Goal: Task Accomplishment & Management: Use online tool/utility

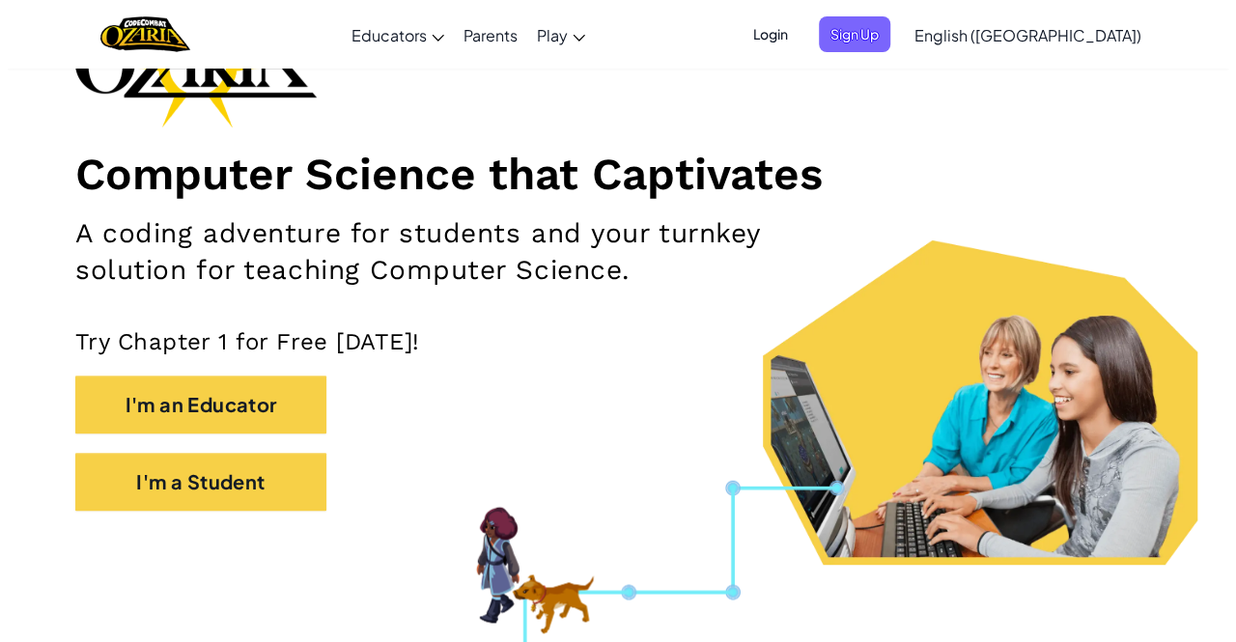
scroll to position [176, 0]
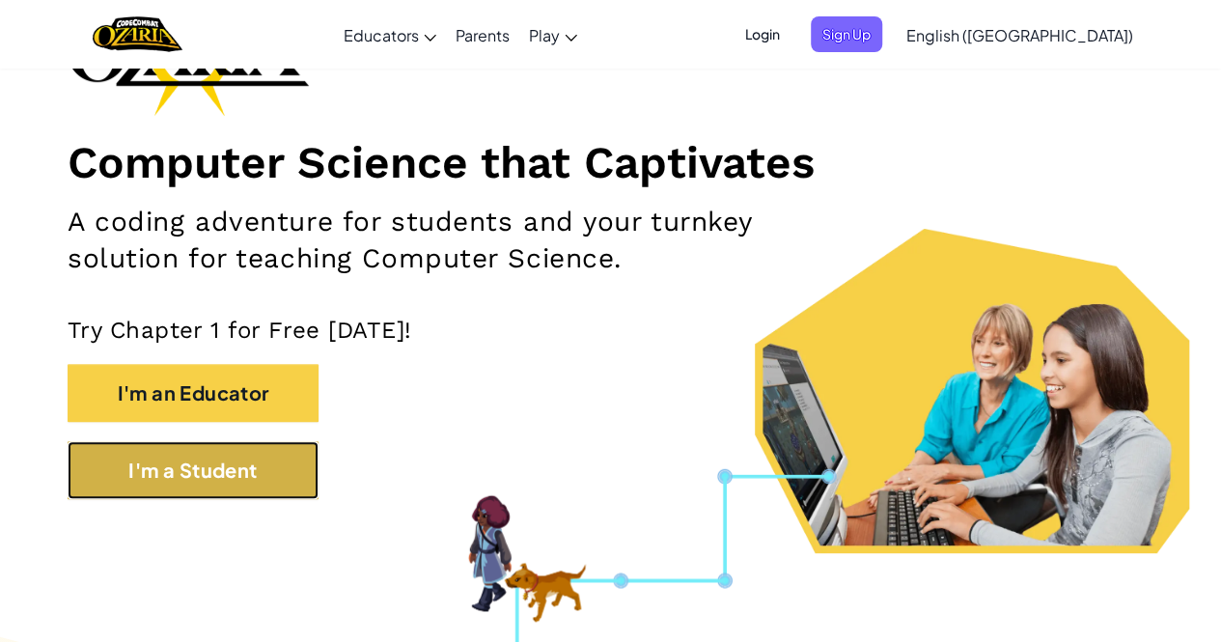
click at [216, 494] on button "I'm a Student" at bounding box center [193, 470] width 251 height 58
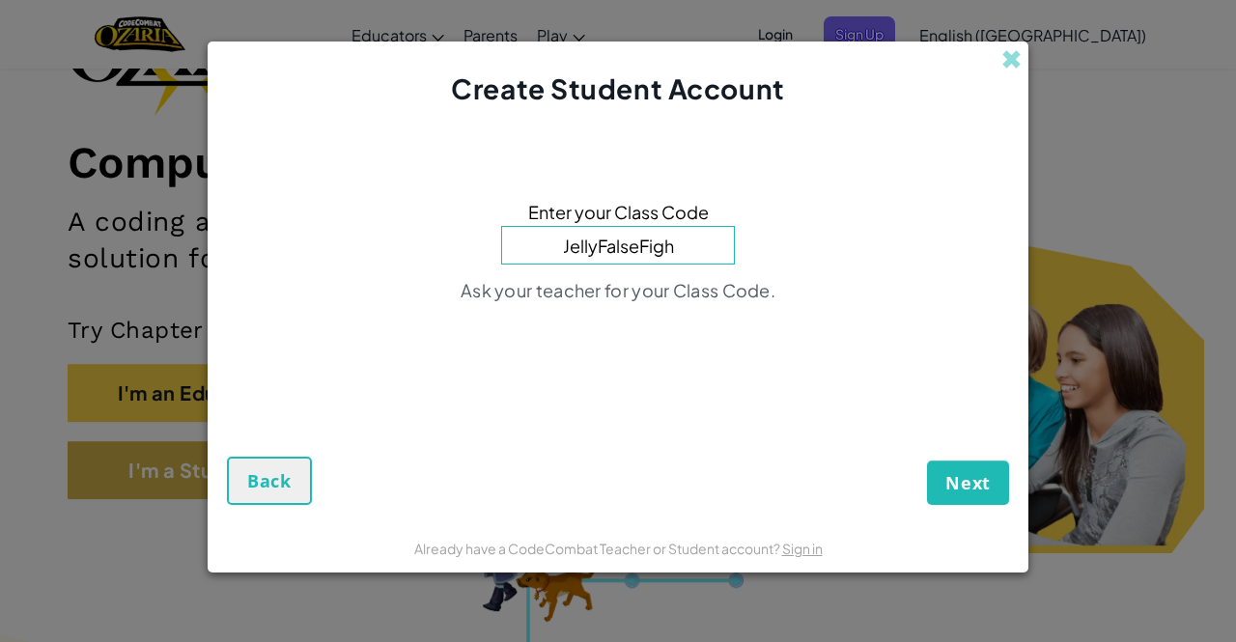
type input "JellyFalseFight"
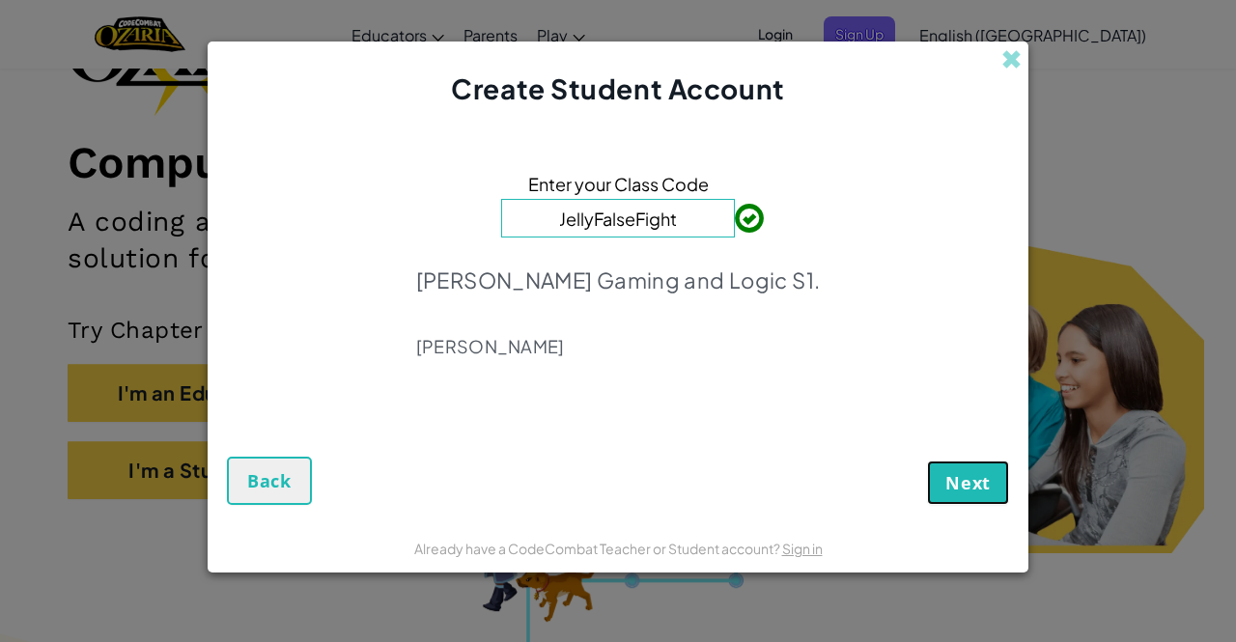
click at [977, 487] on span "Next" at bounding box center [967, 482] width 45 height 23
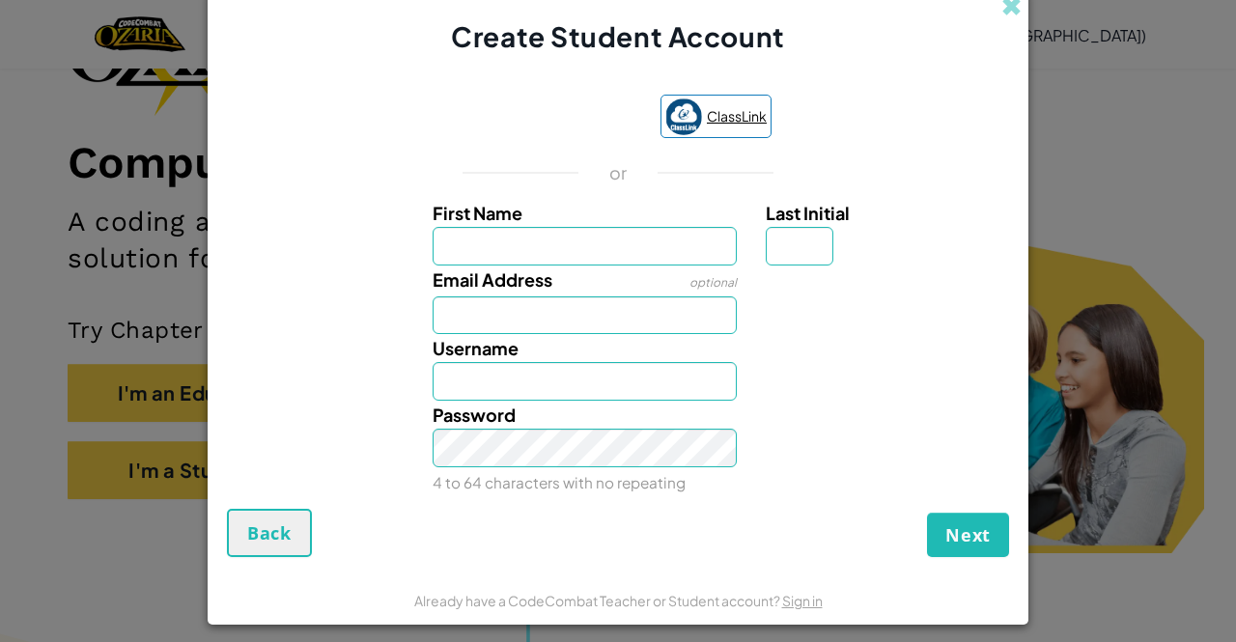
click at [714, 130] on link "ClassLink" at bounding box center [715, 116] width 111 height 43
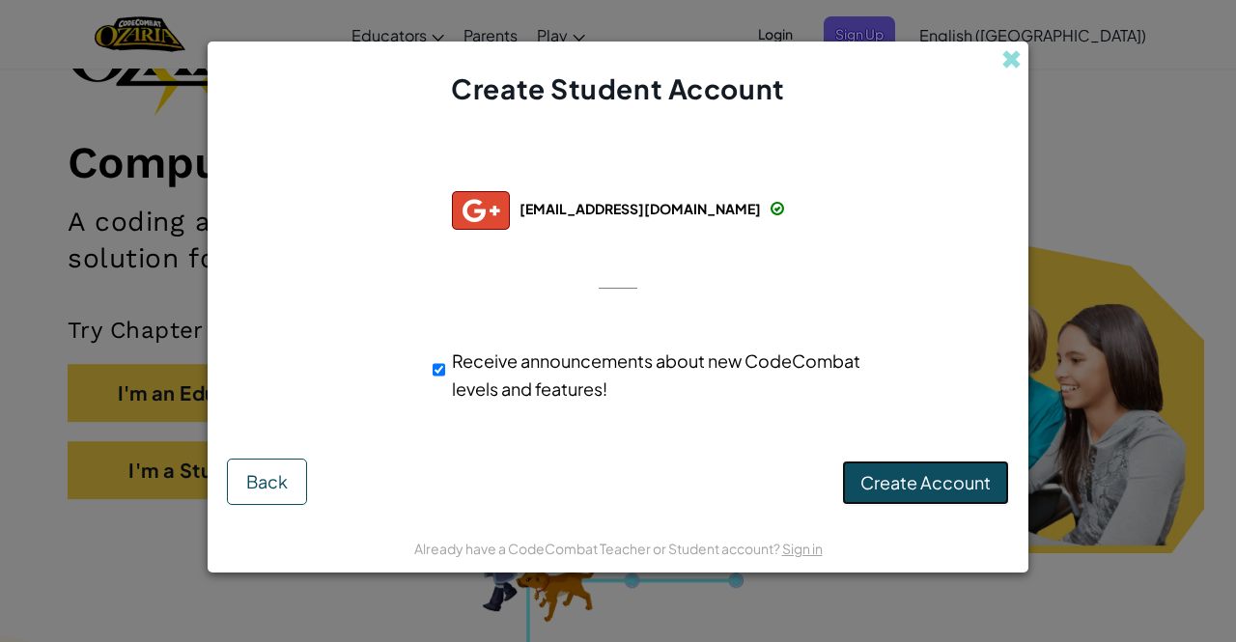
click at [871, 462] on button "Create Account" at bounding box center [925, 482] width 167 height 44
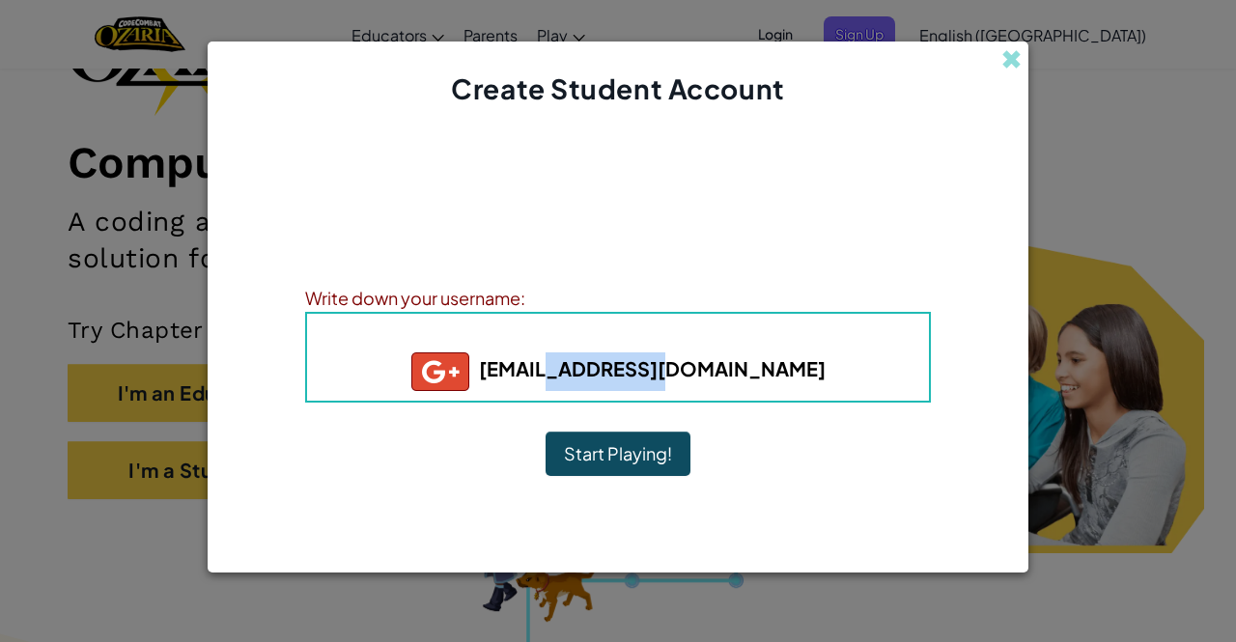
drag, startPoint x: 633, startPoint y: 362, endPoint x: 765, endPoint y: 362, distance: 131.3
click at [765, 362] on h5 "835024@aacps.org" at bounding box center [617, 371] width 583 height 39
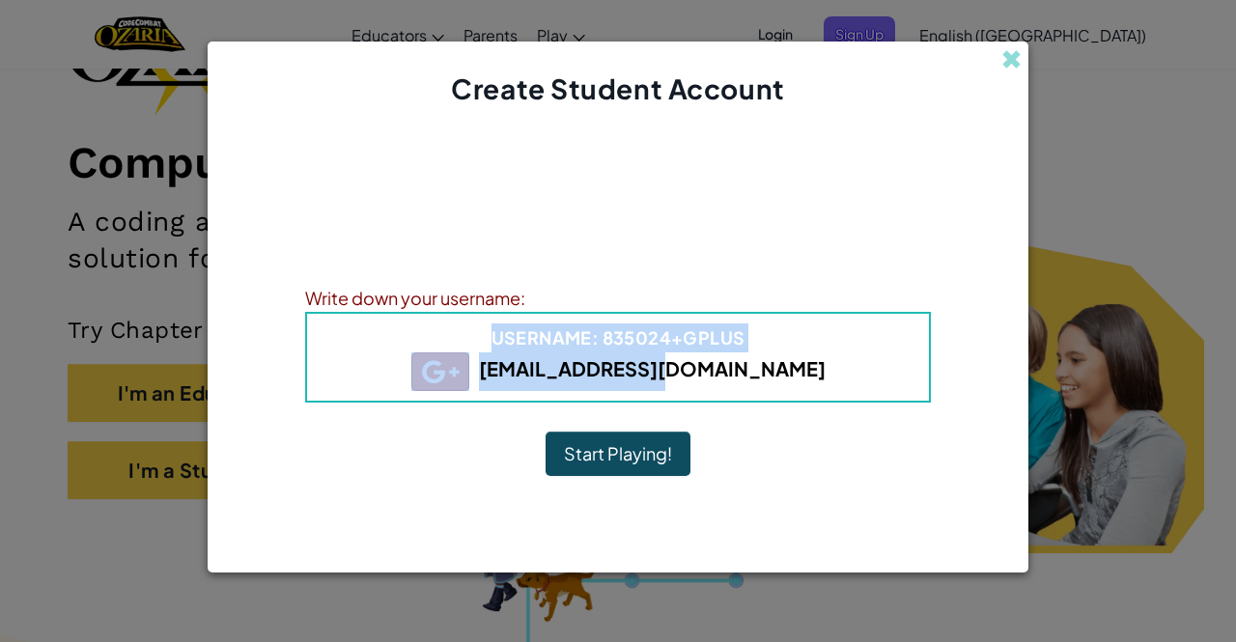
drag, startPoint x: 461, startPoint y: 350, endPoint x: 791, endPoint y: 368, distance: 329.6
click at [791, 368] on div "Username : 835024+gplus 835024@aacps.org" at bounding box center [618, 357] width 626 height 91
click at [791, 368] on h5 "835024@aacps.org" at bounding box center [617, 371] width 583 height 39
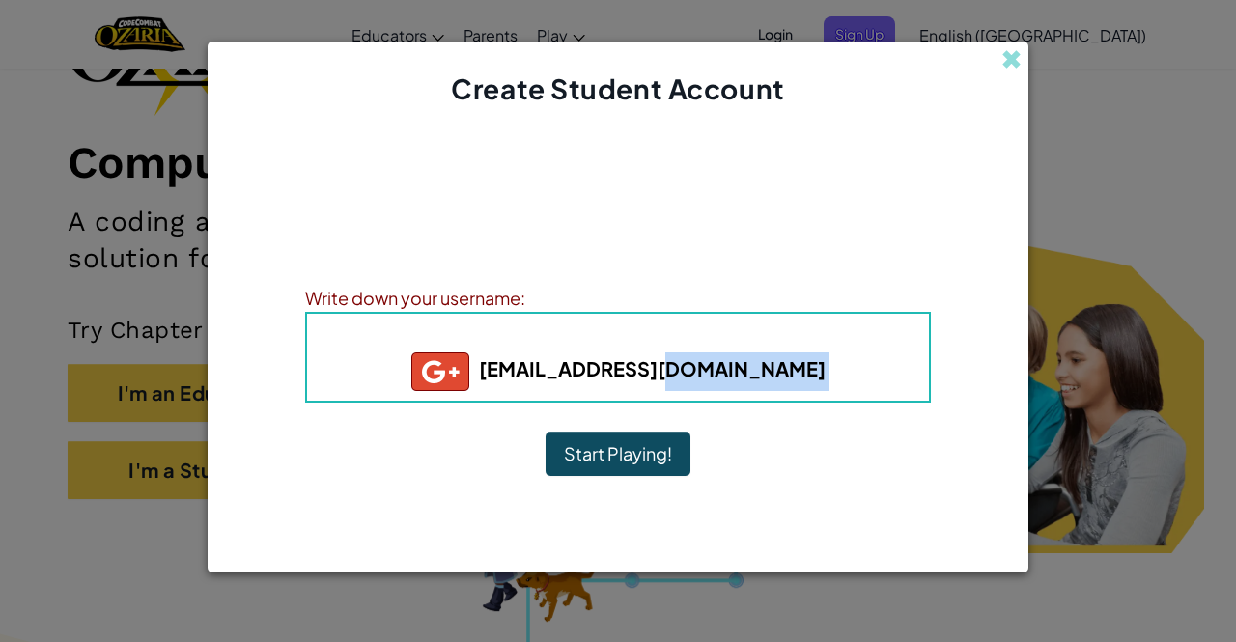
drag, startPoint x: 756, startPoint y: 368, endPoint x: 618, endPoint y: 454, distance: 162.6
click at [618, 454] on div "Account Created! Write down your information so that you don't forget it. Your …" at bounding box center [618, 315] width 626 height 376
click at [618, 454] on button "Start Playing!" at bounding box center [617, 453] width 145 height 44
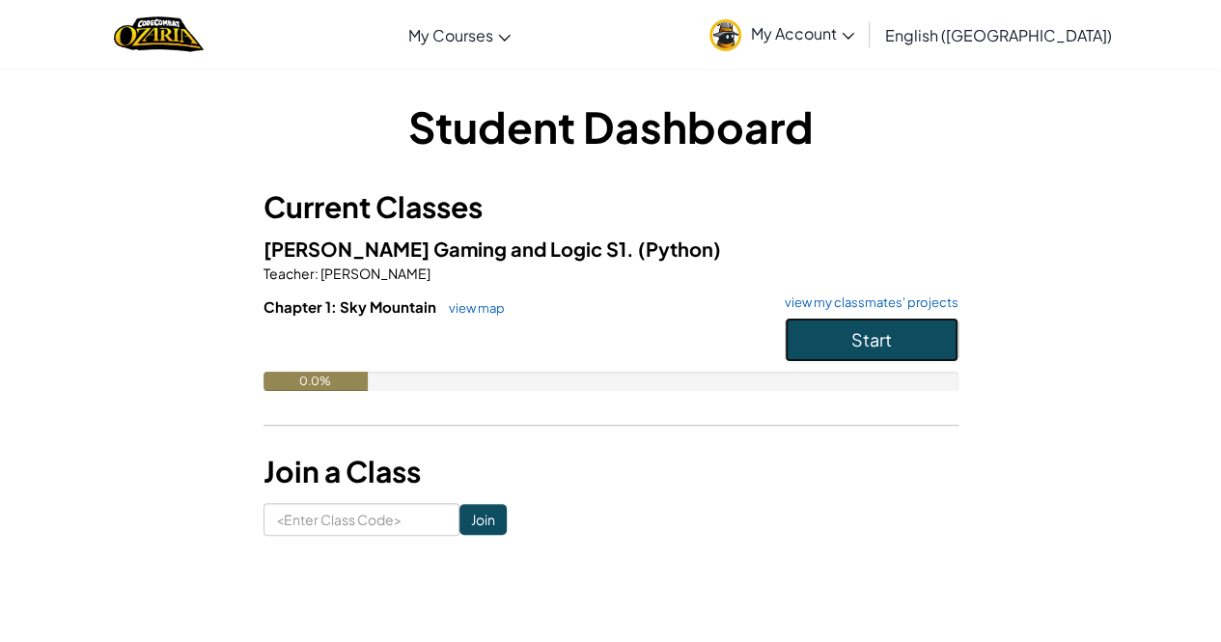
click at [869, 348] on span "Start" at bounding box center [871, 339] width 41 height 22
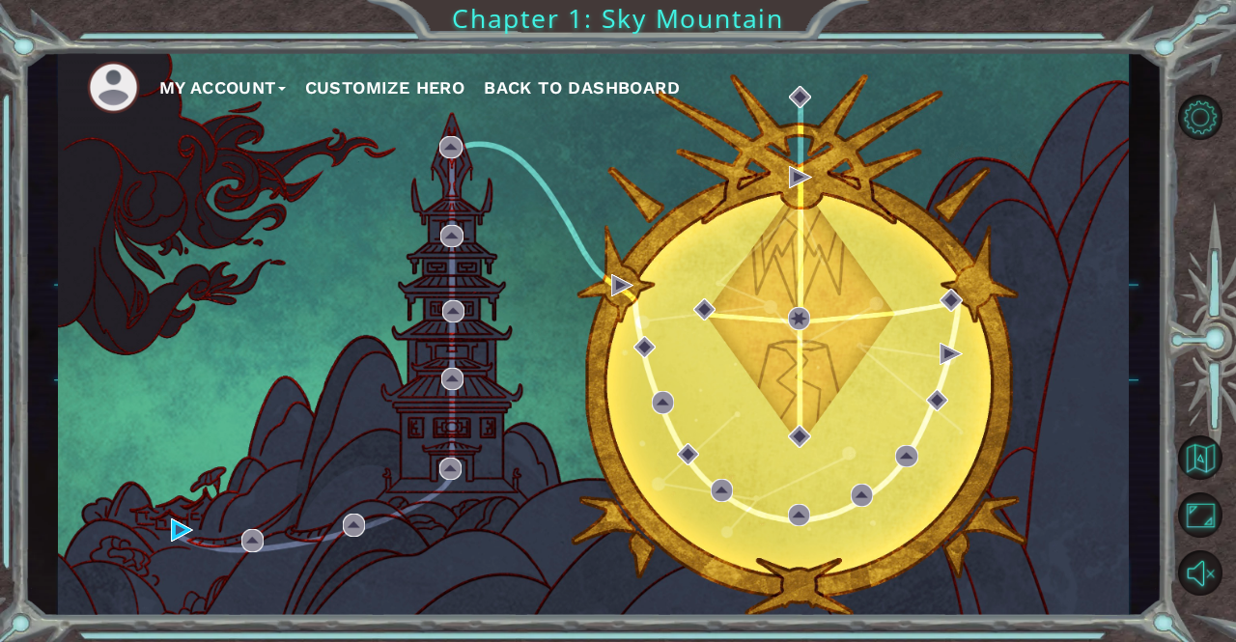
click at [243, 84] on button "My Account" at bounding box center [222, 87] width 126 height 29
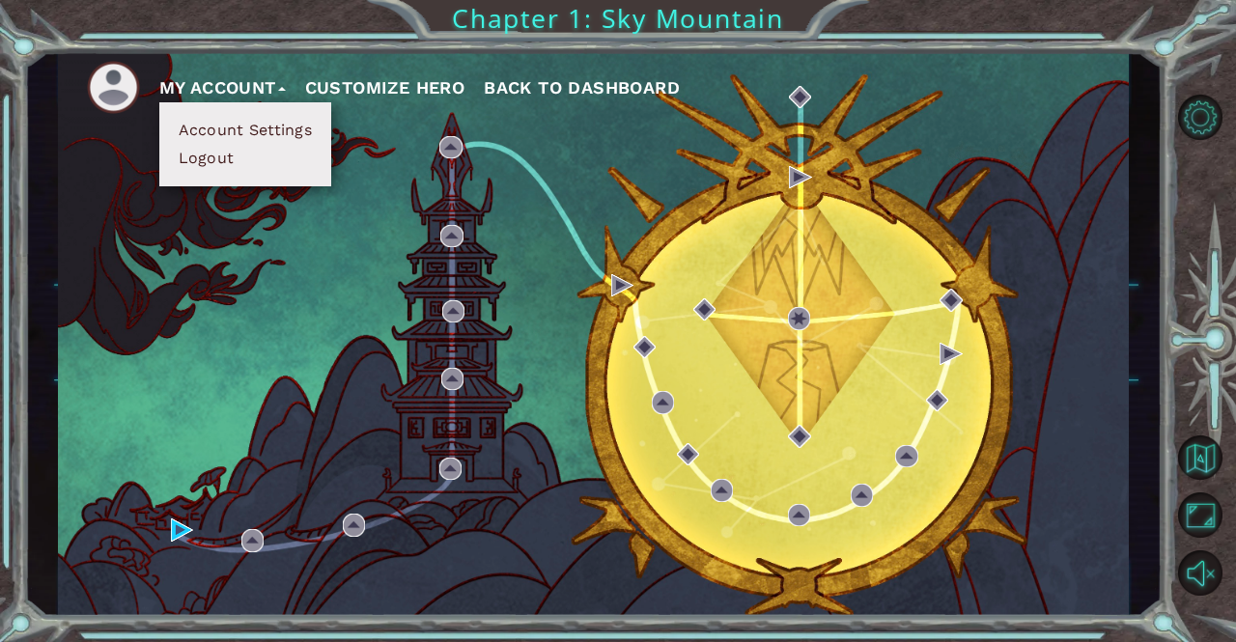
click at [247, 83] on button "My Account" at bounding box center [222, 87] width 126 height 29
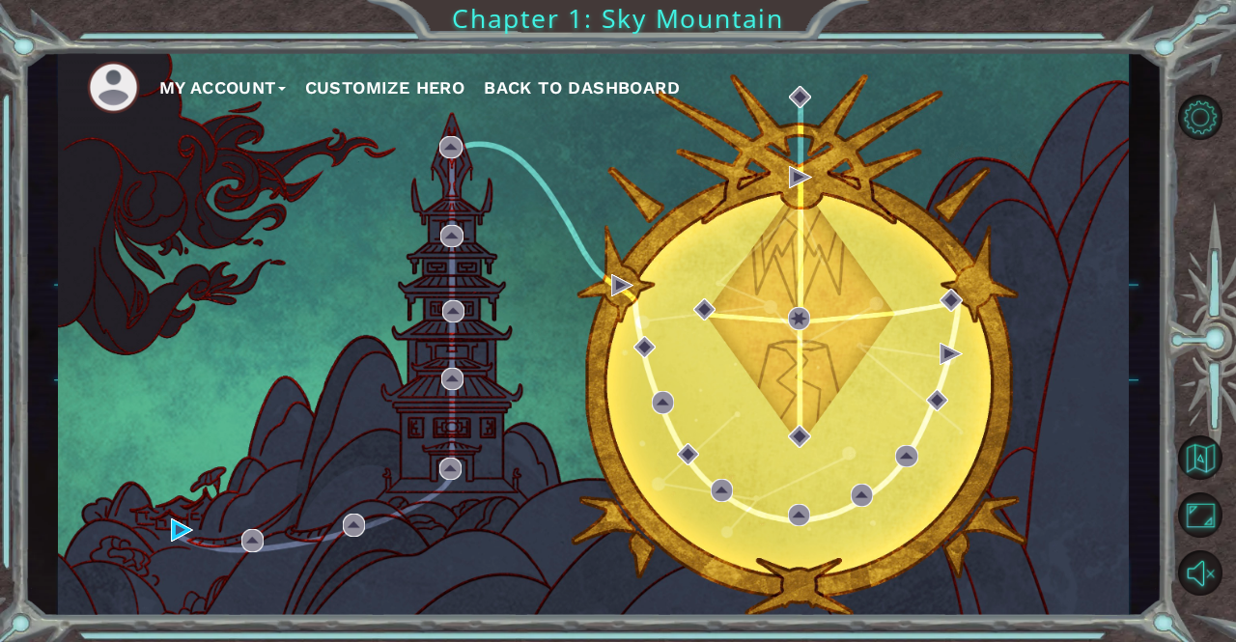
click at [402, 71] on ul "My Account Customize Hero Back to Dashboard" at bounding box center [608, 87] width 1043 height 53
click at [406, 84] on button "Customize Hero" at bounding box center [385, 87] width 160 height 29
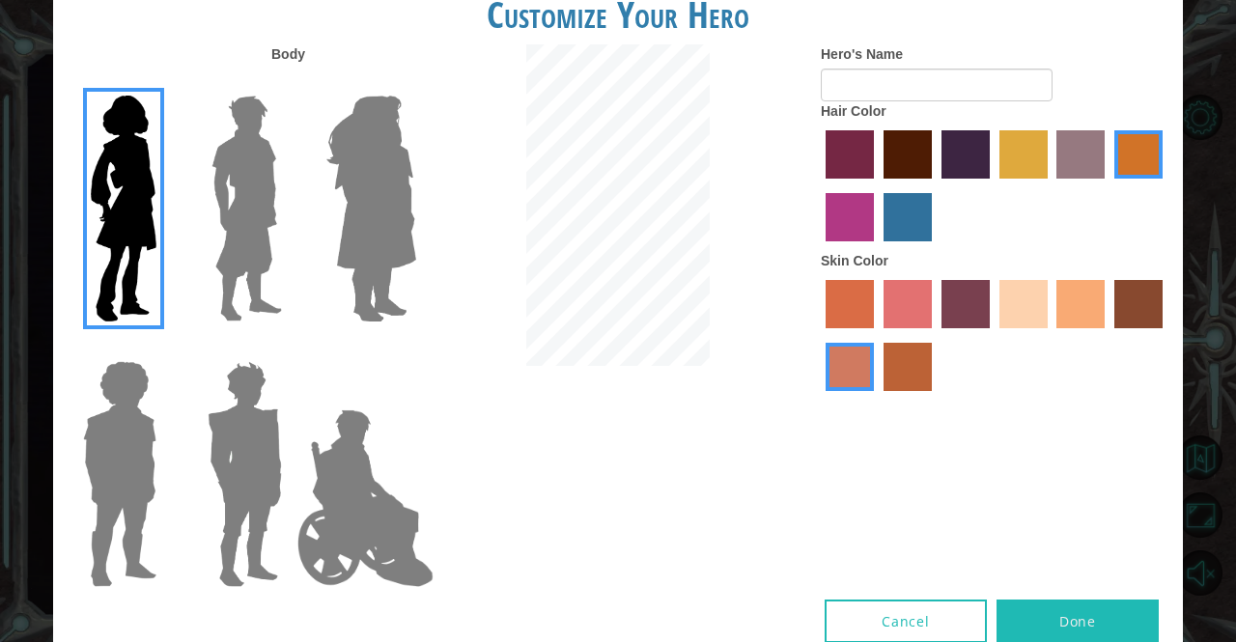
click at [394, 158] on img at bounding box center [371, 208] width 105 height 241
click at [415, 83] on input "Hero Amethyst" at bounding box center [415, 83] width 0 height 0
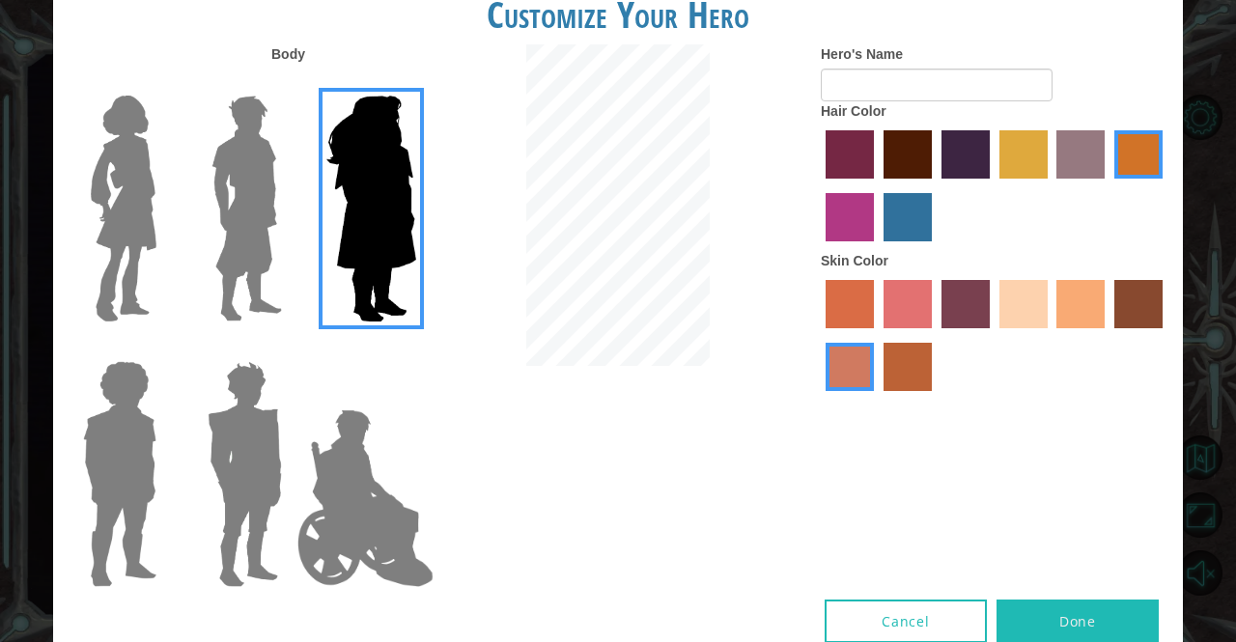
click at [394, 158] on img at bounding box center [371, 208] width 105 height 241
click at [415, 83] on input "Hero Amethyst" at bounding box center [415, 83] width 0 height 0
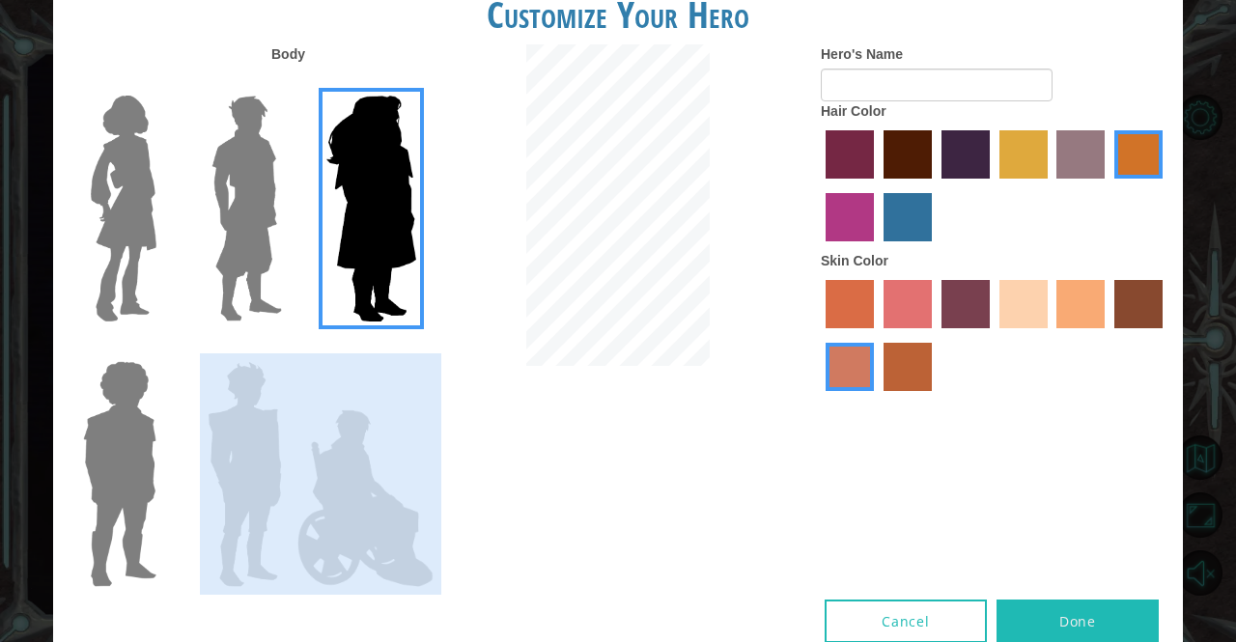
drag, startPoint x: 222, startPoint y: 478, endPoint x: 249, endPoint y: 465, distance: 29.8
click at [249, 465] on div "Body Hero's Name Hair Color Skin Color" at bounding box center [617, 321] width 1129 height 555
click at [161, 465] on img at bounding box center [119, 473] width 89 height 241
click at [164, 348] on input "Hero Steven" at bounding box center [164, 348] width 0 height 0
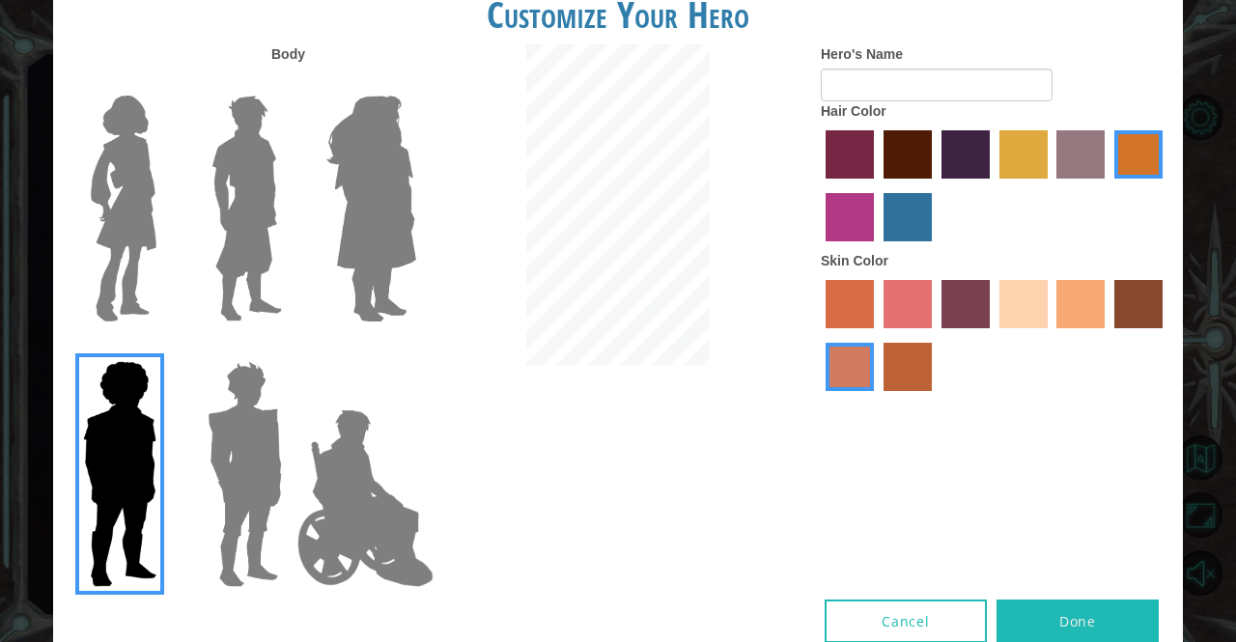
click at [184, 468] on div at bounding box center [241, 466] width 125 height 265
drag, startPoint x: 216, startPoint y: 470, endPoint x: 339, endPoint y: 476, distance: 122.7
click at [339, 476] on div "Body Hero's Name Hair Color Skin Color" at bounding box center [617, 321] width 1129 height 555
drag, startPoint x: 339, startPoint y: 476, endPoint x: 546, endPoint y: 472, distance: 207.6
click at [546, 472] on div "Body Hero's Name Hair Color Skin Color" at bounding box center [617, 321] width 1129 height 555
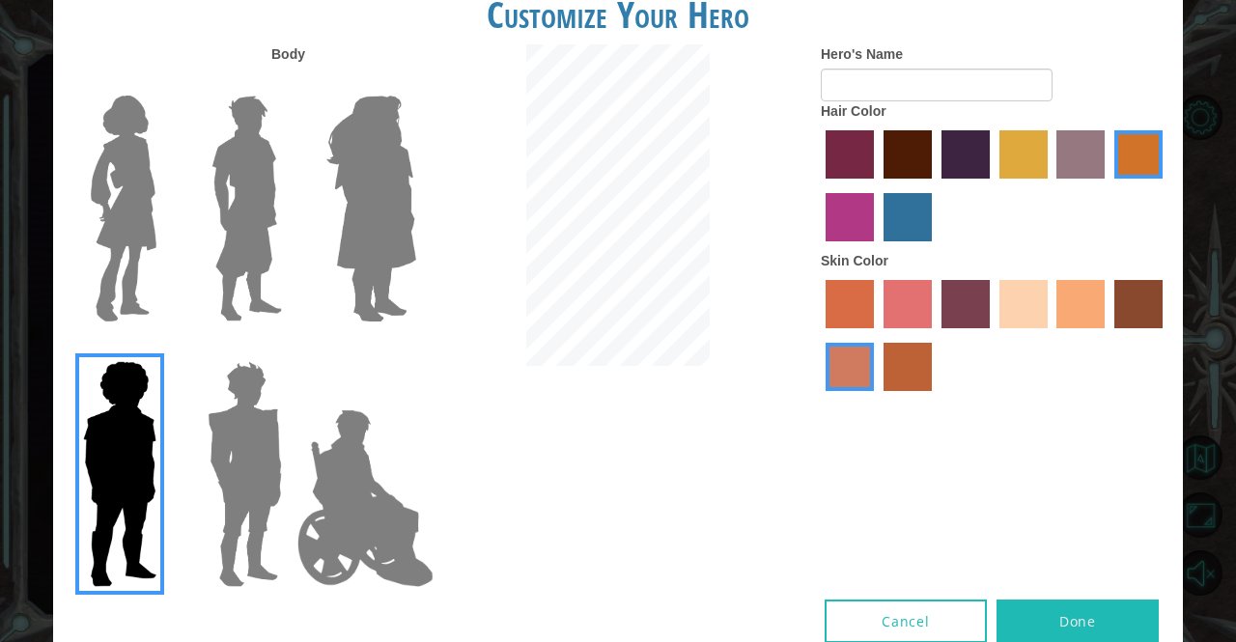
click at [353, 498] on img at bounding box center [366, 498] width 152 height 193
click at [415, 348] on input "Hero Jamie" at bounding box center [415, 348] width 0 height 0
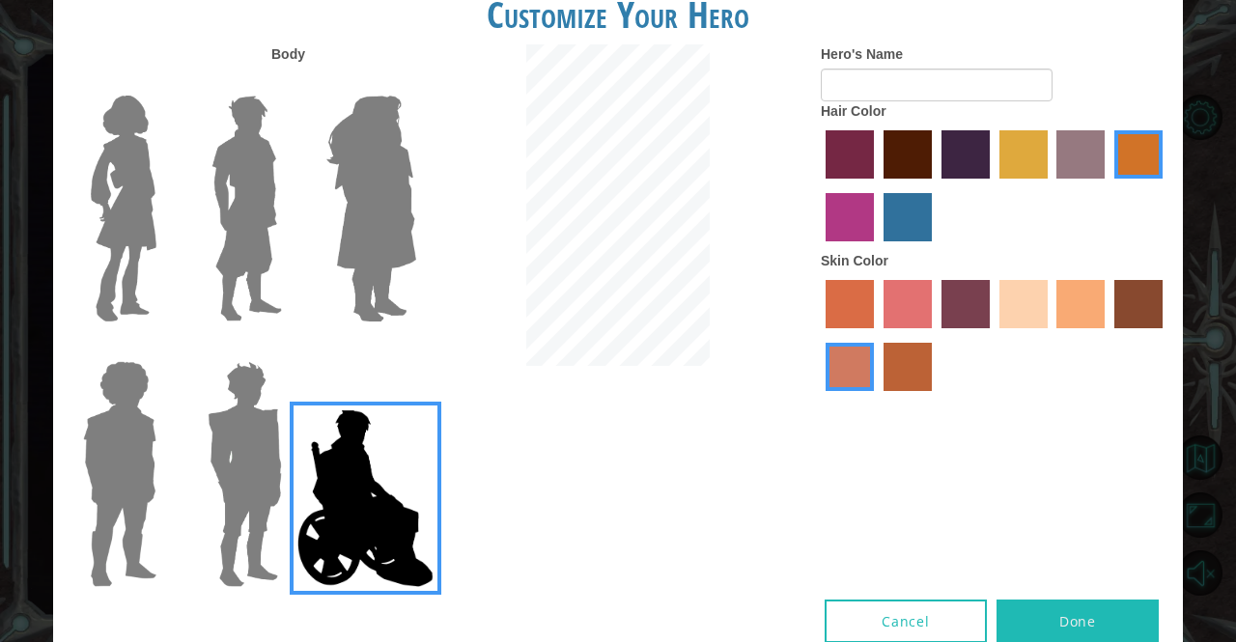
click at [353, 498] on img at bounding box center [366, 498] width 152 height 193
click at [415, 348] on input "Hero Jamie" at bounding box center [415, 348] width 0 height 0
click at [226, 506] on img at bounding box center [245, 473] width 90 height 241
click at [290, 348] on input "Hero Garnet" at bounding box center [290, 348] width 0 height 0
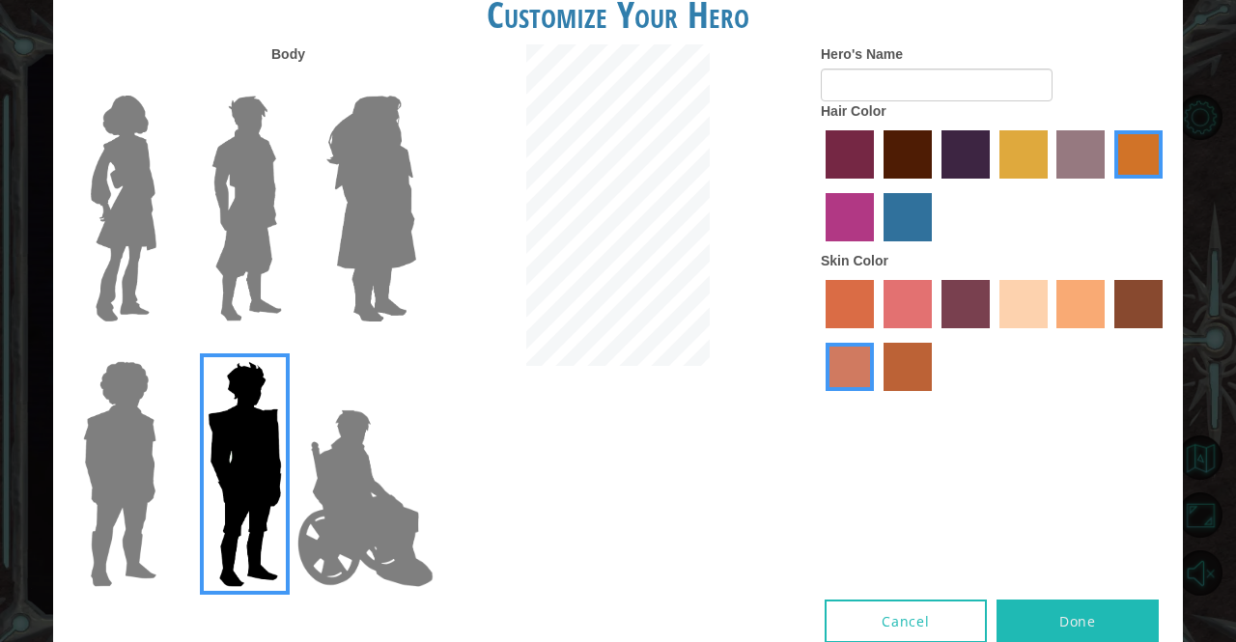
click at [232, 263] on img at bounding box center [247, 208] width 86 height 241
click at [290, 83] on input "Hero Lars" at bounding box center [290, 83] width 0 height 0
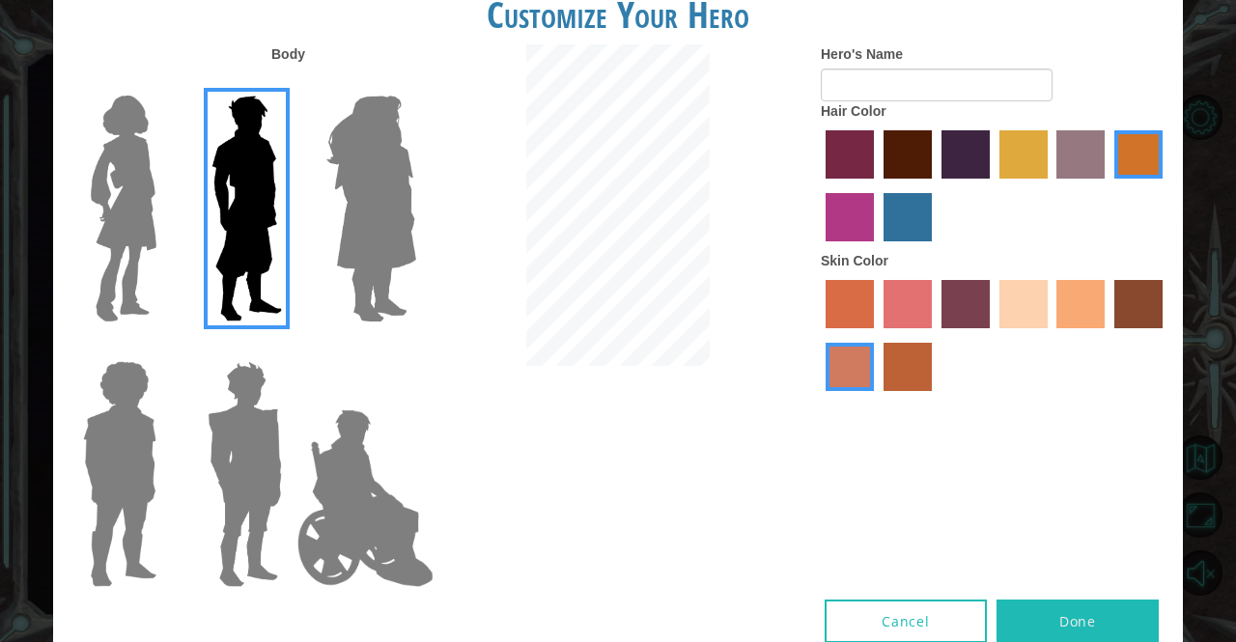
click at [108, 229] on img at bounding box center [123, 208] width 81 height 241
click at [164, 83] on input "Hero Connie" at bounding box center [164, 83] width 0 height 0
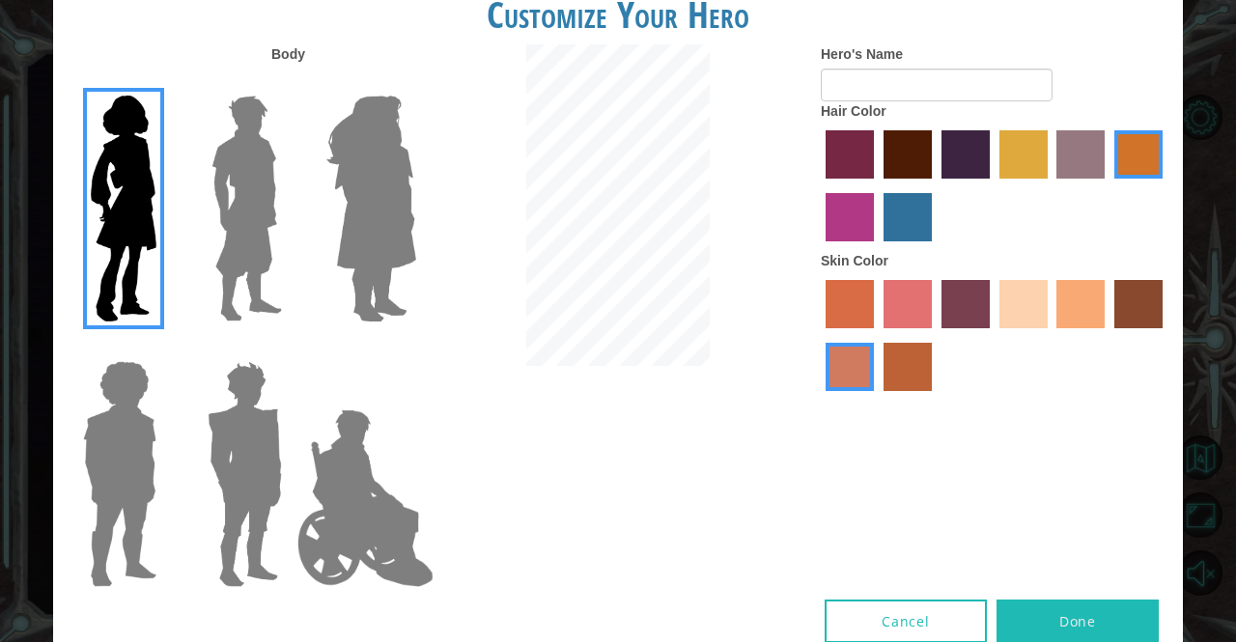
click at [255, 233] on img at bounding box center [247, 208] width 86 height 241
click at [290, 83] on input "Hero Lars" at bounding box center [290, 83] width 0 height 0
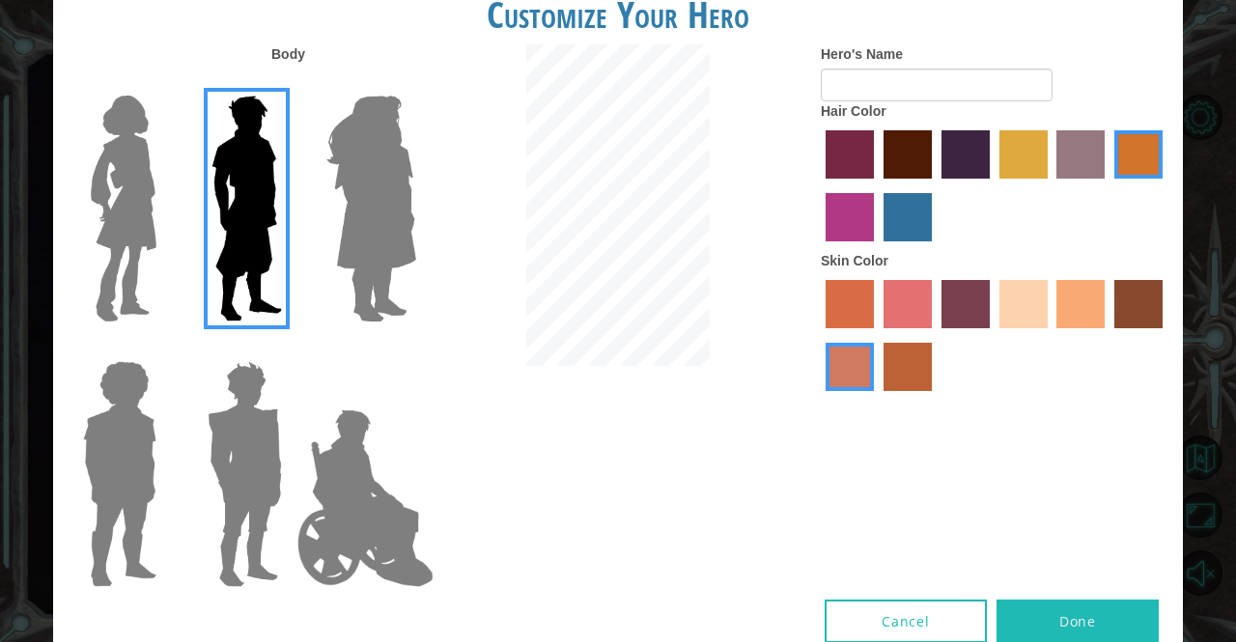
click at [139, 213] on img at bounding box center [123, 208] width 81 height 241
click at [164, 83] on input "Hero Connie" at bounding box center [164, 83] width 0 height 0
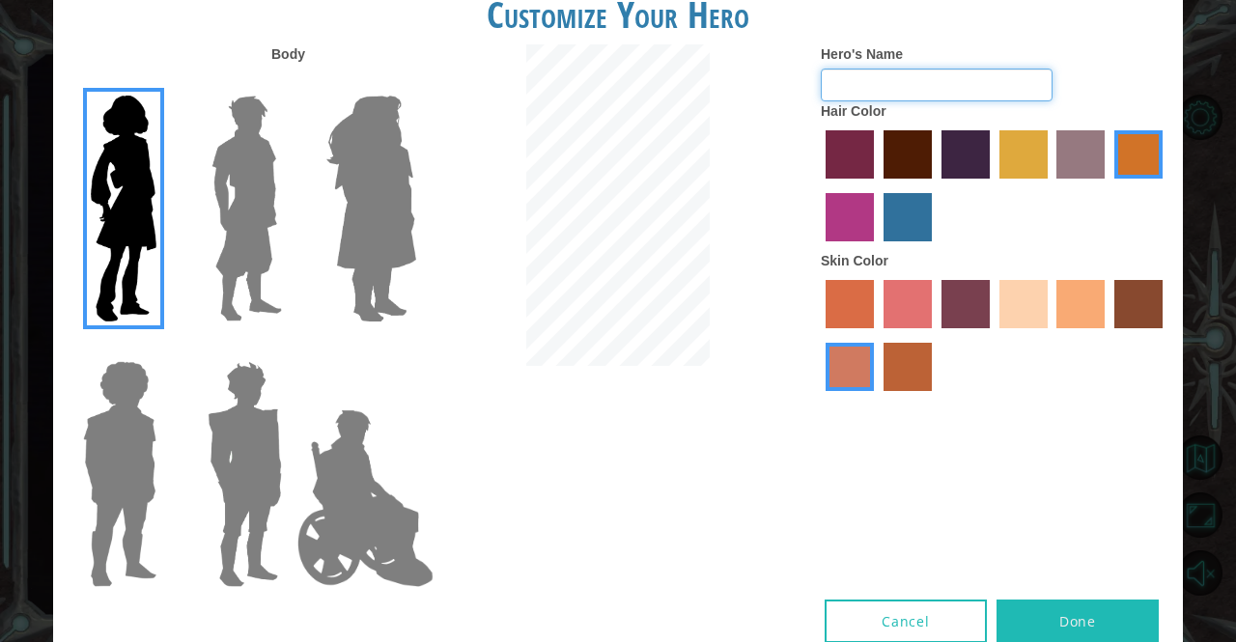
click at [871, 78] on input "Hero's Name" at bounding box center [937, 85] width 232 height 33
type input "maler"
click at [896, 159] on label "maroon hair color" at bounding box center [907, 154] width 48 height 48
click at [877, 185] on input "maroon hair color" at bounding box center [877, 185] width 0 height 0
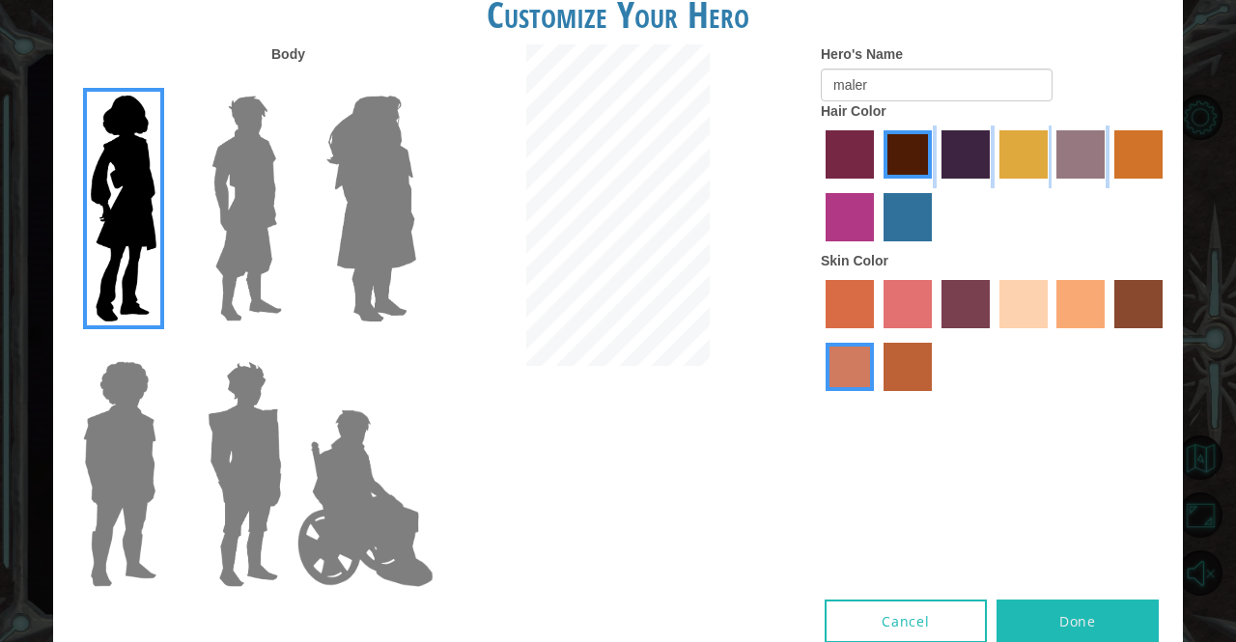
drag, startPoint x: 896, startPoint y: 159, endPoint x: 837, endPoint y: 198, distance: 70.4
click at [837, 198] on div at bounding box center [995, 187] width 348 height 125
click at [837, 198] on label "medium red violet hair color" at bounding box center [849, 217] width 48 height 48
click at [1165, 185] on input "medium red violet hair color" at bounding box center [1165, 185] width 0 height 0
click at [1023, 165] on label "tulip tree hair color" at bounding box center [1023, 154] width 48 height 48
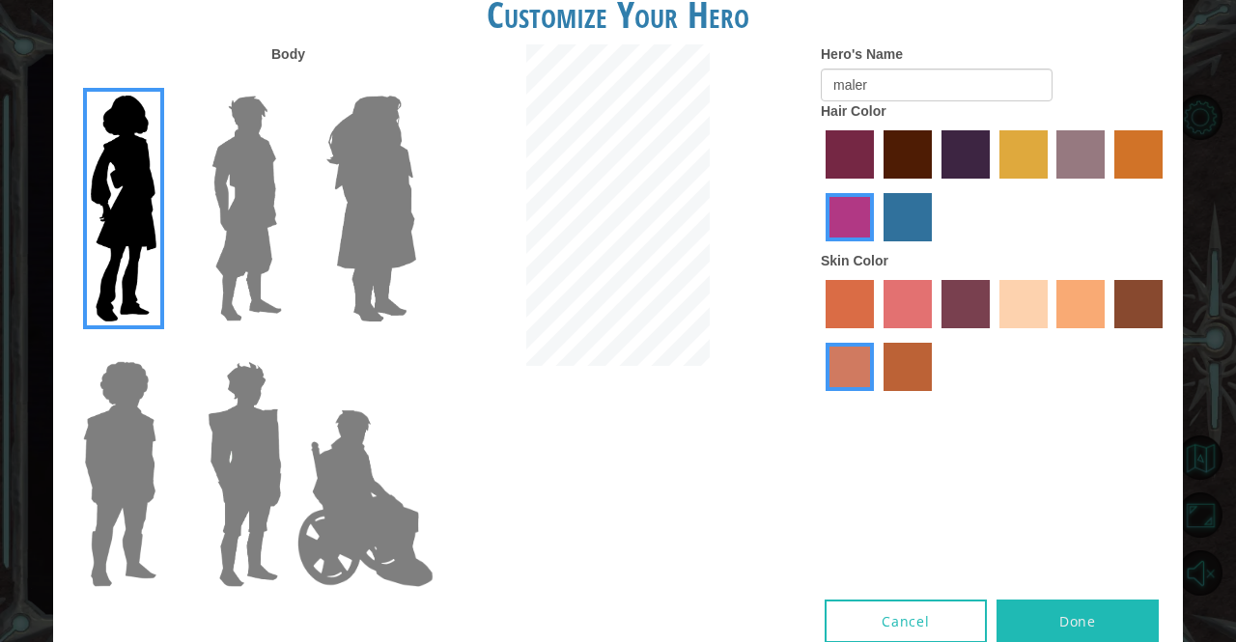
click at [992, 185] on input "tulip tree hair color" at bounding box center [992, 185] width 0 height 0
click at [1099, 152] on label "bazaar hair color" at bounding box center [1080, 154] width 48 height 48
click at [1050, 185] on input "bazaar hair color" at bounding box center [1050, 185] width 0 height 0
drag, startPoint x: 891, startPoint y: 163, endPoint x: 904, endPoint y: 171, distance: 14.7
click at [904, 171] on label "maroon hair color" at bounding box center [907, 154] width 48 height 48
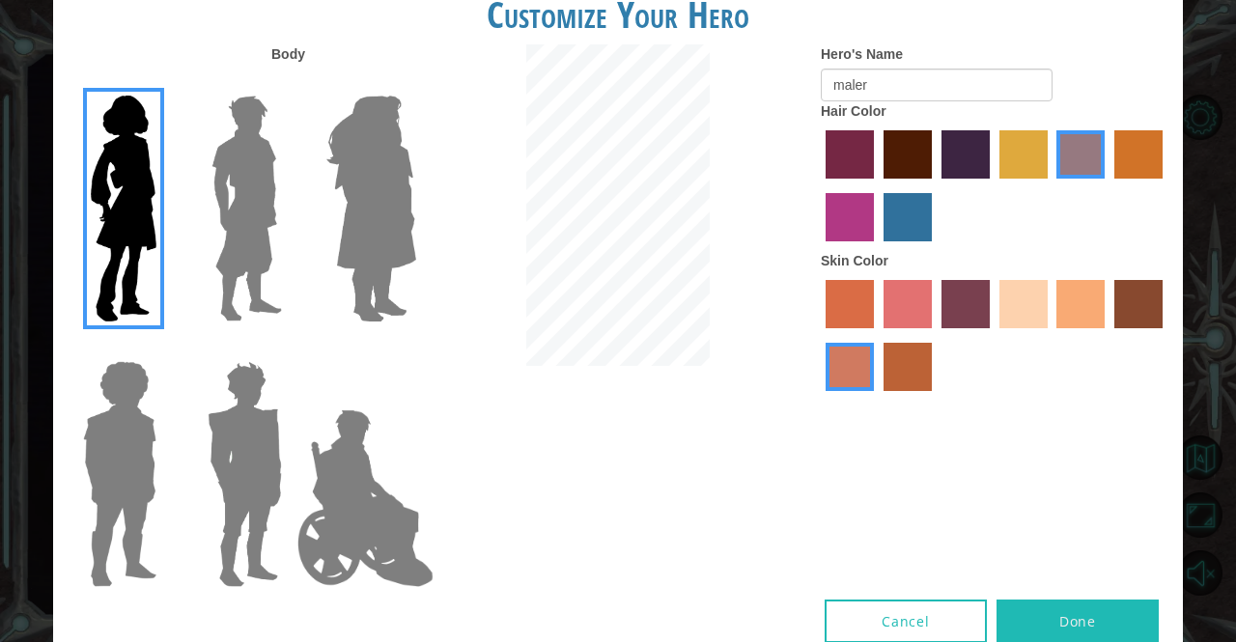
click at [877, 185] on input "maroon hair color" at bounding box center [877, 185] width 0 height 0
click at [918, 308] on label "froly skin color" at bounding box center [907, 304] width 48 height 48
click at [877, 335] on input "froly skin color" at bounding box center [877, 335] width 0 height 0
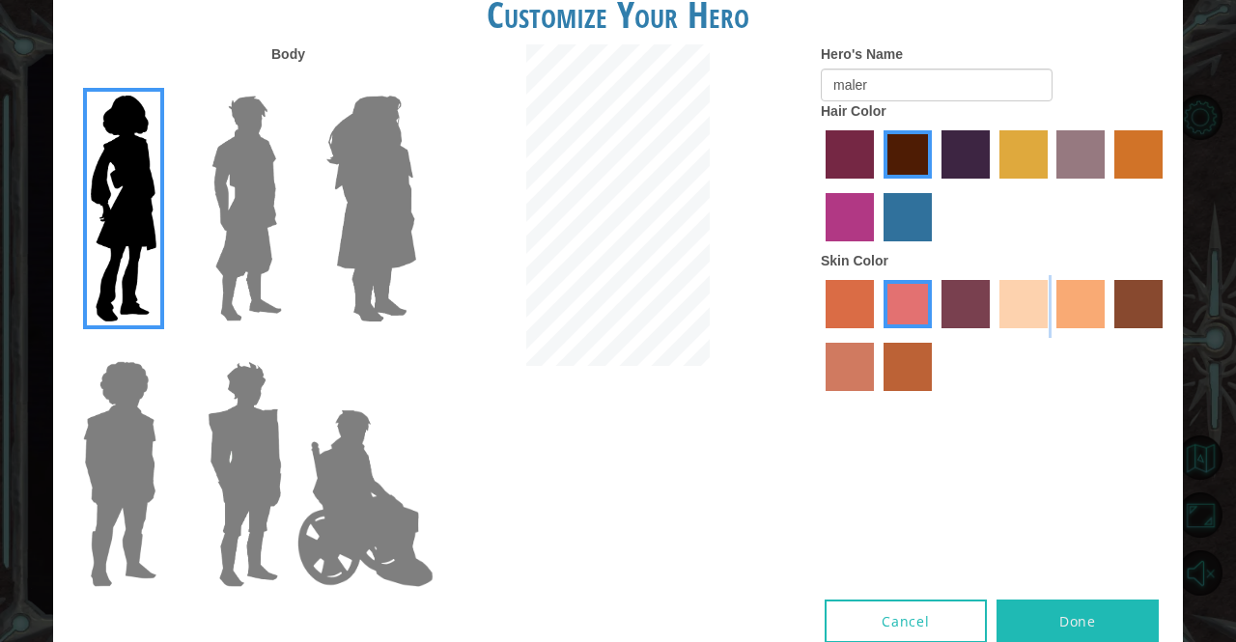
drag, startPoint x: 1037, startPoint y: 323, endPoint x: 1073, endPoint y: 313, distance: 38.2
click at [1073, 313] on div at bounding box center [995, 337] width 348 height 125
click at [1075, 316] on label "tacao skin color" at bounding box center [1080, 304] width 48 height 48
click at [1050, 335] on input "tacao skin color" at bounding box center [1050, 335] width 0 height 0
click at [844, 358] on label "burning sand skin color" at bounding box center [849, 367] width 48 height 48
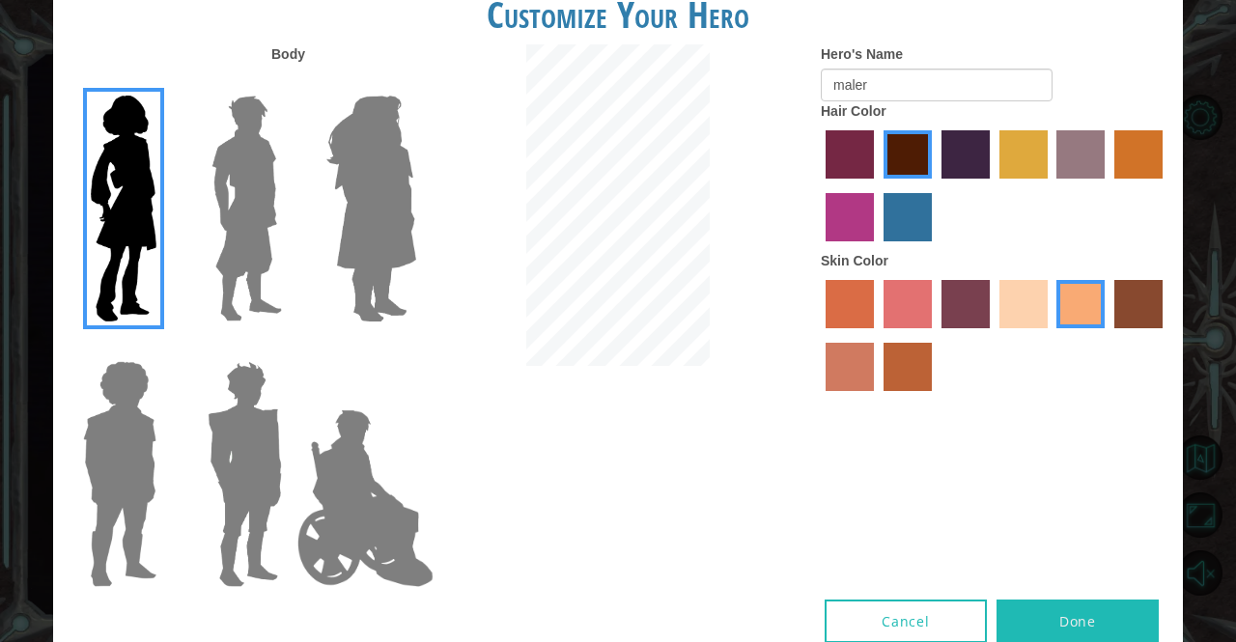
click at [1165, 335] on input "burning sand skin color" at bounding box center [1165, 335] width 0 height 0
click at [1147, 294] on label "karma skin color" at bounding box center [1138, 304] width 48 height 48
click at [1107, 335] on input "karma skin color" at bounding box center [1107, 335] width 0 height 0
click at [898, 359] on label "smoke tree skin color" at bounding box center [907, 367] width 48 height 48
click at [877, 398] on input "smoke tree skin color" at bounding box center [877, 398] width 0 height 0
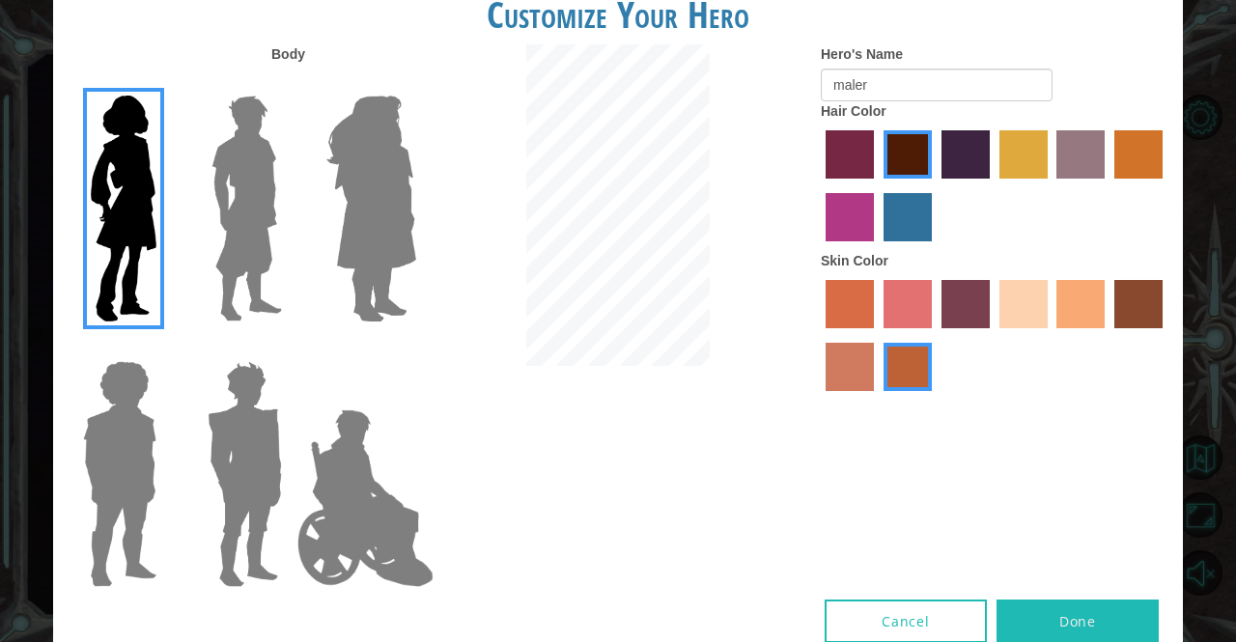
click at [838, 303] on label "sorbus skin color" at bounding box center [849, 304] width 48 height 48
click at [819, 335] on input "sorbus skin color" at bounding box center [819, 335] width 0 height 0
click at [900, 384] on label "smoke tree skin color" at bounding box center [907, 367] width 48 height 48
click at [877, 398] on input "smoke tree skin color" at bounding box center [877, 398] width 0 height 0
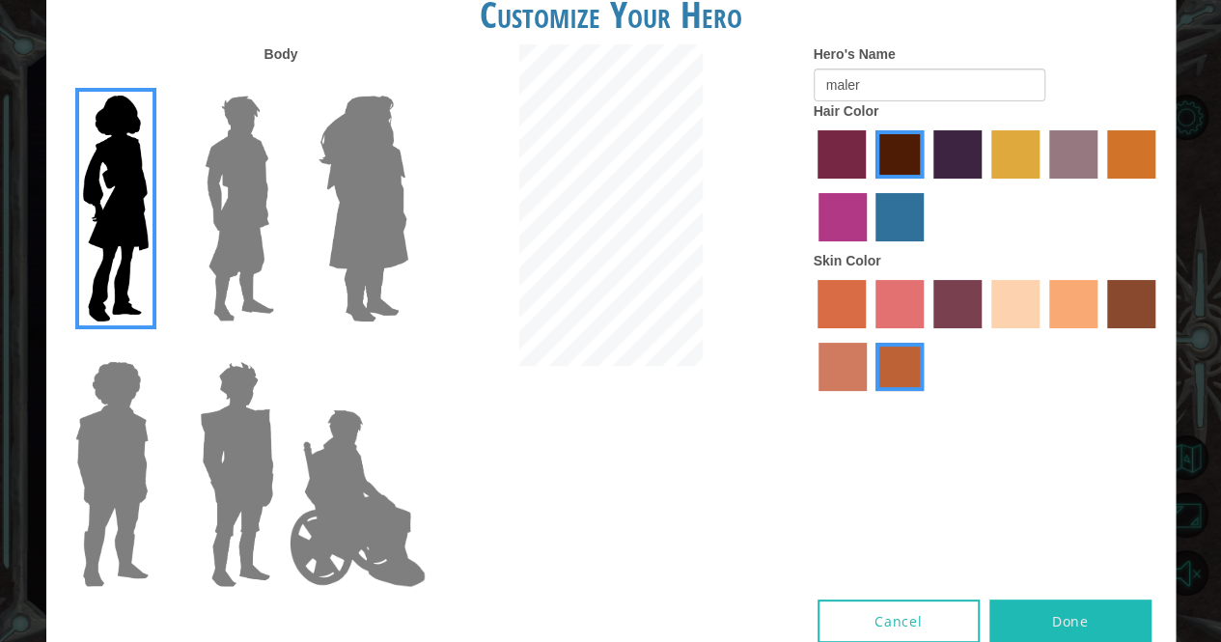
click at [1046, 626] on button "Done" at bounding box center [1070, 620] width 162 height 43
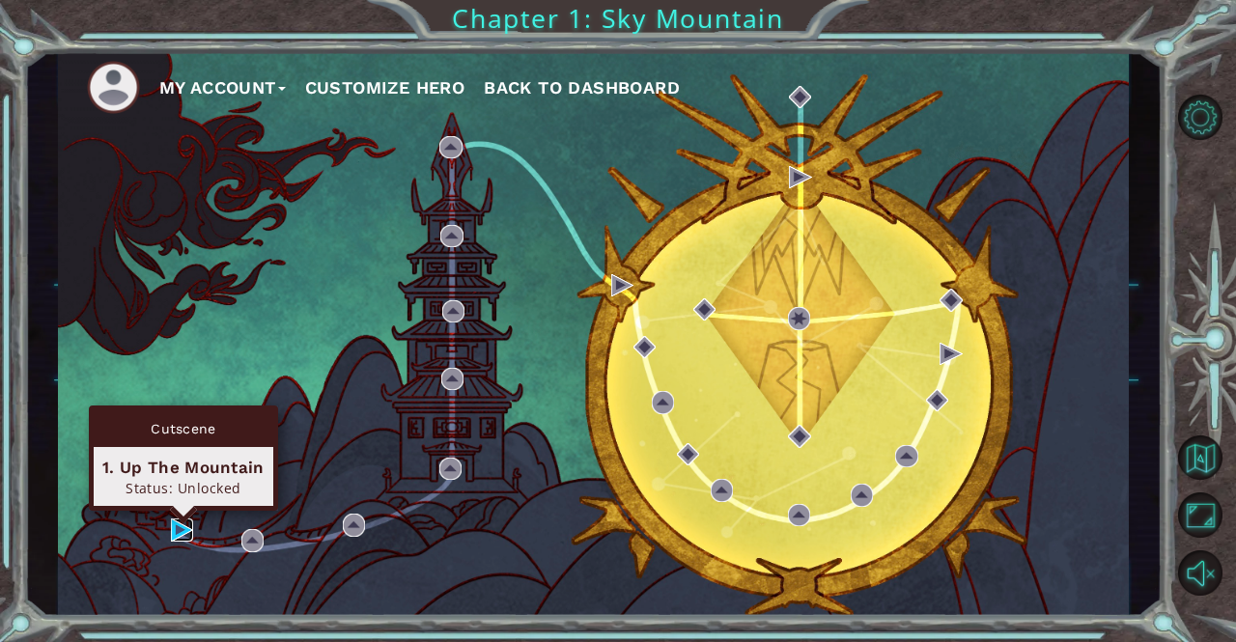
click at [179, 524] on img at bounding box center [182, 529] width 22 height 22
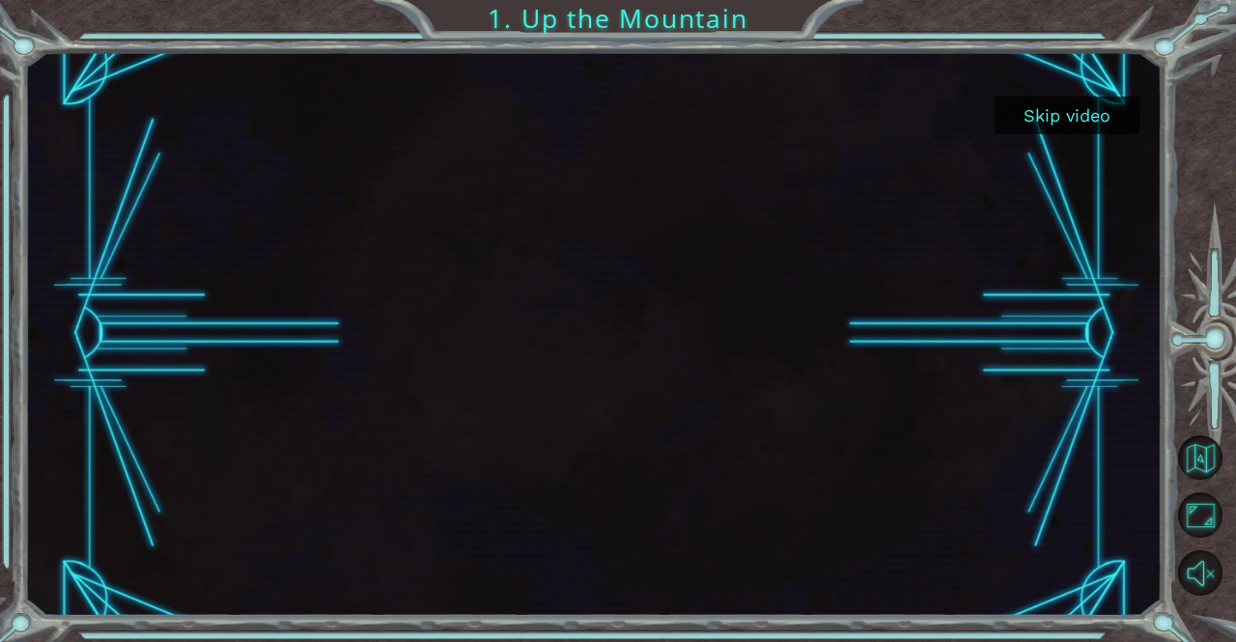
drag, startPoint x: 1041, startPoint y: 121, endPoint x: 1072, endPoint y: 119, distance: 31.0
click at [1072, 119] on button "Skip video" at bounding box center [1066, 116] width 145 height 38
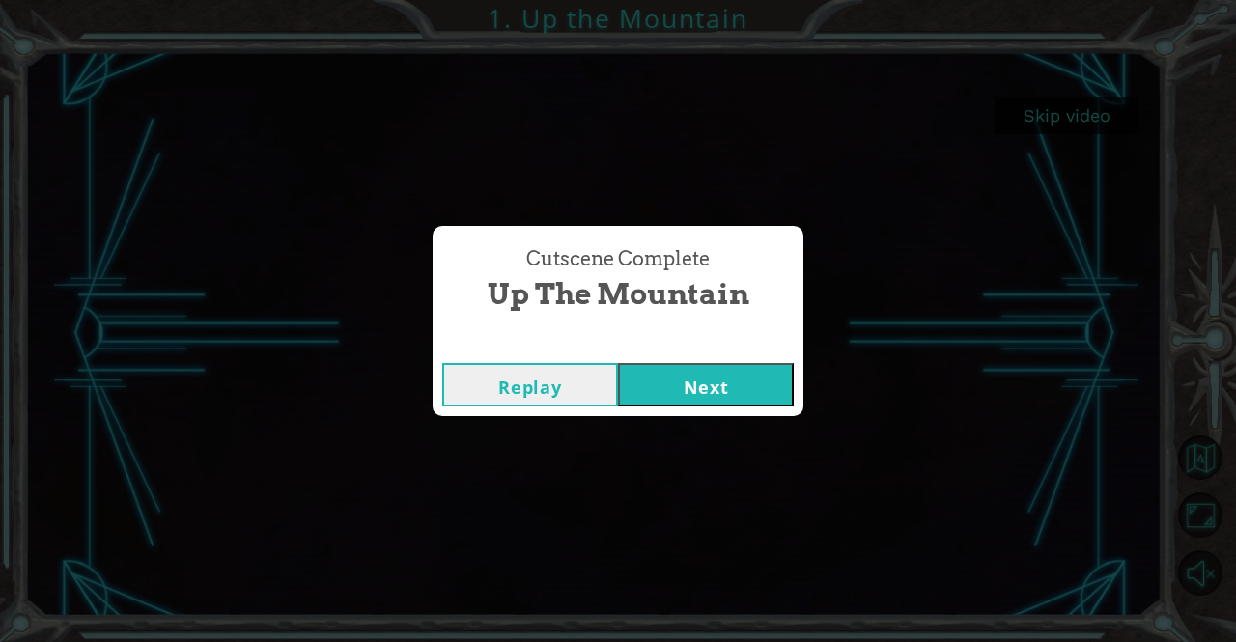
click at [672, 370] on button "Next" at bounding box center [706, 384] width 176 height 43
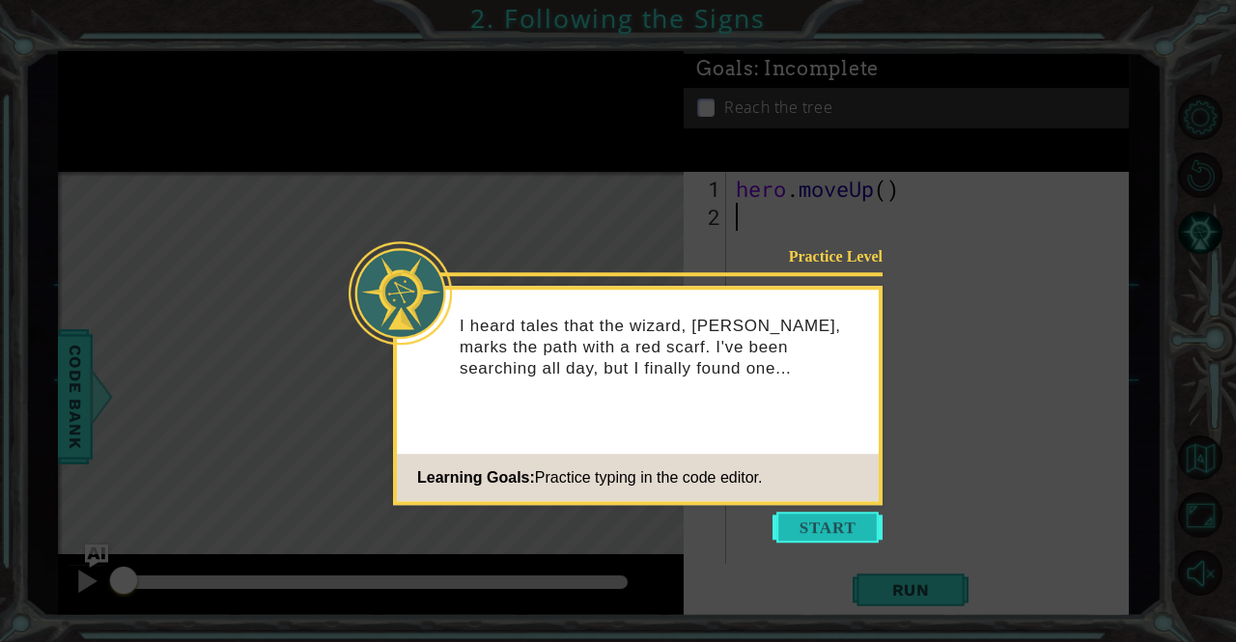
click at [826, 538] on button "Start" at bounding box center [827, 527] width 110 height 31
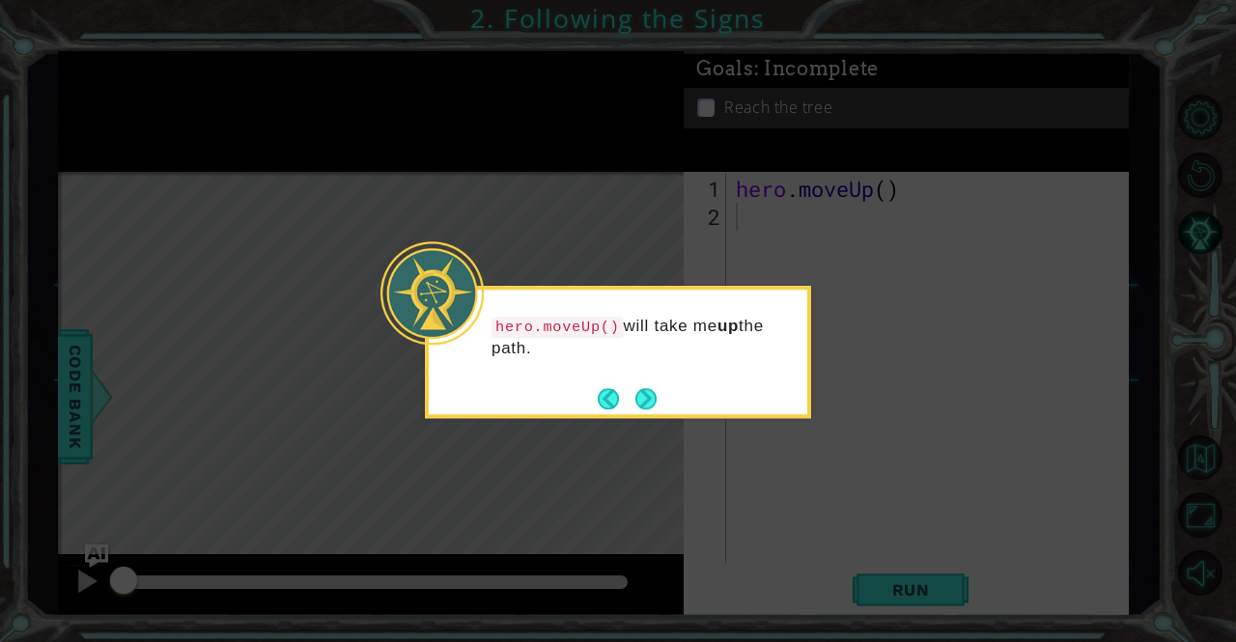
click at [666, 483] on icon at bounding box center [618, 321] width 1236 height 642
click at [649, 392] on button "Next" at bounding box center [645, 398] width 35 height 35
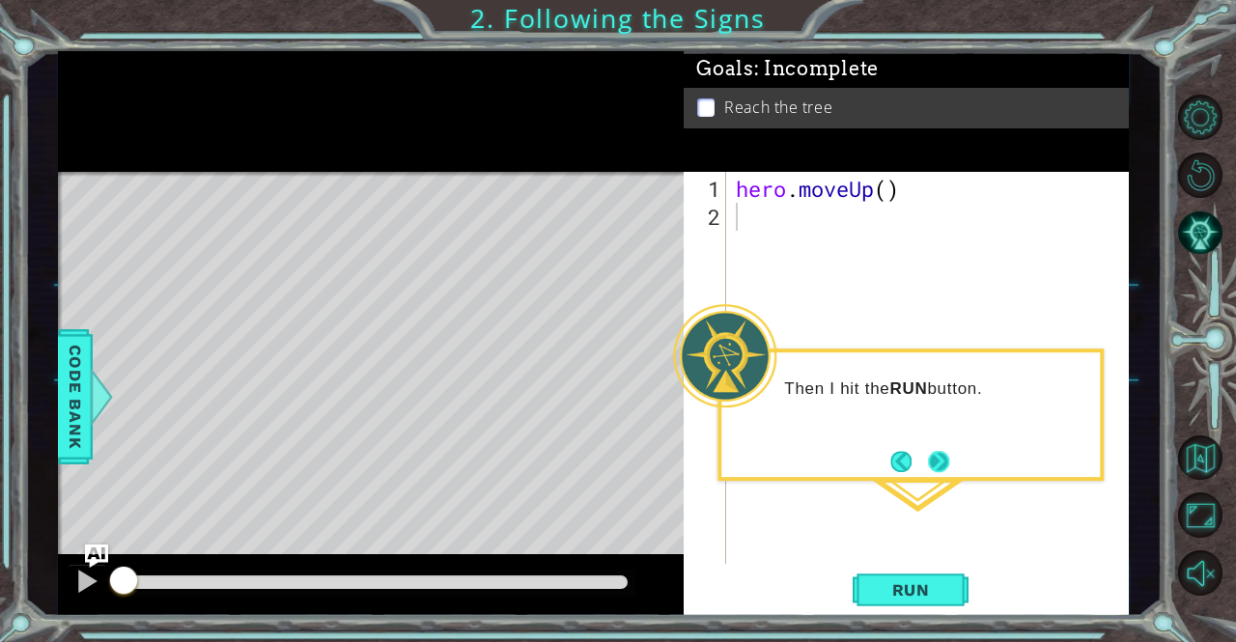
click at [926, 457] on button "Next" at bounding box center [939, 461] width 36 height 36
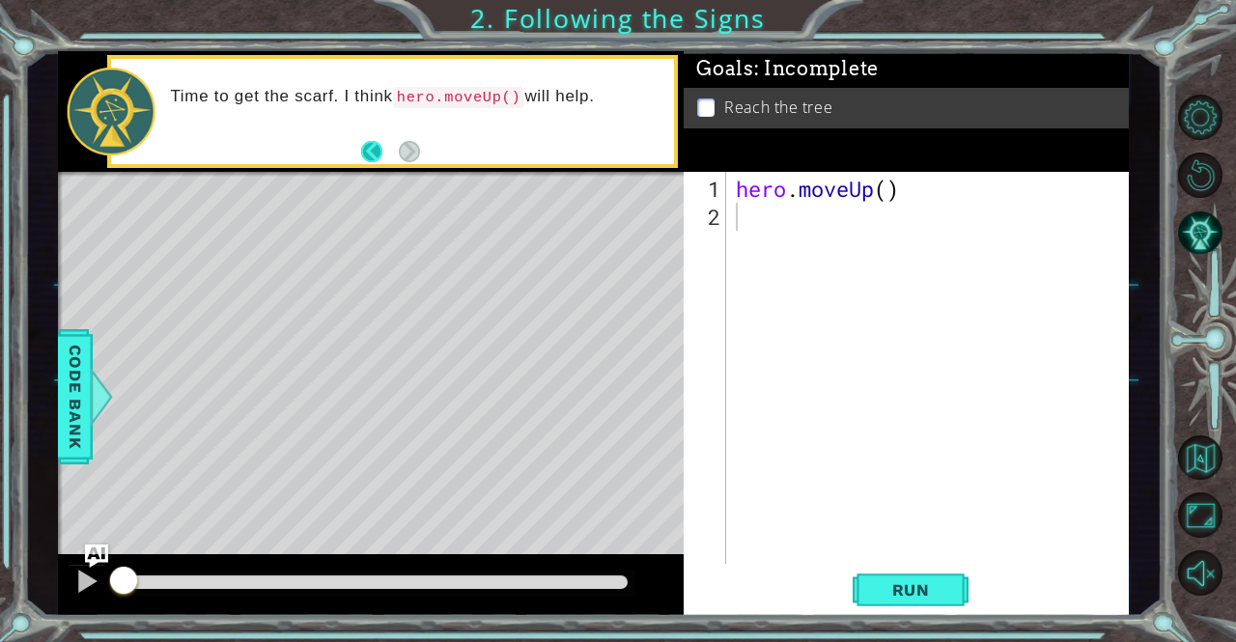
click at [369, 152] on button "Back" at bounding box center [380, 151] width 38 height 21
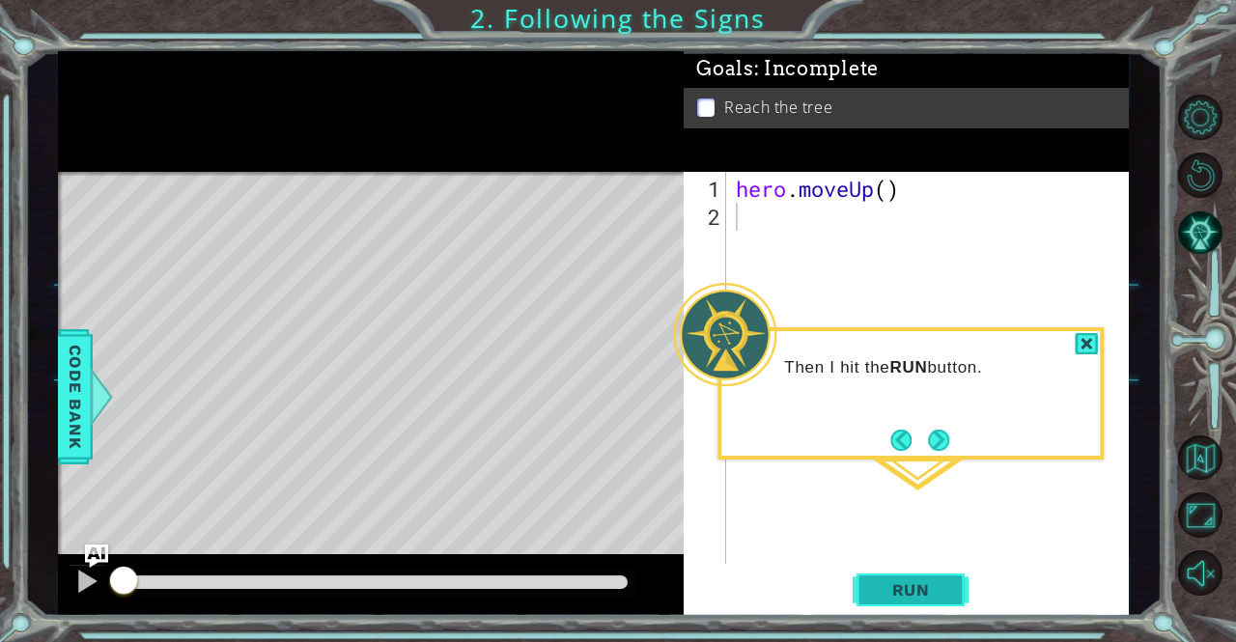
click at [919, 594] on span "Run" at bounding box center [911, 589] width 76 height 19
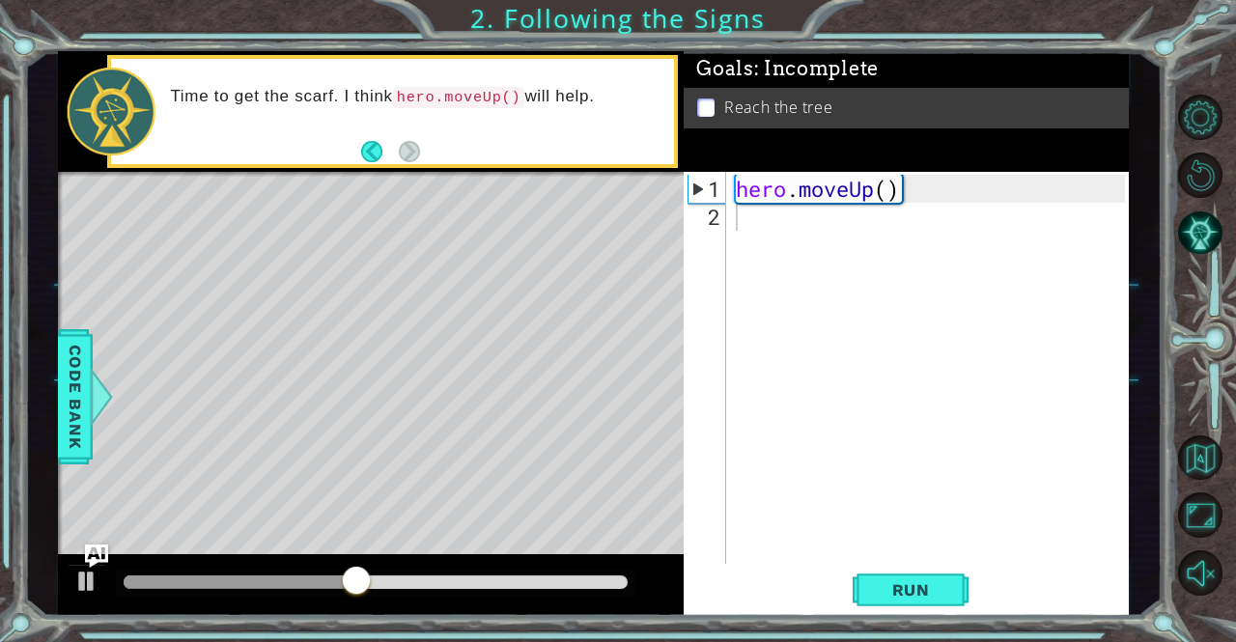
click at [896, 566] on div "1 2 hero . moveUp ( ) ההההההההההההההההההההההההההההההההההההההההההההההההההההההההה…" at bounding box center [905, 394] width 445 height 445
click at [902, 592] on span "Run" at bounding box center [911, 589] width 76 height 19
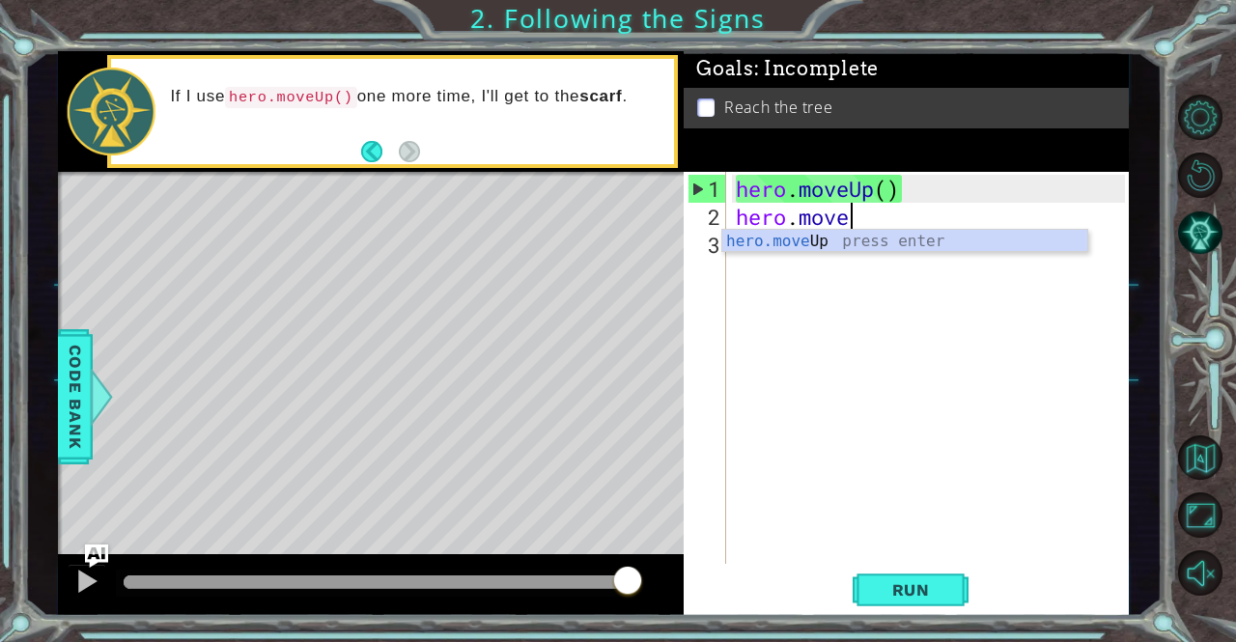
scroll to position [0, 5]
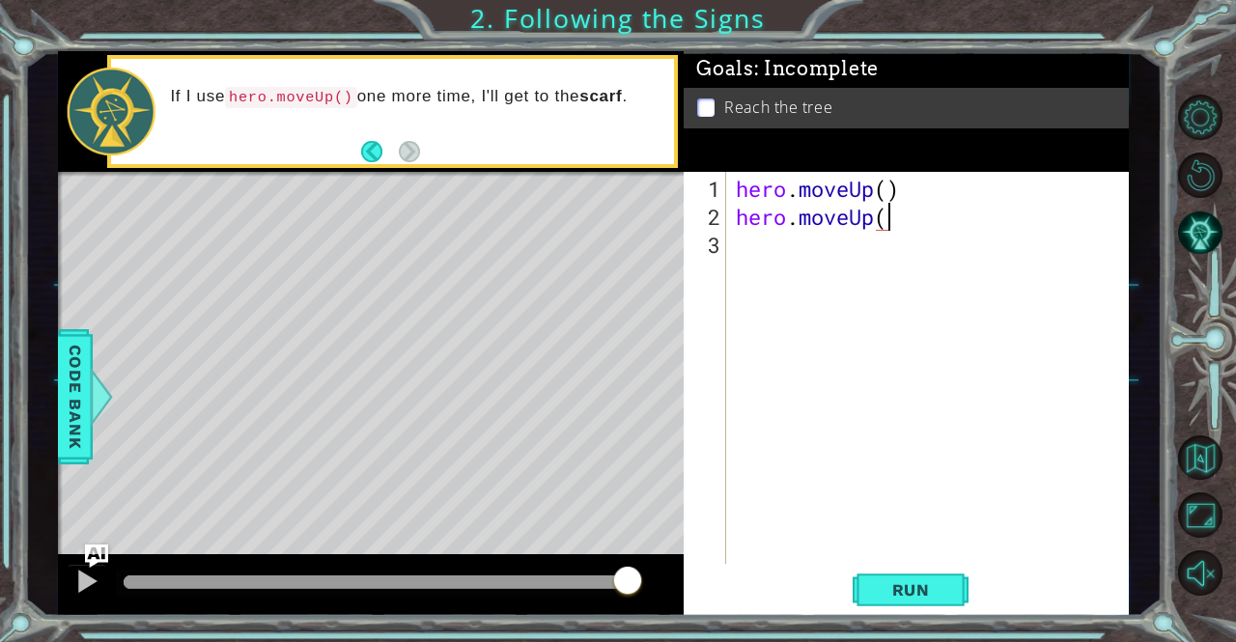
type textarea "hero.moveUp()_"
click at [772, 338] on div "hero . moveUp ( ) hero . moveUp ( ) _" at bounding box center [933, 399] width 402 height 448
drag, startPoint x: 664, startPoint y: 317, endPoint x: 892, endPoint y: 330, distance: 228.2
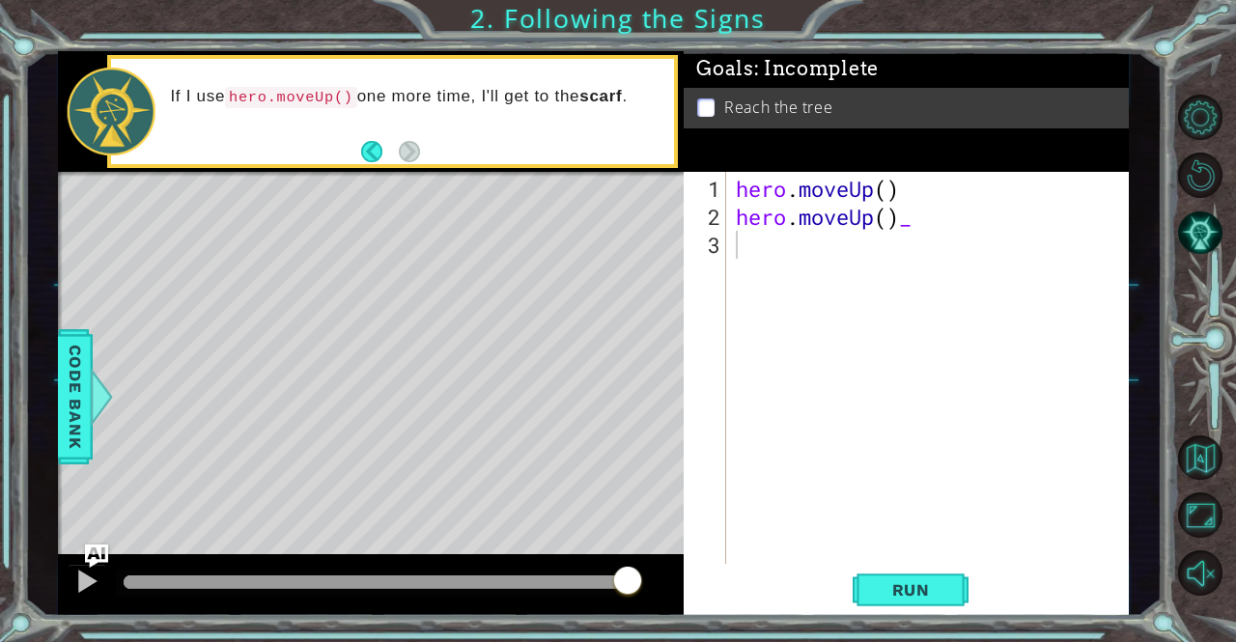
click at [892, 330] on div "1 ההההההההההההההההההההההההההההההההההההההההההההההההההההההההההההההההההההההההההההה…" at bounding box center [594, 333] width 1072 height 565
click at [924, 596] on span "Run" at bounding box center [911, 589] width 76 height 19
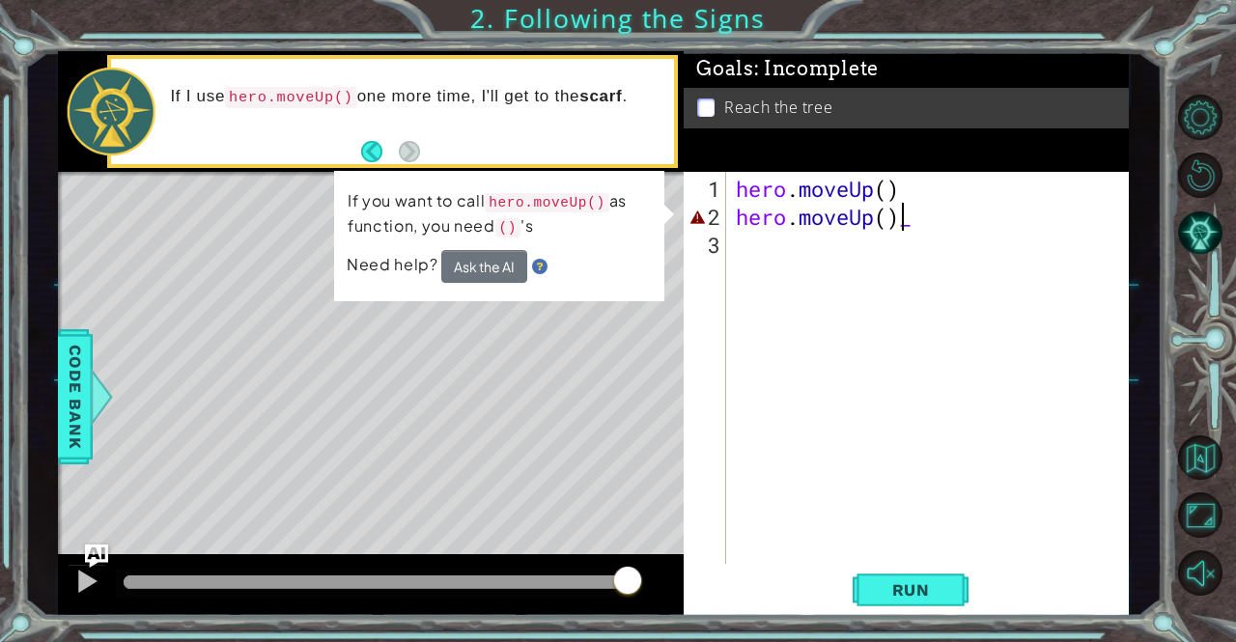
click at [902, 214] on div "hero . moveUp ( ) hero . moveUp ( ) _" at bounding box center [933, 399] width 402 height 448
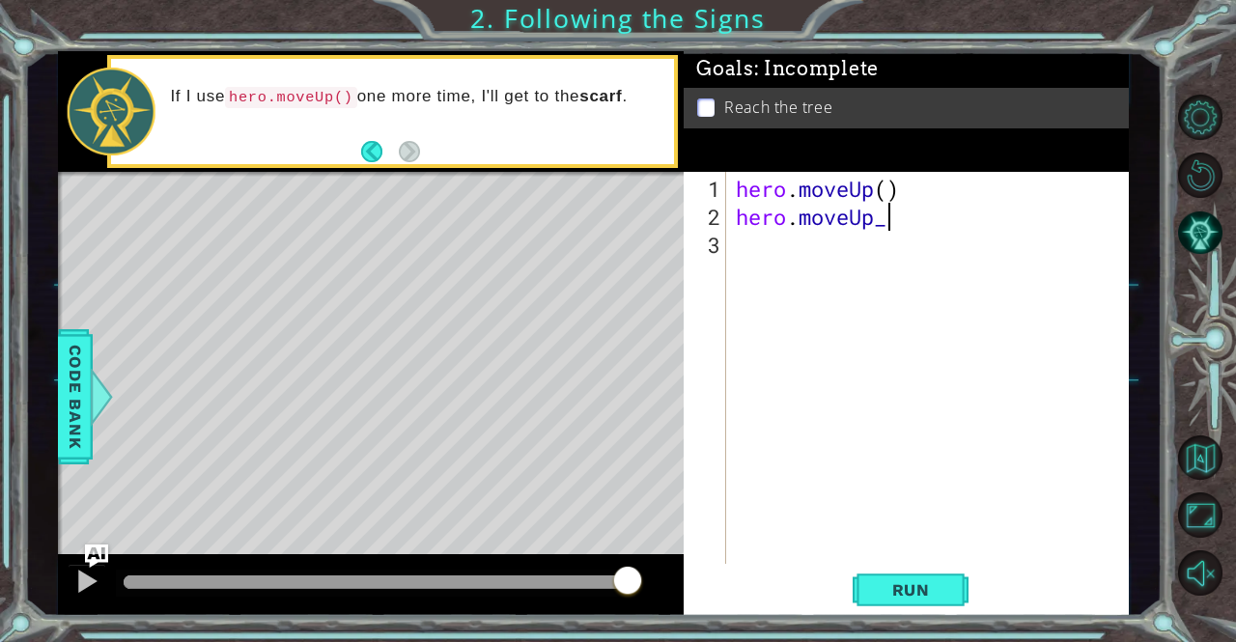
click at [896, 218] on div "hero . moveUp ( ) hero . moveUp_" at bounding box center [933, 399] width 402 height 448
type textarea "hero.moveUp()"
click at [917, 597] on button "Run" at bounding box center [910, 590] width 116 height 44
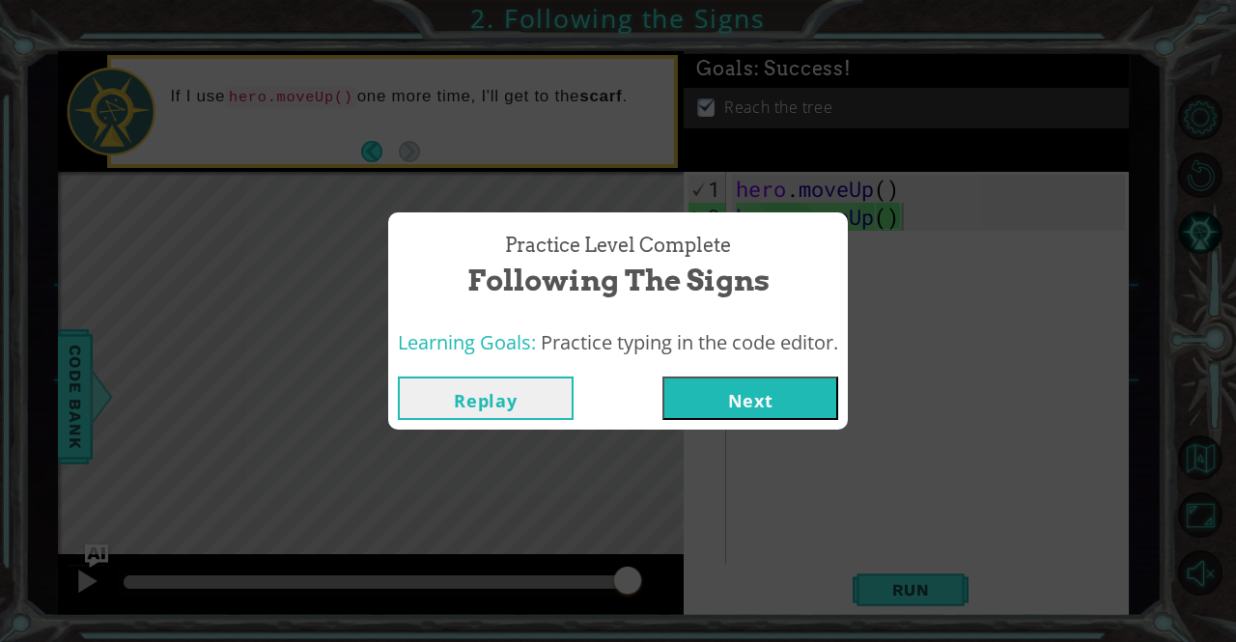
drag, startPoint x: 335, startPoint y: 200, endPoint x: 520, endPoint y: 298, distance: 209.9
click at [520, 298] on body "1 ההההההההההההההההההההההההההההההההההההההההההההההההההההההההההההההההההההההההההההה…" at bounding box center [618, 321] width 1236 height 642
click at [709, 408] on button "Next" at bounding box center [750, 397] width 176 height 43
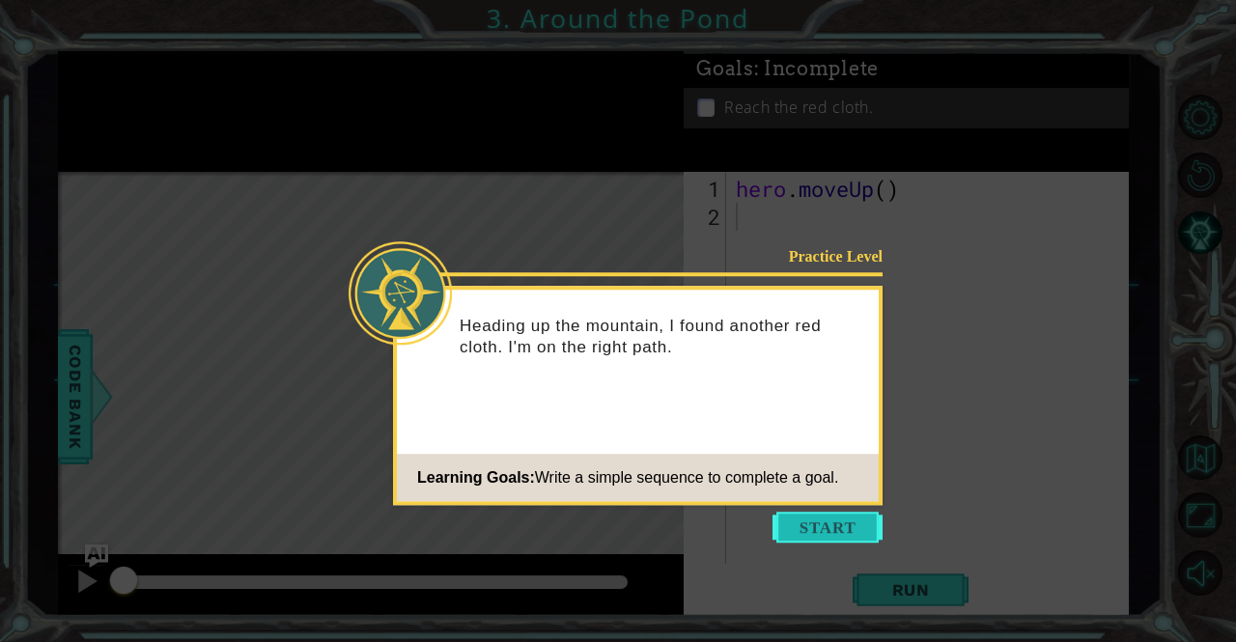
click at [845, 516] on button "Start" at bounding box center [827, 527] width 110 height 31
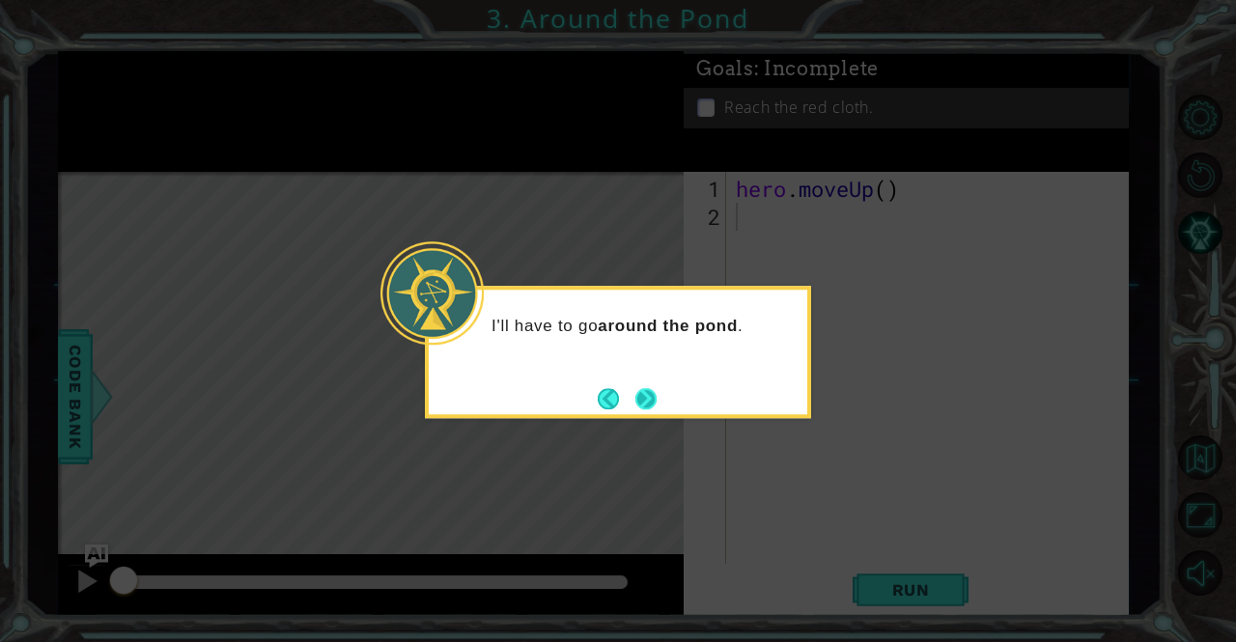
click at [647, 388] on button "Next" at bounding box center [645, 398] width 21 height 21
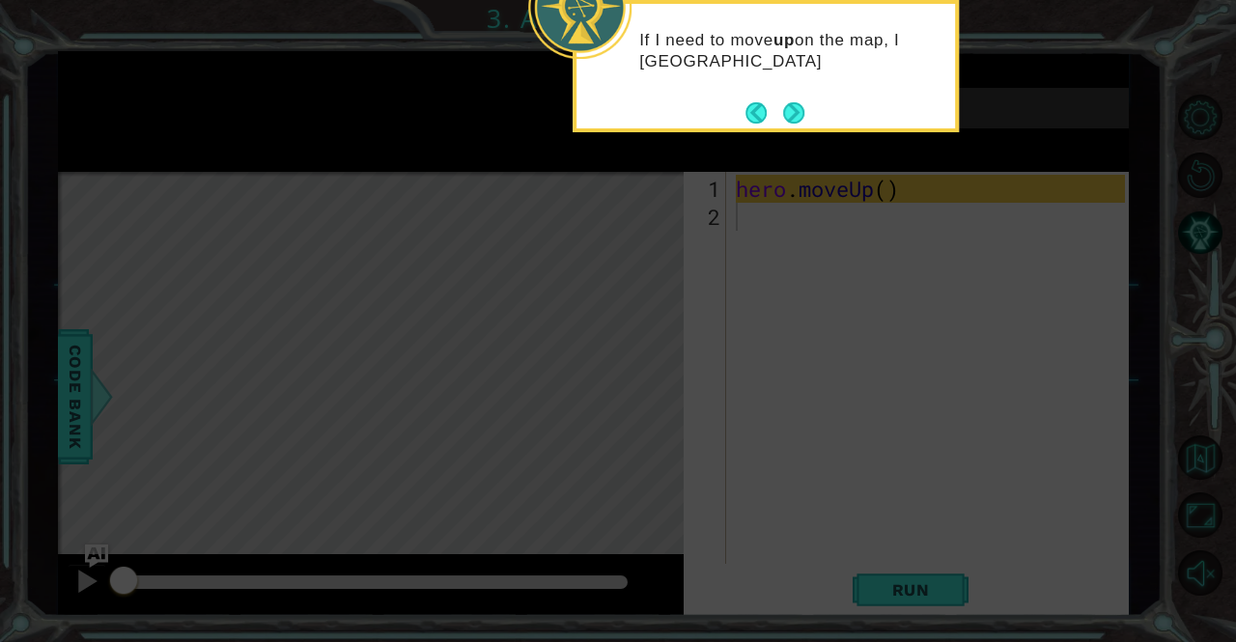
drag, startPoint x: 626, startPoint y: 412, endPoint x: 821, endPoint y: 525, distance: 224.5
click at [821, 525] on icon at bounding box center [618, 96] width 1236 height 1092
click at [799, 124] on button "Next" at bounding box center [794, 112] width 24 height 24
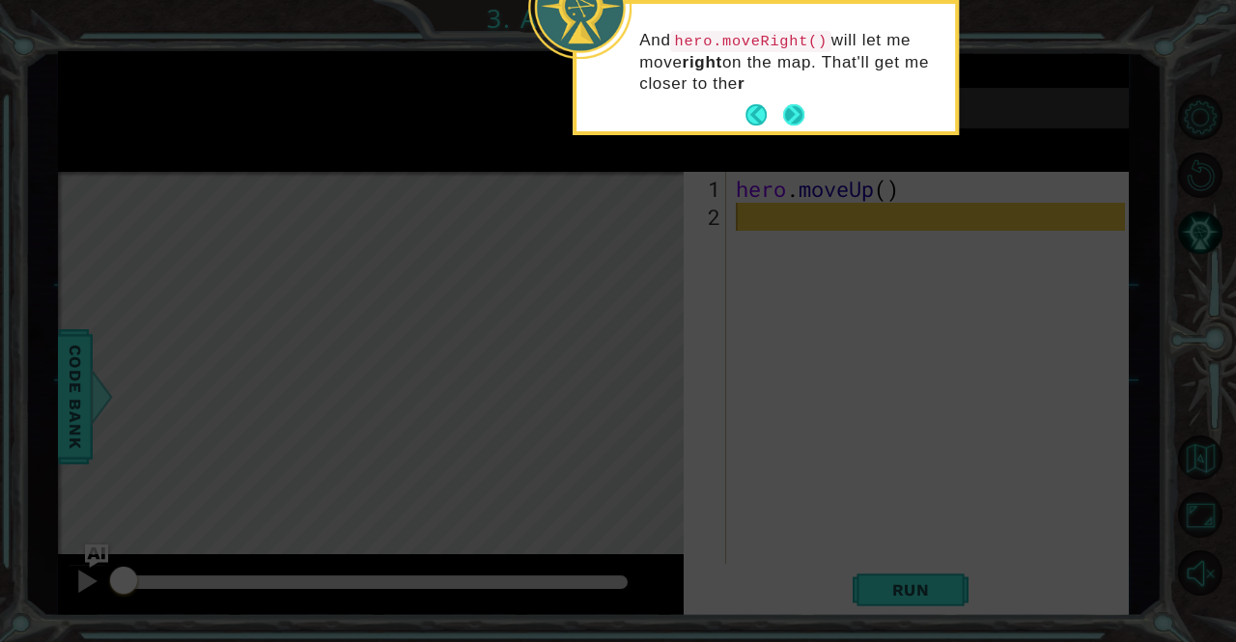
click at [795, 100] on footer at bounding box center [774, 114] width 59 height 29
drag, startPoint x: 795, startPoint y: 99, endPoint x: 788, endPoint y: 108, distance: 11.6
click at [788, 108] on footer at bounding box center [774, 114] width 59 height 29
click at [792, 117] on button "Next" at bounding box center [793, 115] width 23 height 23
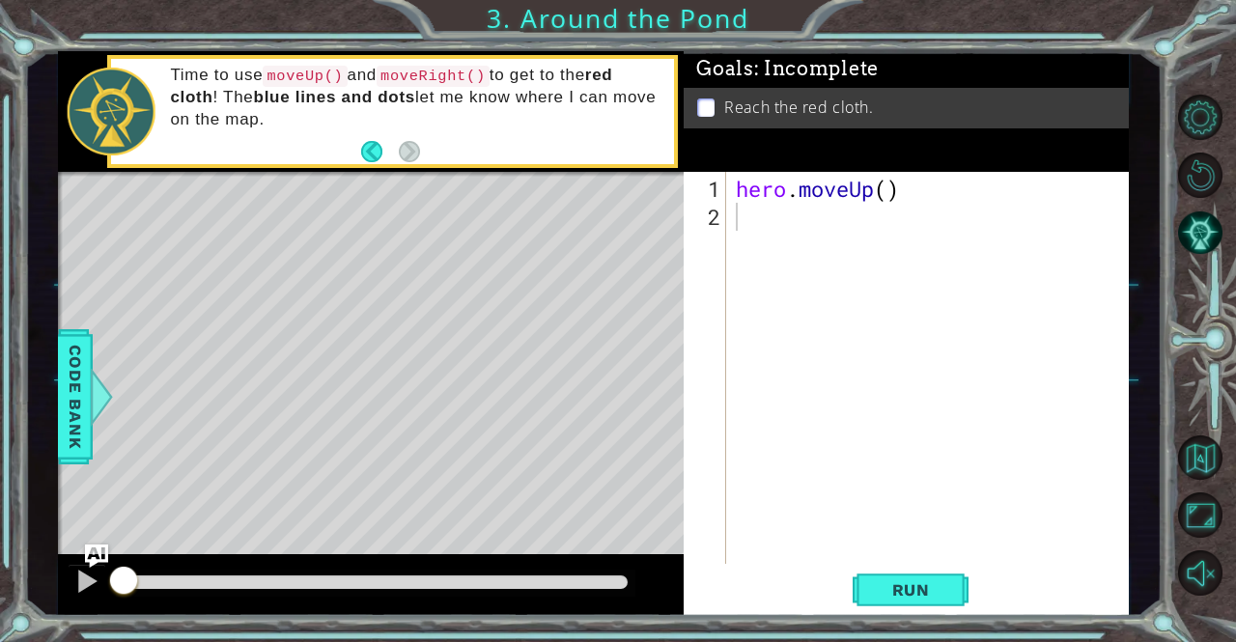
drag, startPoint x: 904, startPoint y: 582, endPoint x: 904, endPoint y: 614, distance: 31.9
click at [904, 614] on div "1 2 hero . moveUp ( ) ההההההההההההההההההההההההההההההההההההההההההההההההההההההההה…" at bounding box center [905, 394] width 445 height 445
drag, startPoint x: 904, startPoint y: 614, endPoint x: 911, endPoint y: 592, distance: 23.5
click at [911, 592] on div "1 2 hero . moveUp ( ) ההההההההההההההההההההההההההההההההההההההההההההההההההההההההה…" at bounding box center [905, 394] width 445 height 445
click at [911, 592] on span "Run" at bounding box center [911, 589] width 76 height 19
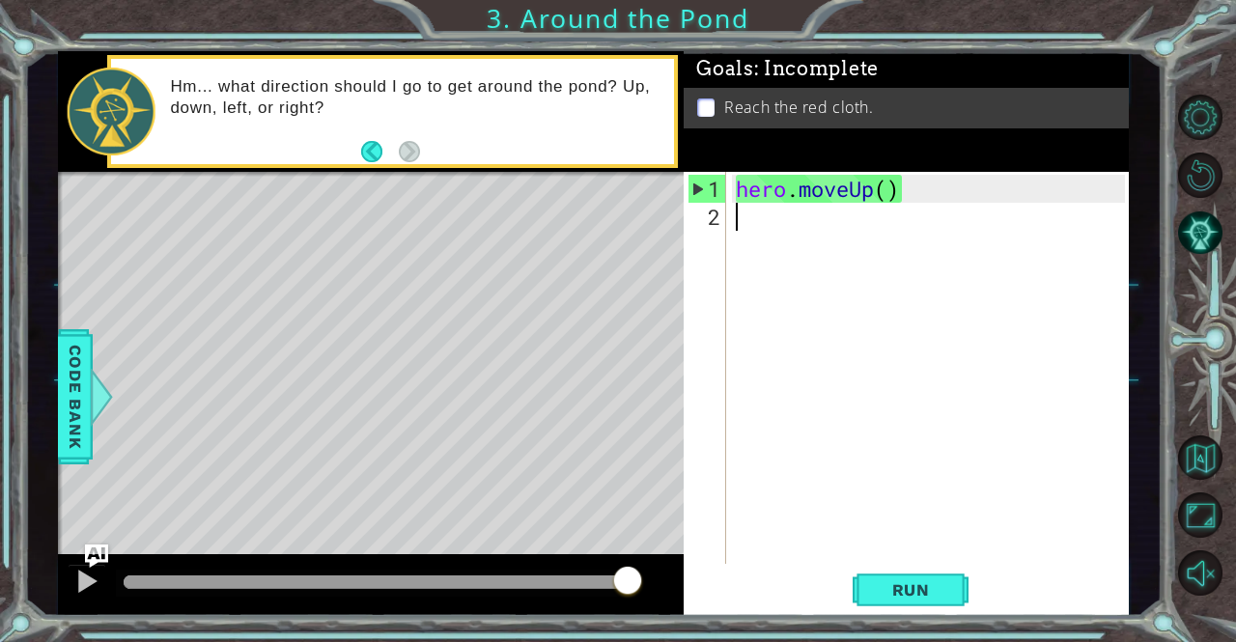
type textarea "H"
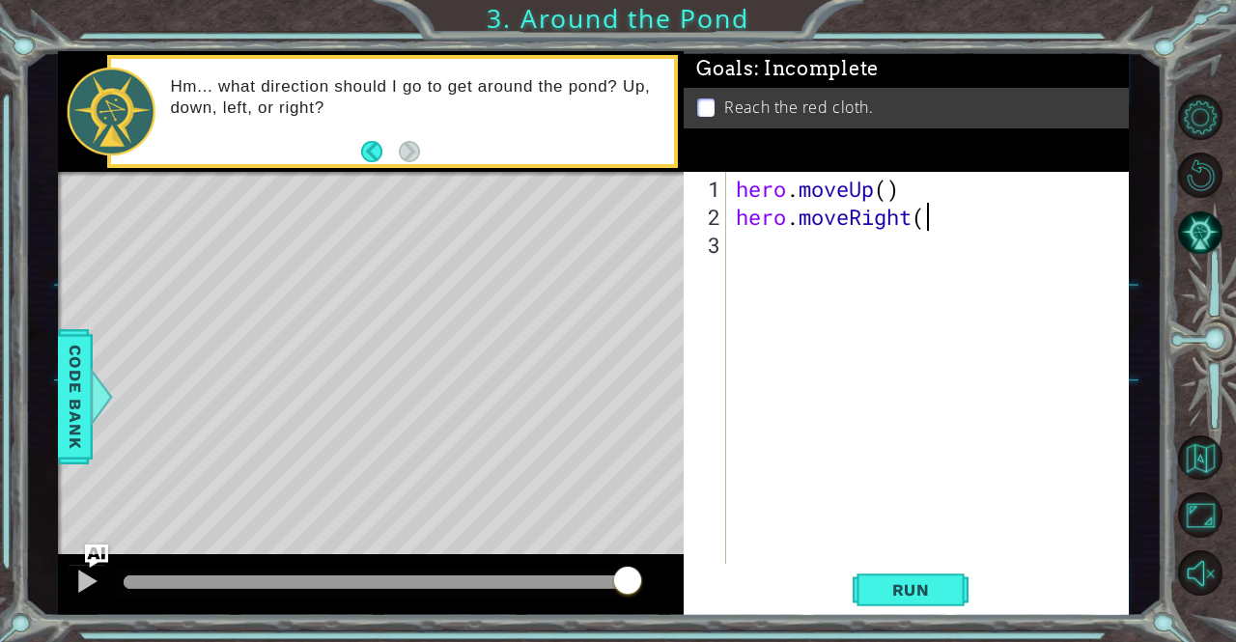
scroll to position [0, 8]
type textarea "hero.moveRight()"
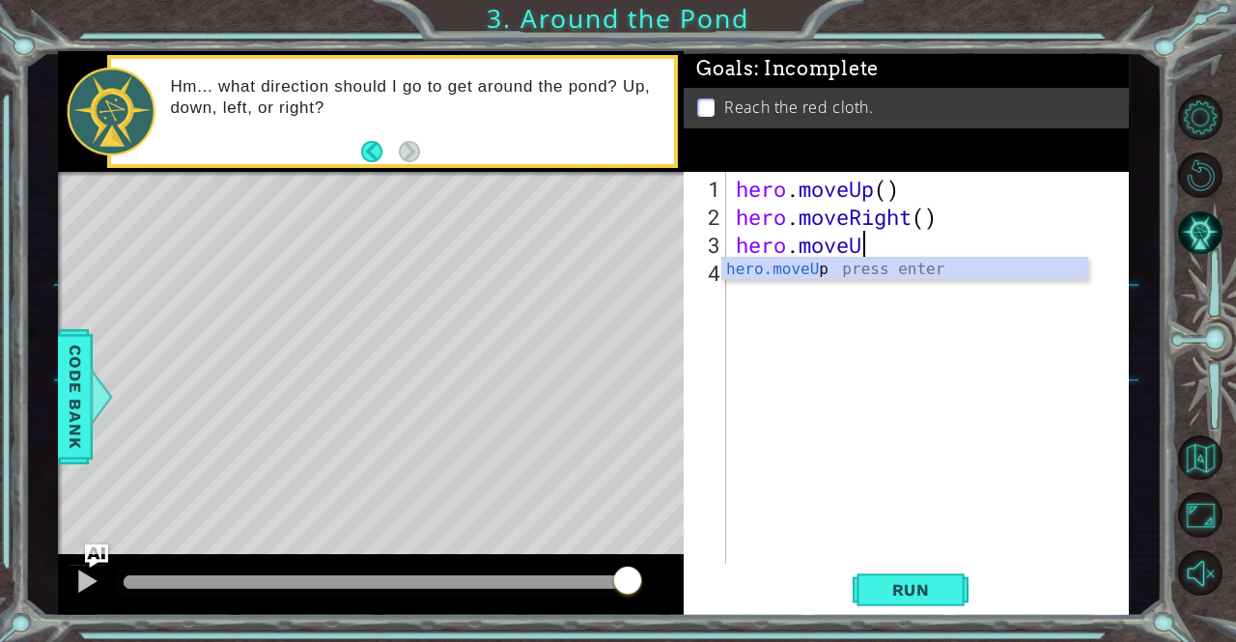
scroll to position [0, 5]
type textarea "hero.moveUp()"
click at [755, 265] on div "hero . moveUp ( ) hero . moveRight ( ) hero . moveUp ( )" at bounding box center [933, 399] width 402 height 448
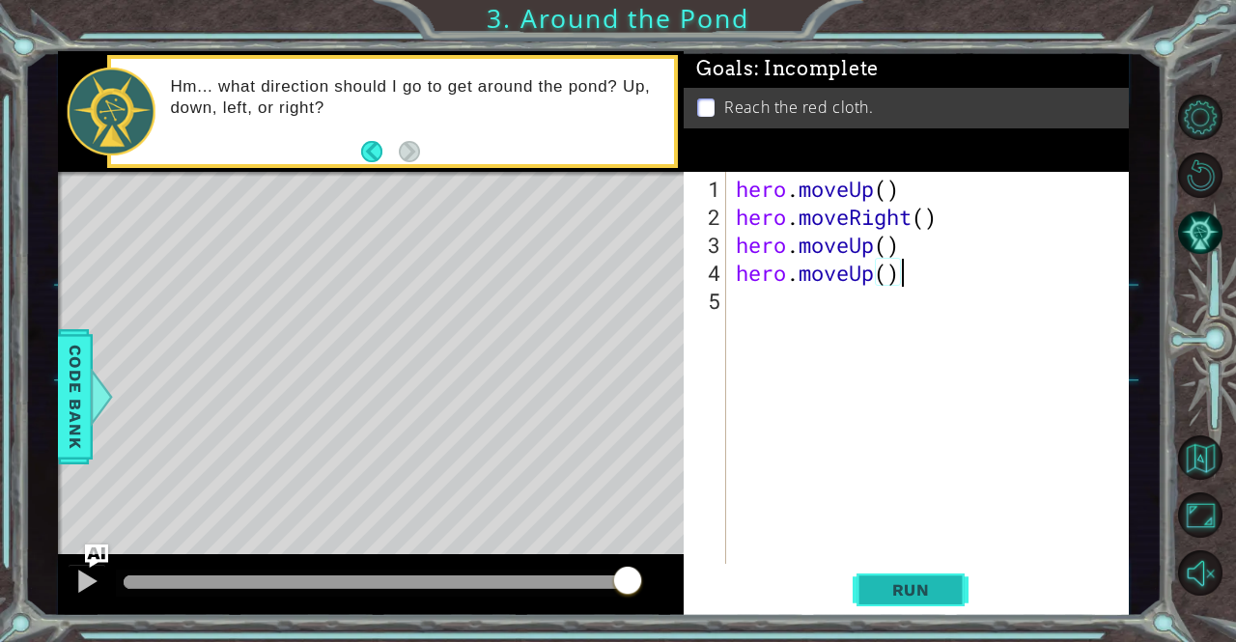
type textarea "hero.moveUp()"
click at [943, 601] on button "Run" at bounding box center [910, 590] width 116 height 44
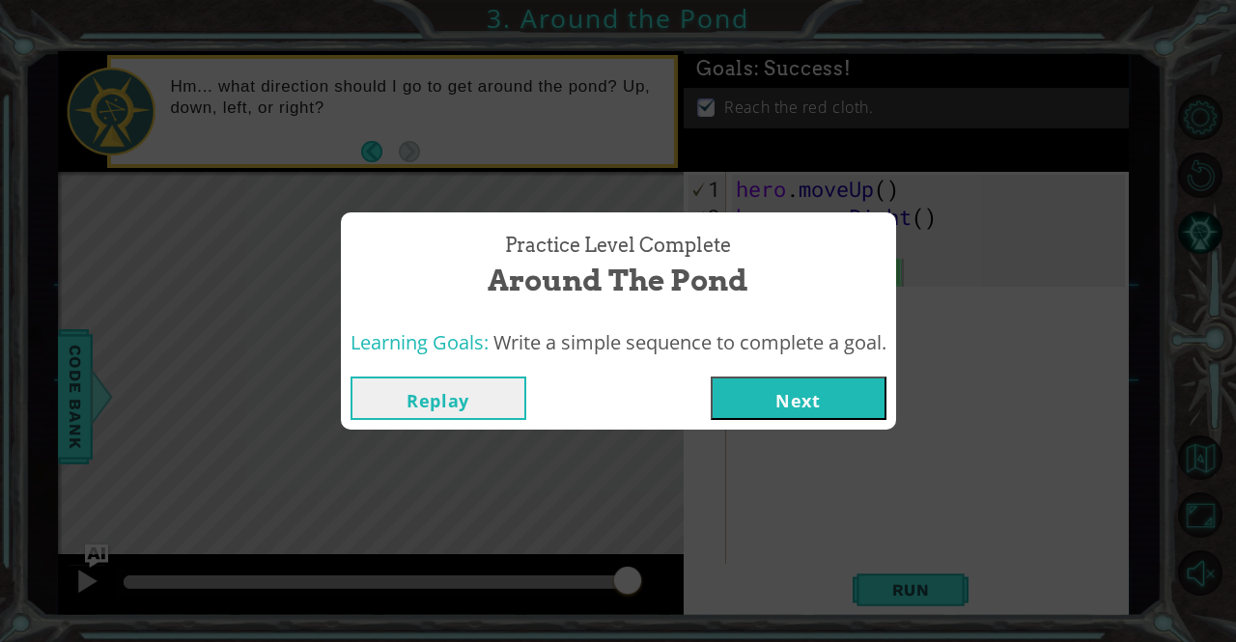
click at [831, 391] on button "Next" at bounding box center [798, 397] width 176 height 43
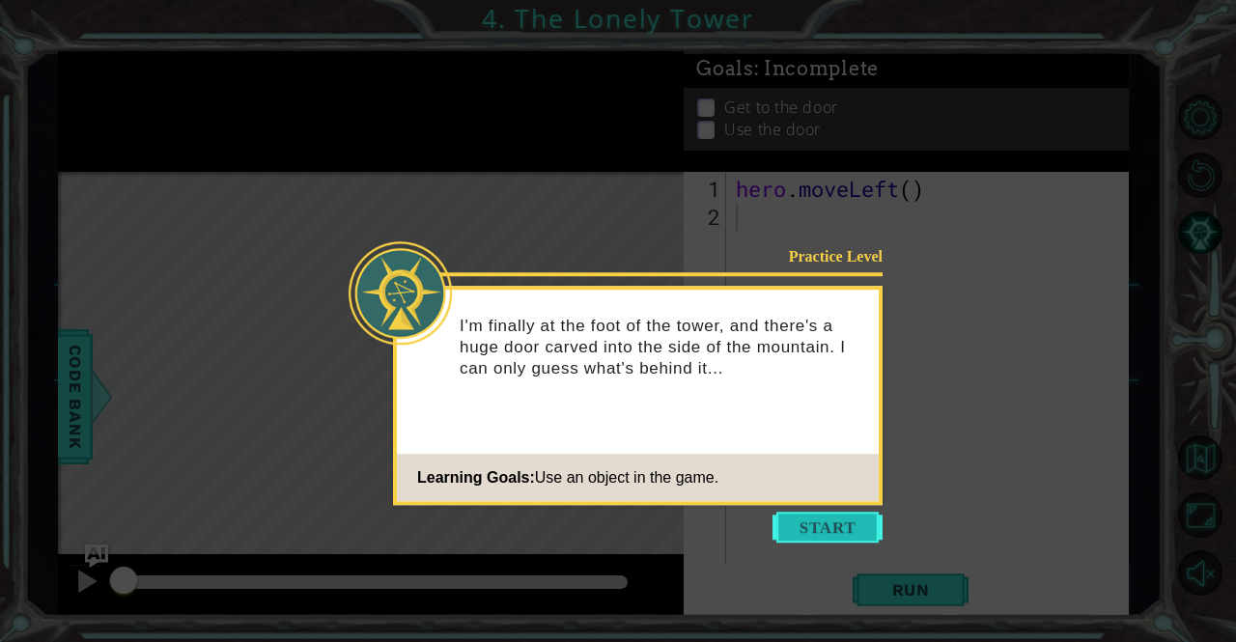
drag, startPoint x: 805, startPoint y: 515, endPoint x: 826, endPoint y: 522, distance: 22.3
click at [826, 522] on button "Start" at bounding box center [827, 527] width 110 height 31
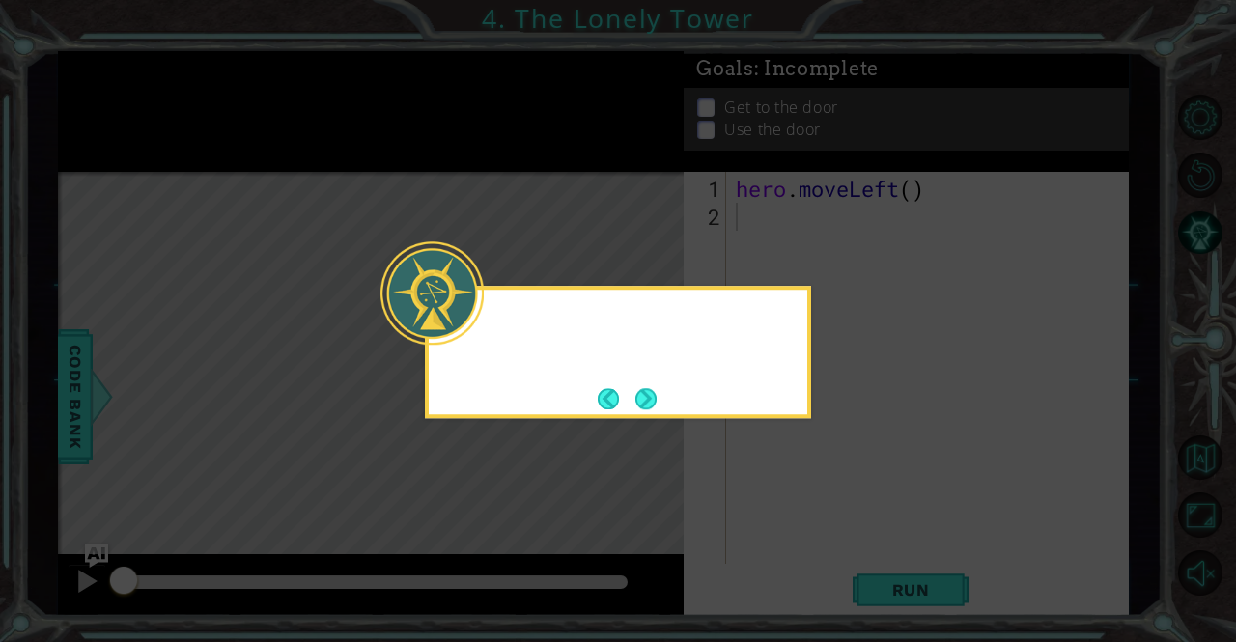
click at [826, 522] on icon at bounding box center [618, 321] width 1236 height 642
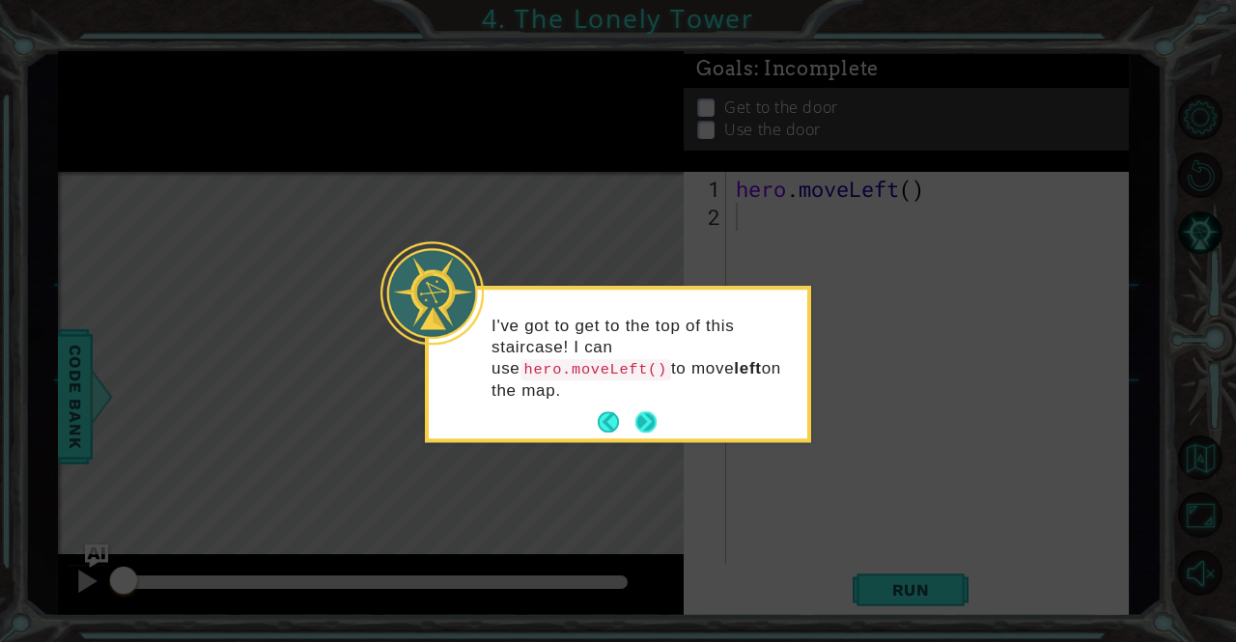
click at [648, 405] on button "Next" at bounding box center [645, 422] width 35 height 35
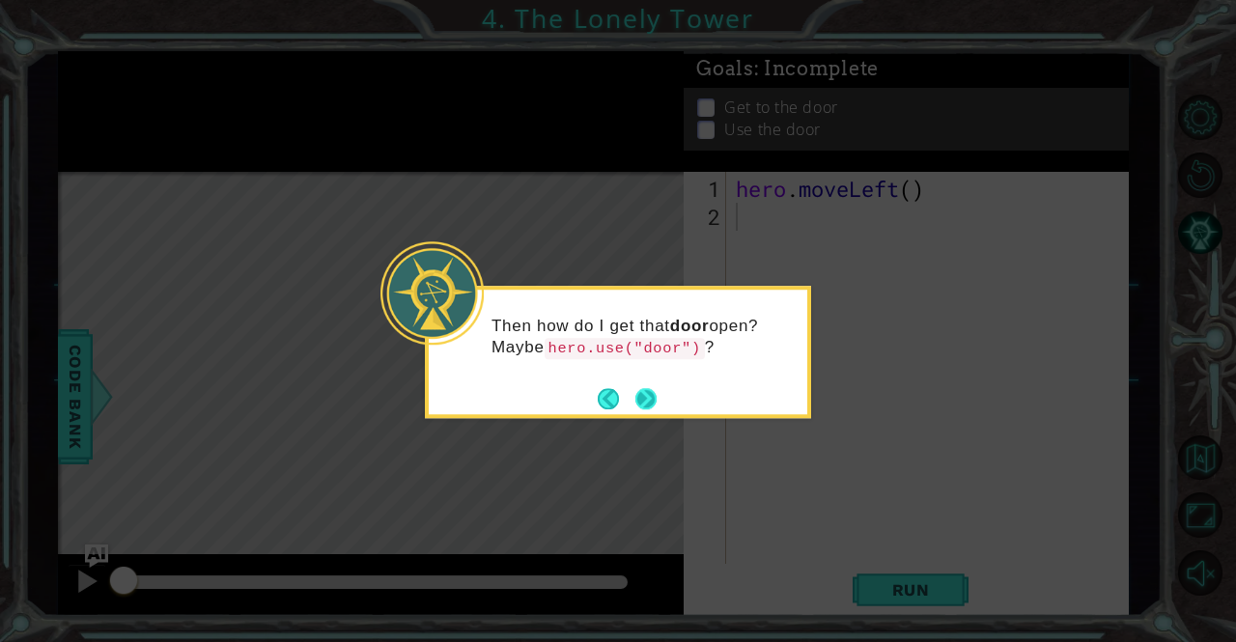
click at [645, 391] on button "Next" at bounding box center [645, 398] width 35 height 35
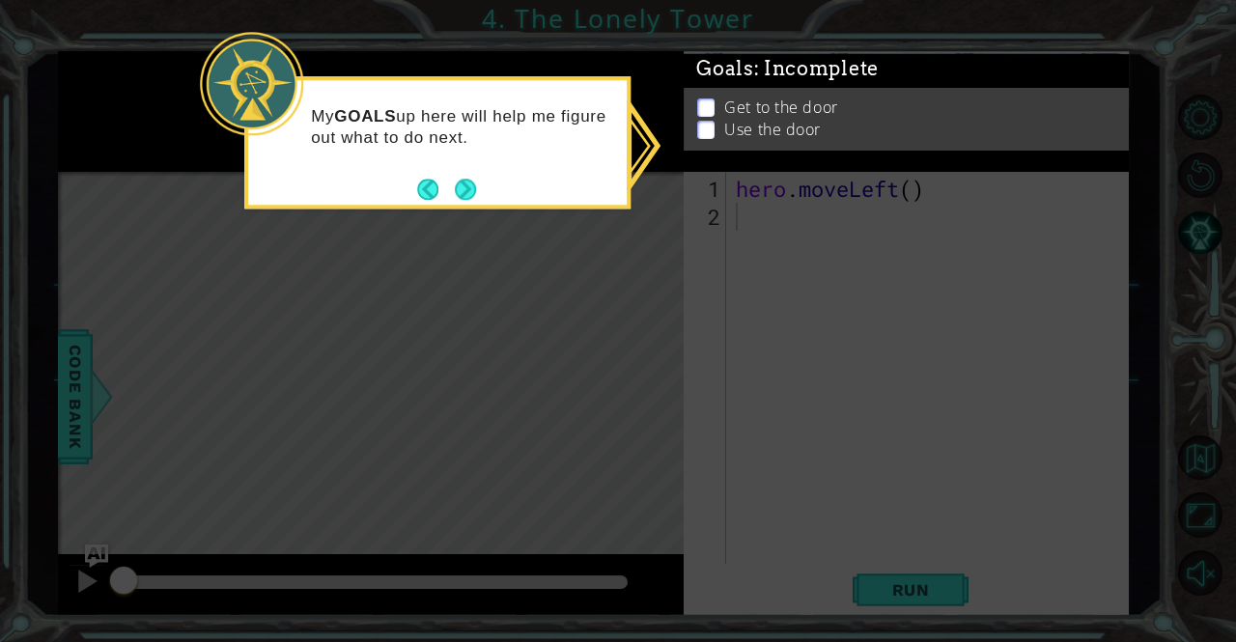
drag, startPoint x: 465, startPoint y: 181, endPoint x: 501, endPoint y: 198, distance: 39.7
click at [501, 198] on div "My GOALS up here will help me figure out what to do next." at bounding box center [437, 142] width 386 height 132
click at [463, 188] on button "Next" at bounding box center [466, 190] width 32 height 32
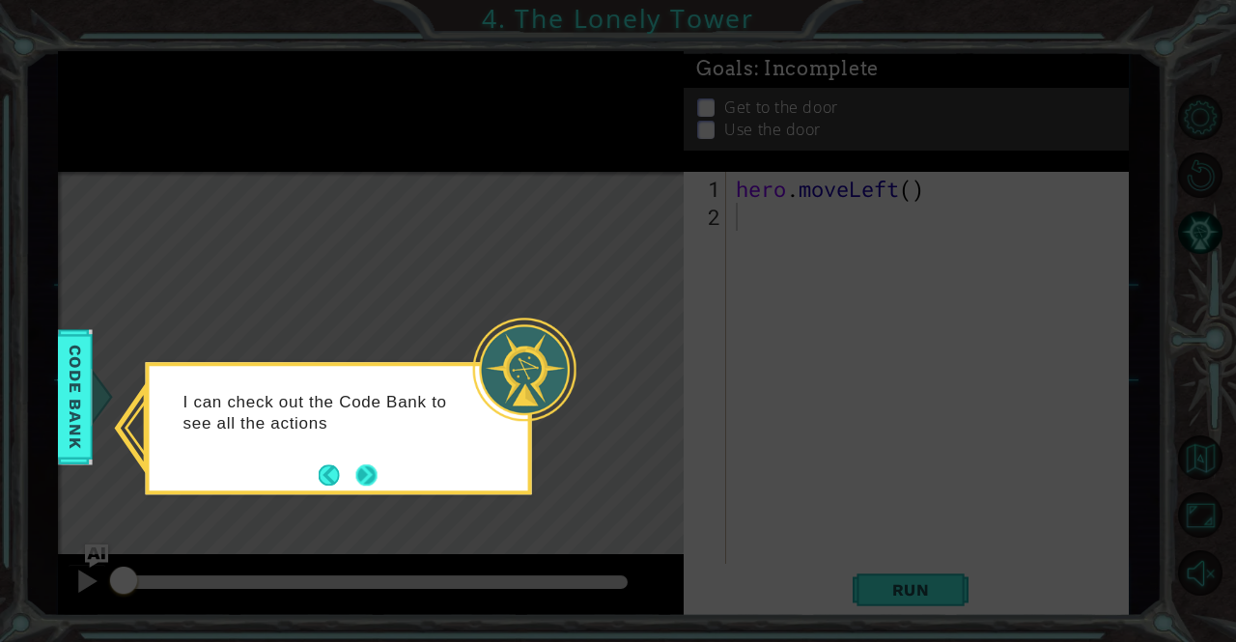
click at [379, 464] on div "I can check out the Code Bank to see all the actions" at bounding box center [339, 422] width 378 height 97
click at [369, 477] on button "Next" at bounding box center [366, 475] width 36 height 36
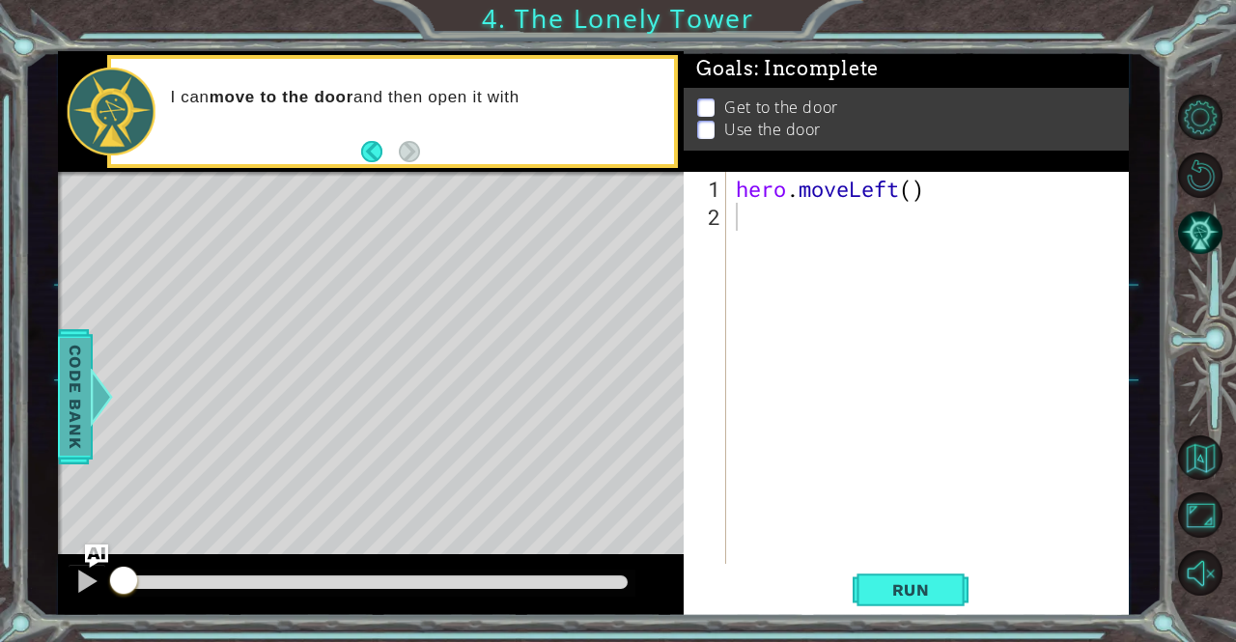
click at [97, 402] on div at bounding box center [109, 397] width 24 height 58
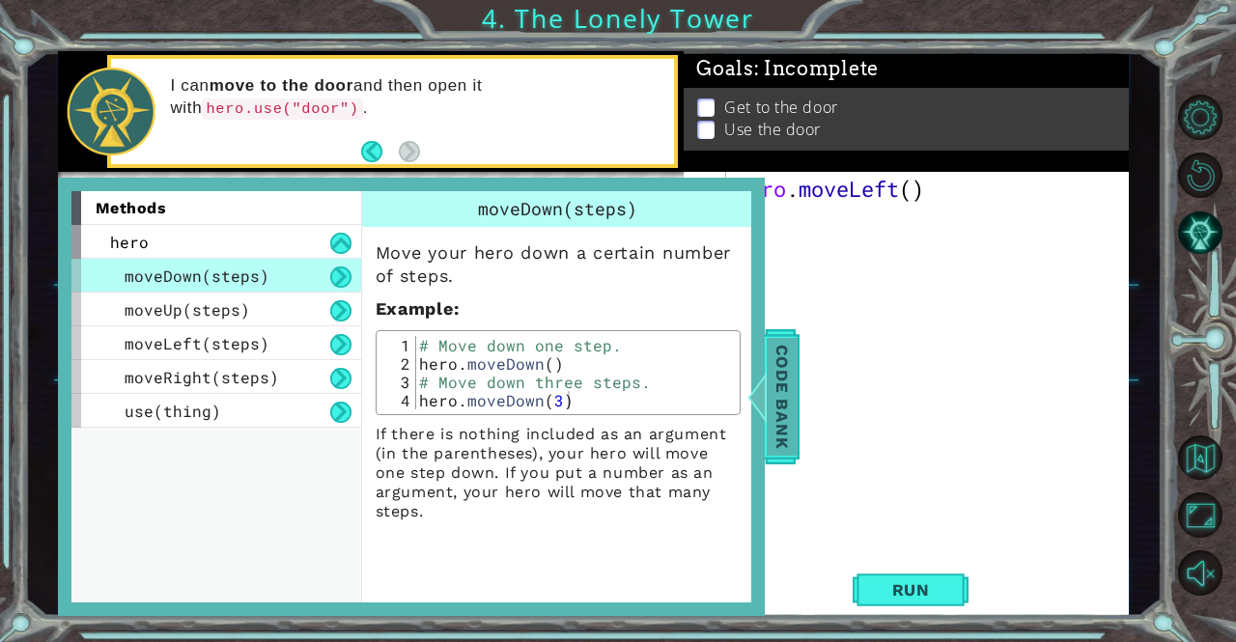
click at [751, 401] on div at bounding box center [739, 397] width 24 height 58
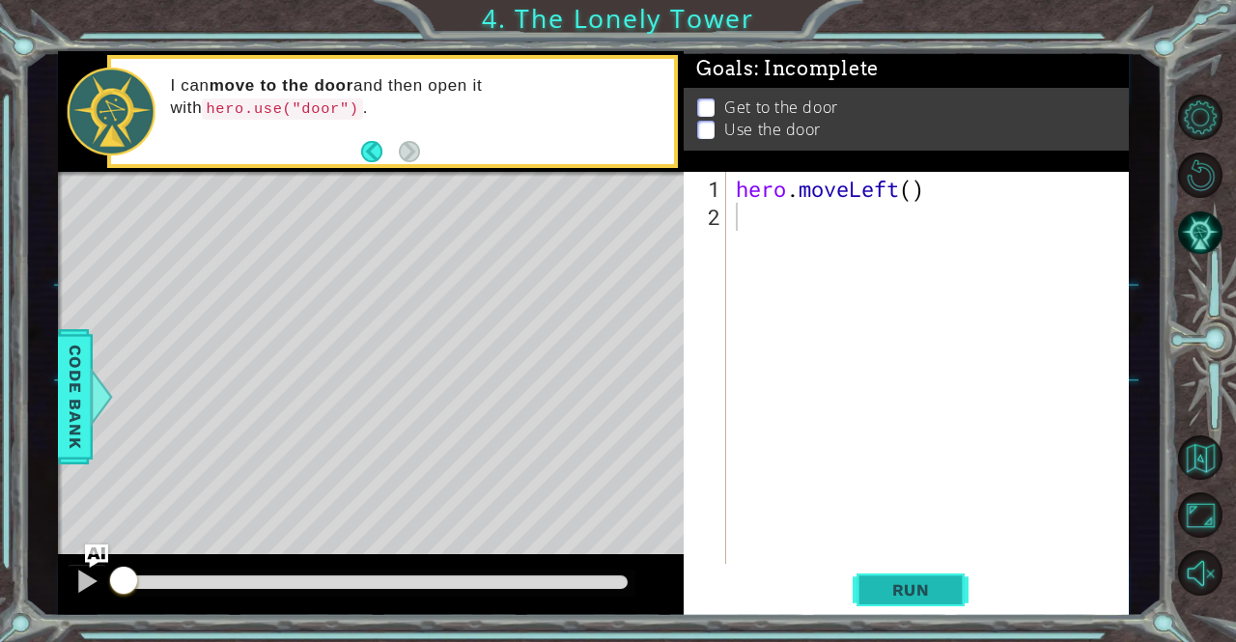
click at [911, 580] on span "Run" at bounding box center [911, 589] width 76 height 19
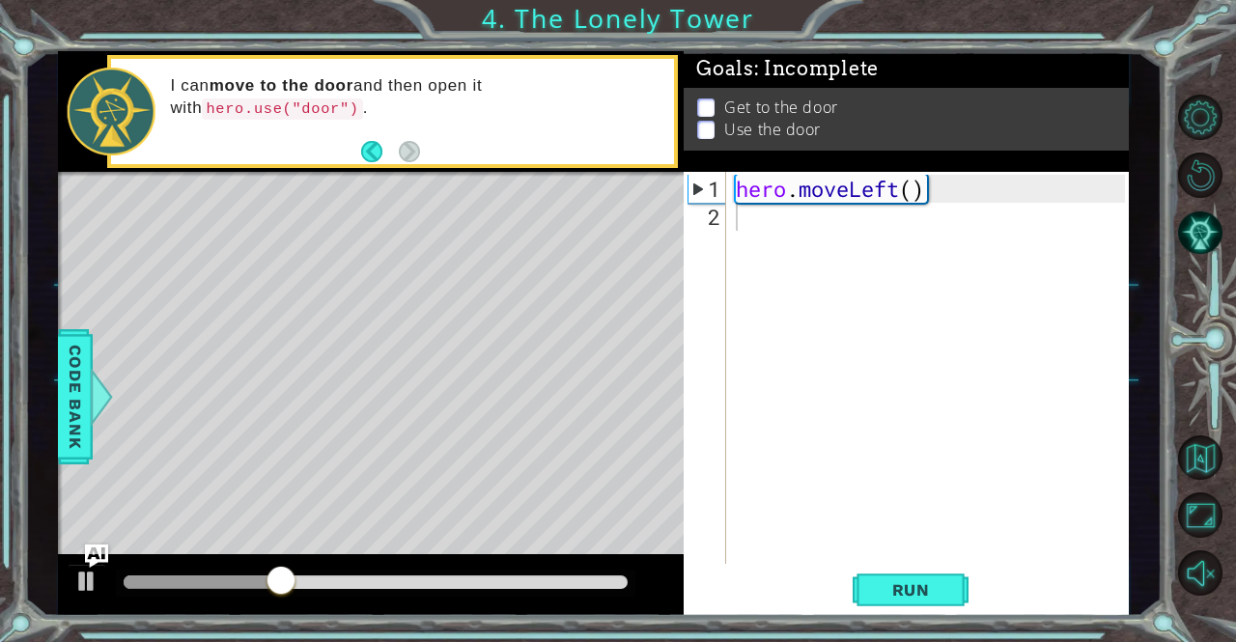
drag, startPoint x: 911, startPoint y: 580, endPoint x: 797, endPoint y: 348, distance: 258.2
click at [797, 348] on div "1 ההההההההההההההההההההההההההההההההההההההההההההההההההההההההההההההההההההההההההההה…" at bounding box center [594, 333] width 1072 height 565
click at [767, 228] on div "hero . moveLeft ( )" at bounding box center [933, 399] width 402 height 448
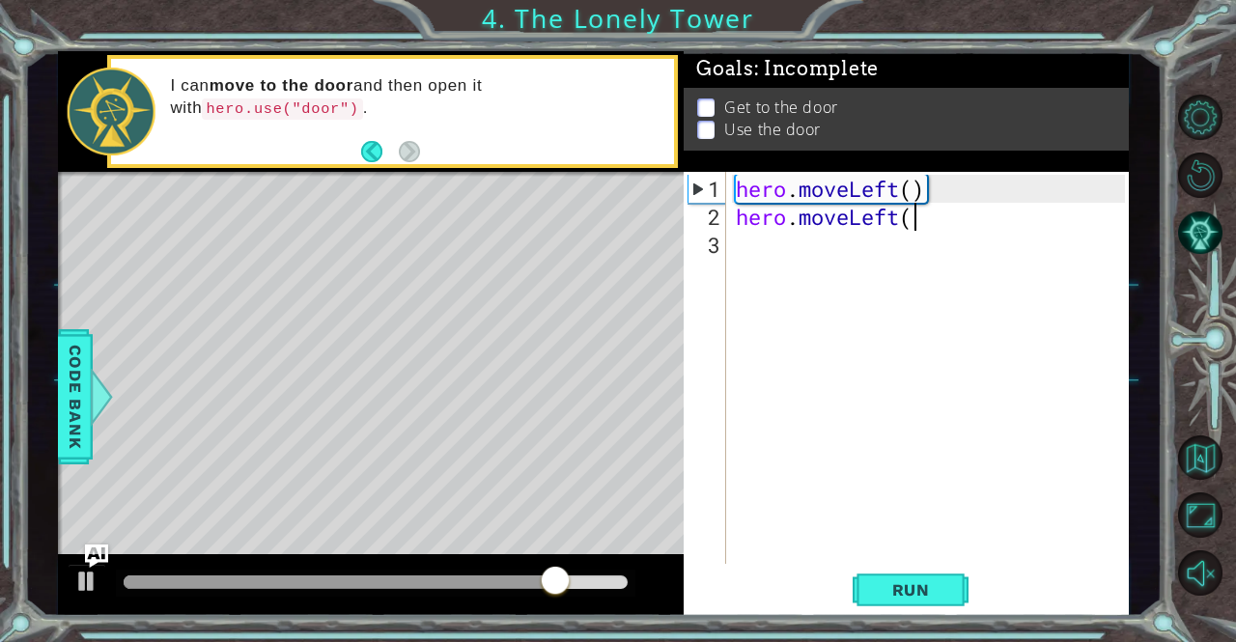
scroll to position [0, 8]
type textarea "hero.moveLeft()"
click at [768, 255] on div "hero . moveLeft ( ) hero . moveLeft ( )" at bounding box center [933, 399] width 402 height 448
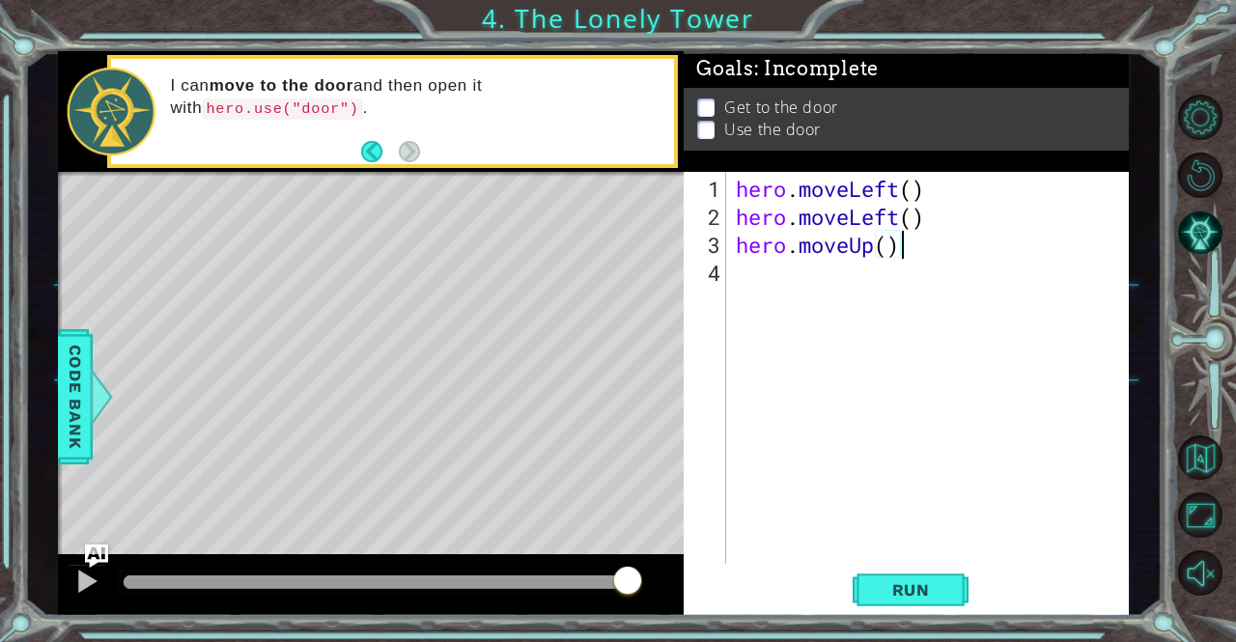
scroll to position [0, 6]
type textarea "hero.moveUp()"
drag, startPoint x: 728, startPoint y: 262, endPoint x: 743, endPoint y: 265, distance: 15.9
click at [743, 265] on div "hero.moveUp() 1 2 3 4 hero . moveLeft ( ) hero . moveLeft ( ) hero . moveUp ( )…" at bounding box center [903, 368] width 440 height 392
click at [743, 265] on div "hero . moveLeft ( ) hero . moveLeft ( ) hero . moveUp ( )" at bounding box center [933, 399] width 402 height 448
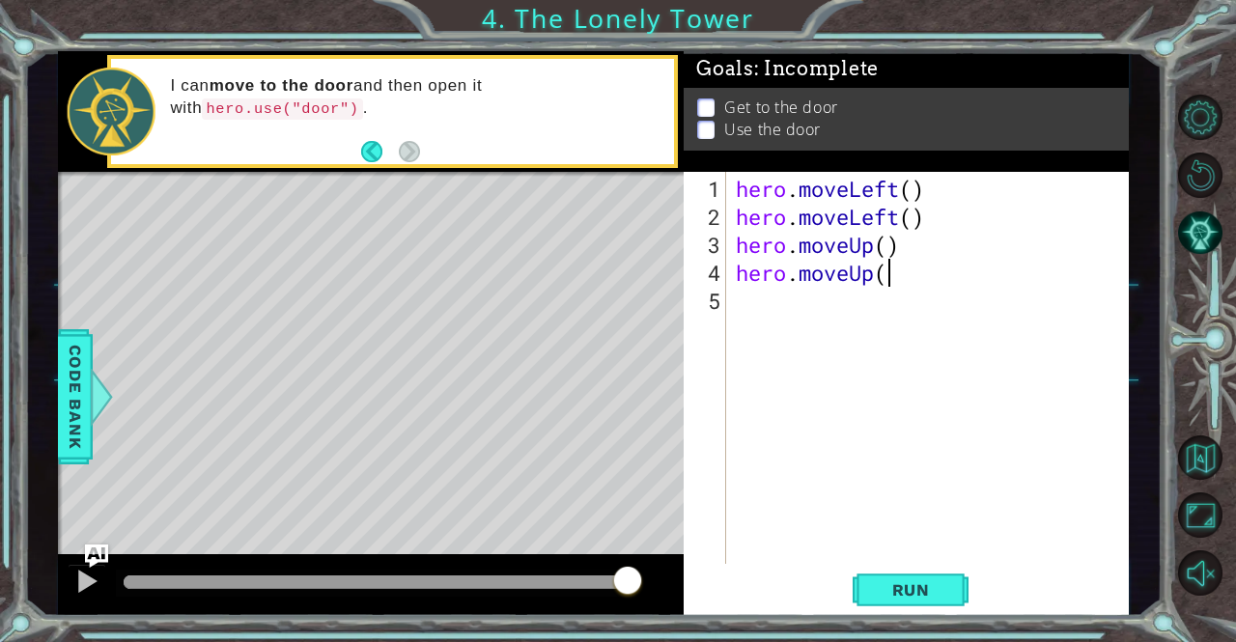
type textarea "hero.moveUp()"
drag, startPoint x: 753, startPoint y: 305, endPoint x: 700, endPoint y: 434, distance: 139.8
click at [700, 434] on div "hero.moveUp() 1 2 3 4 5 hero . moveLeft ( ) hero . moveLeft ( ) hero . moveUp (…" at bounding box center [903, 368] width 440 height 392
type textarea "hero.moveRight()"
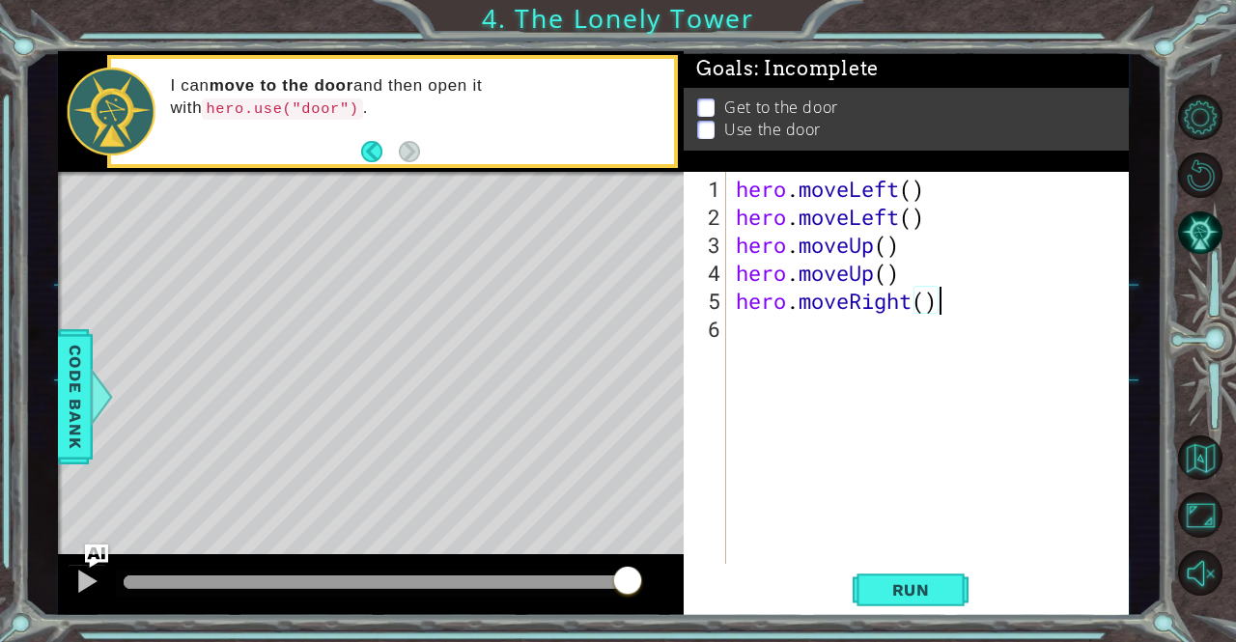
click at [776, 343] on div "hero . moveLeft ( ) hero . moveLeft ( ) hero . moveUp ( ) hero . moveUp ( ) her…" at bounding box center [933, 399] width 402 height 448
click at [884, 249] on div "hero . moveLeft ( ) hero . moveLeft ( ) hero . moveUp ( ) hero . moveUp ( ) her…" at bounding box center [933, 399] width 402 height 448
click at [892, 599] on span "Run" at bounding box center [911, 589] width 76 height 19
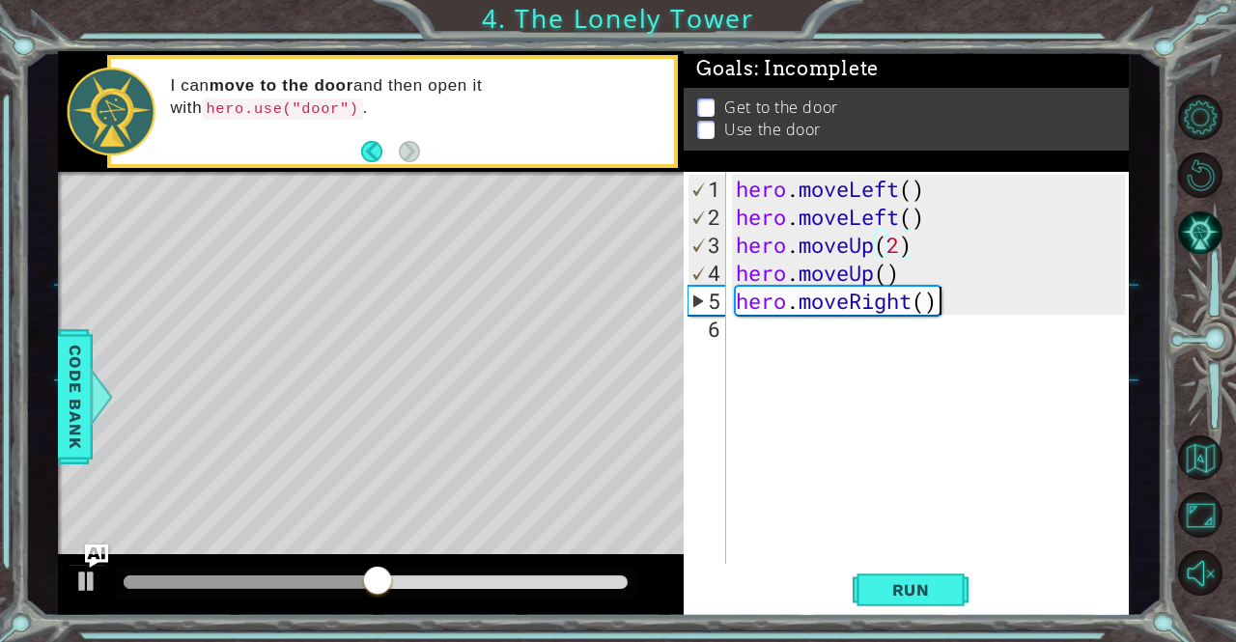
click at [943, 304] on div "hero . moveLeft ( ) hero . moveLeft ( ) hero . moveUp ( 2 ) hero . moveUp ( ) h…" at bounding box center [933, 399] width 402 height 448
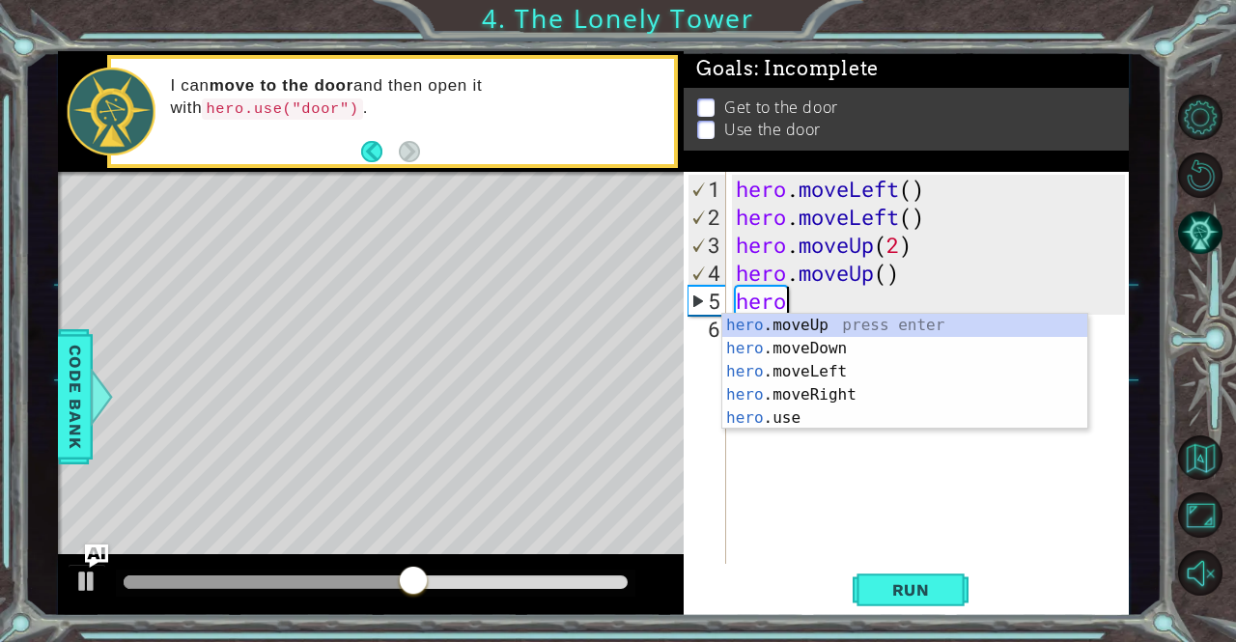
scroll to position [0, 0]
type textarea "h"
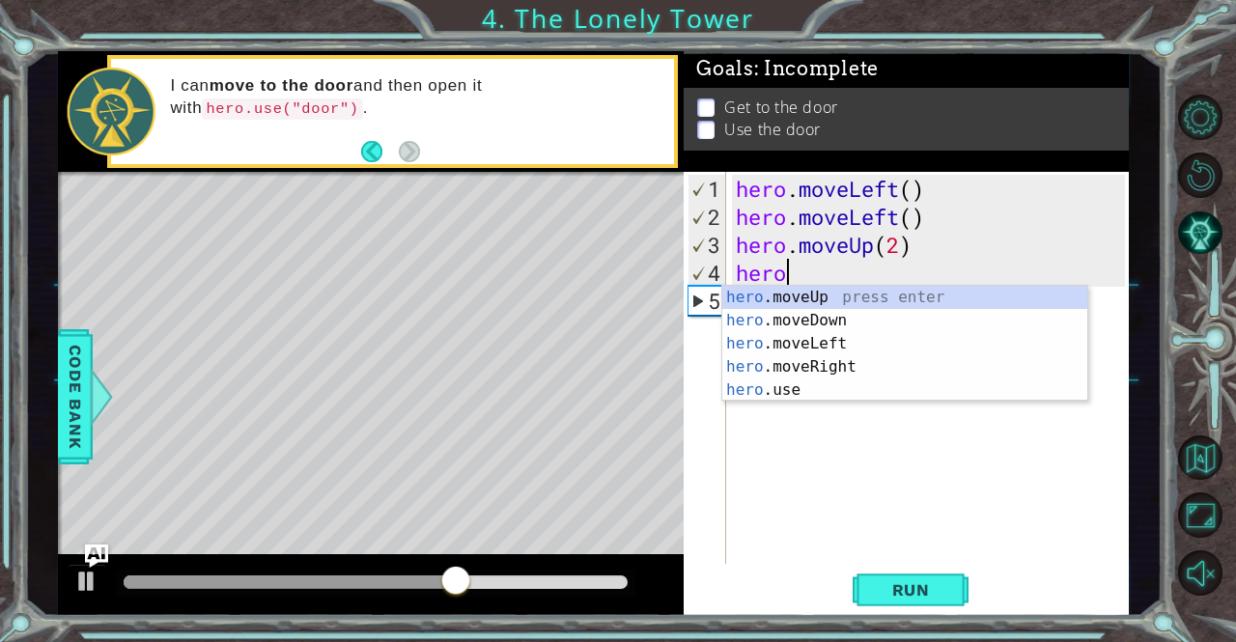
type textarea "h"
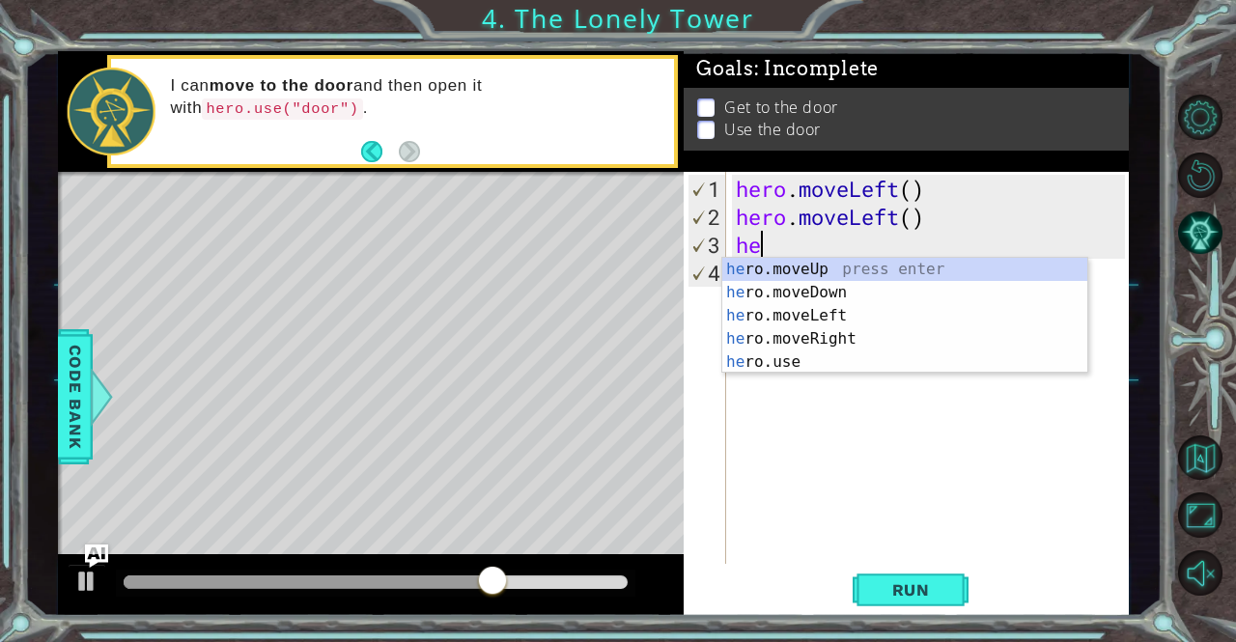
type textarea "h"
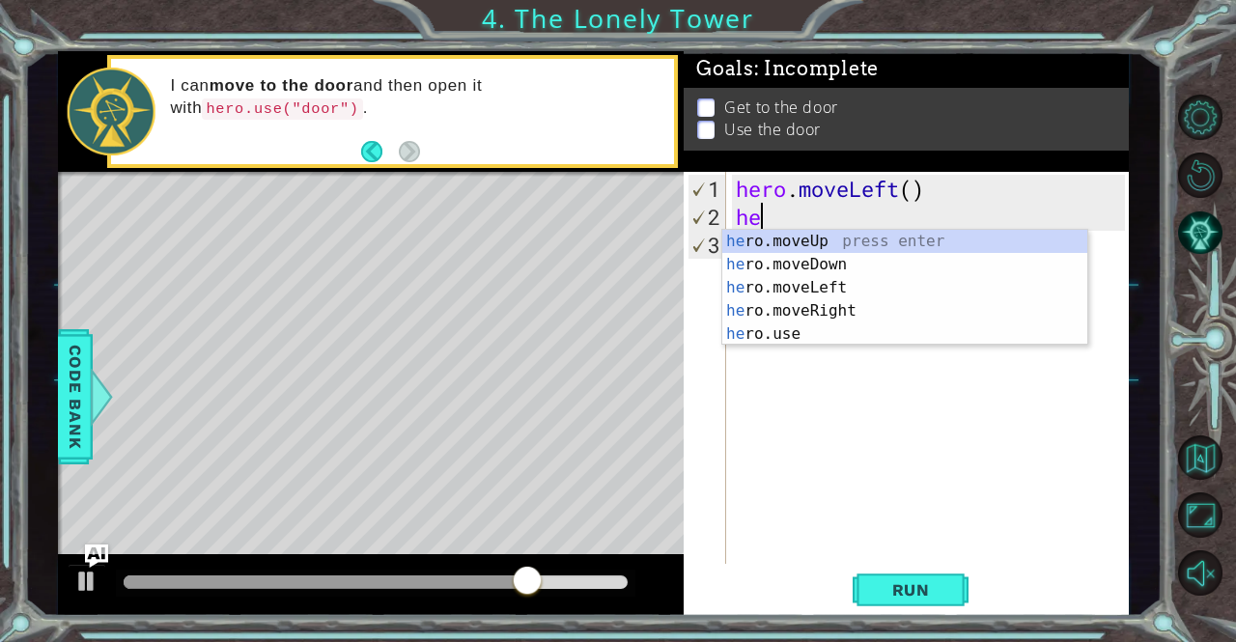
type textarea "h"
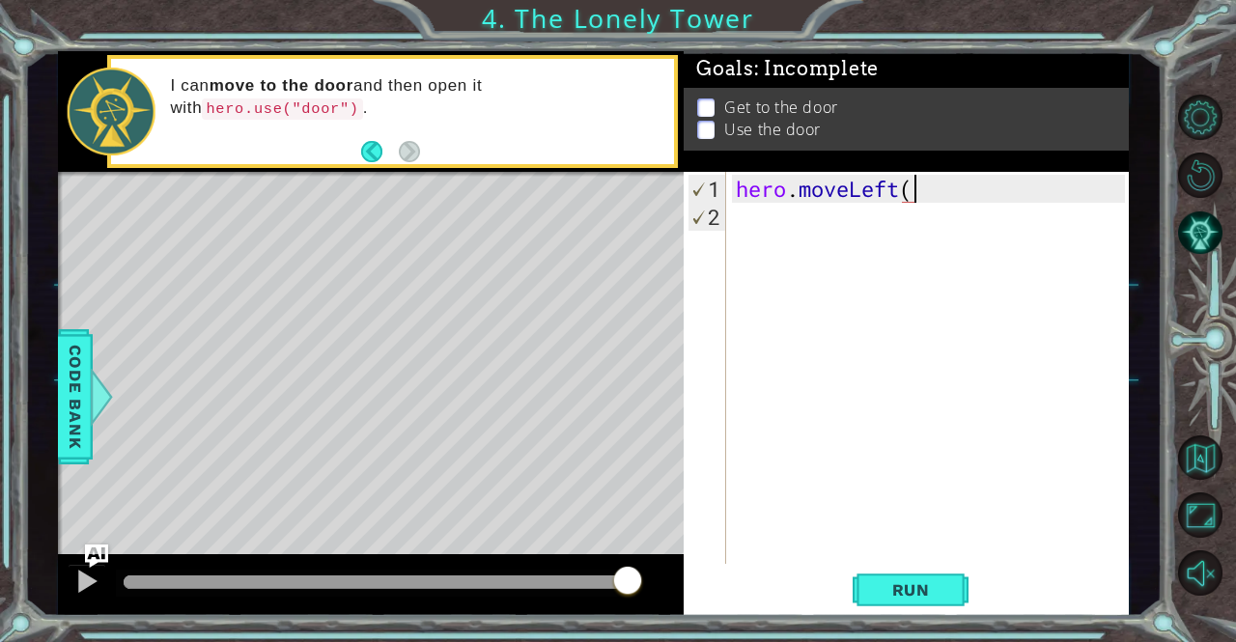
scroll to position [0, 8]
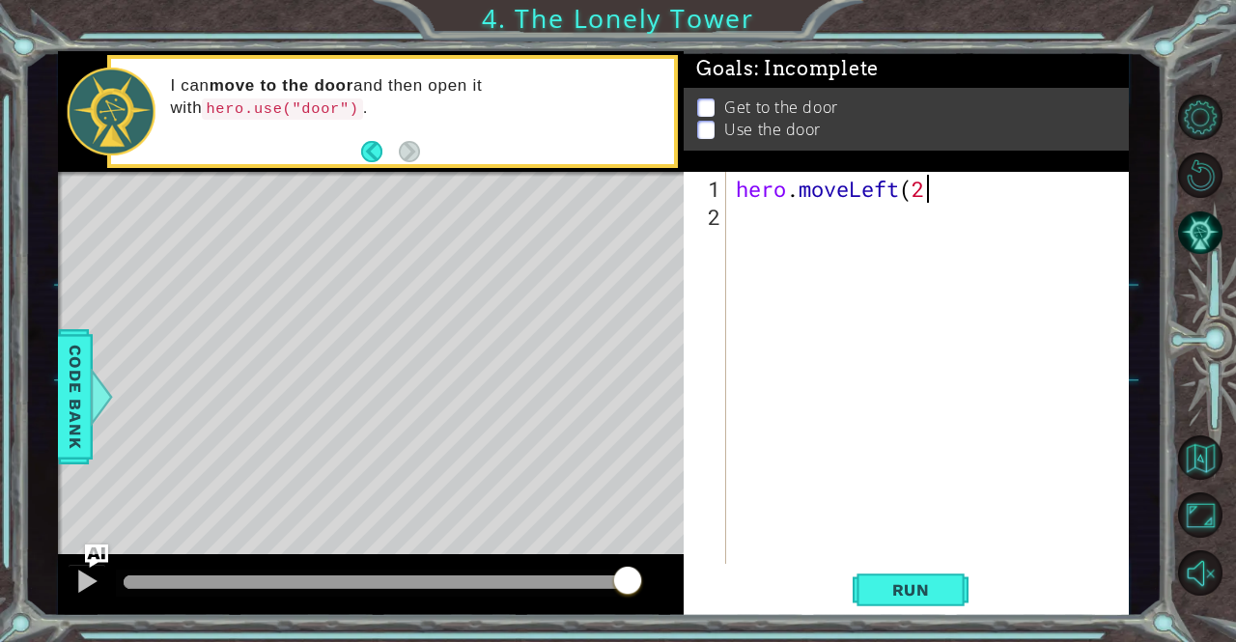
type textarea "hero.moveLeft(2)"
click at [743, 219] on div "hero . moveLeft ( 2 )" at bounding box center [933, 399] width 402 height 448
type textarea "hero.moveUp(2)"
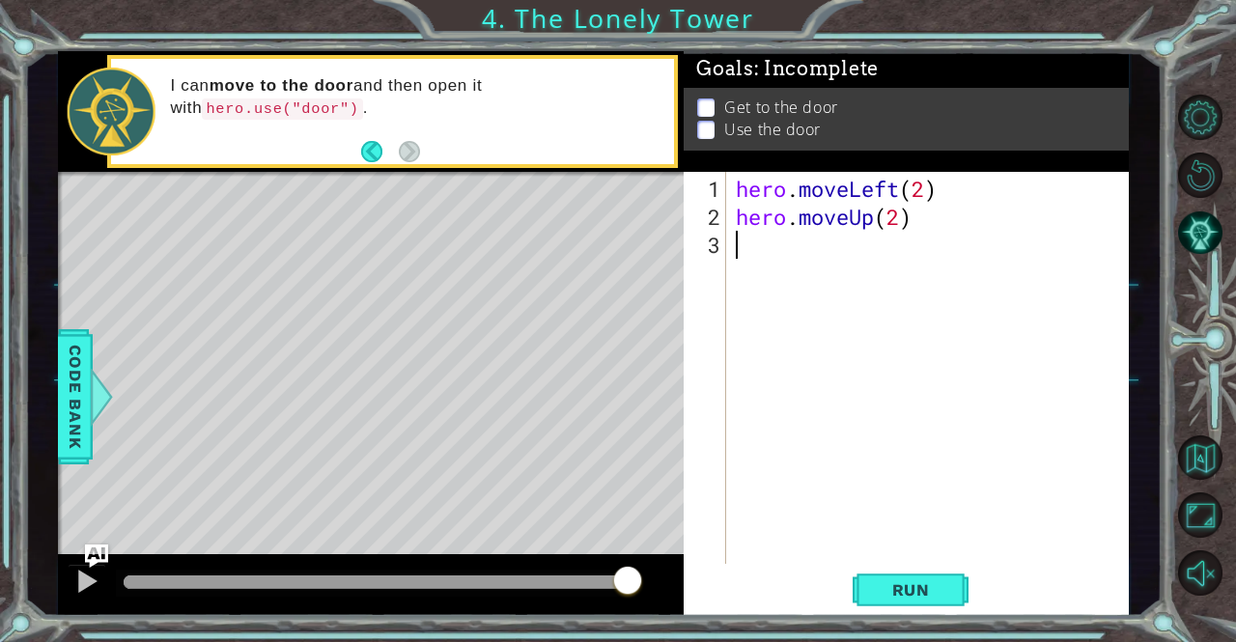
click at [771, 256] on div "hero . moveLeft ( 2 ) hero . moveUp ( 2 )" at bounding box center [933, 399] width 402 height 448
click at [918, 596] on span "Run" at bounding box center [911, 589] width 76 height 19
type textarea "hero.moveRight(2)"
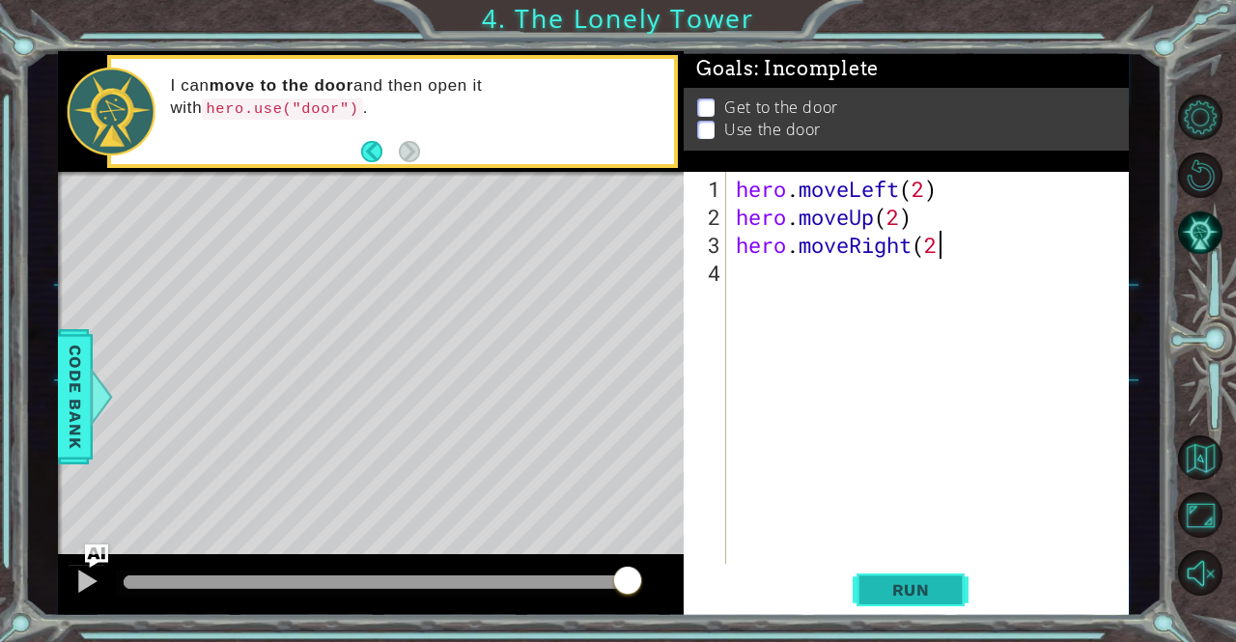
scroll to position [0, 9]
click at [768, 272] on div "hero . moveLeft ( 2 ) hero . moveUp ( 2 ) hero . moveRight ( 2 )" at bounding box center [933, 399] width 402 height 448
type textarea "hero.use("door")"
click at [931, 596] on span "Run" at bounding box center [911, 589] width 76 height 19
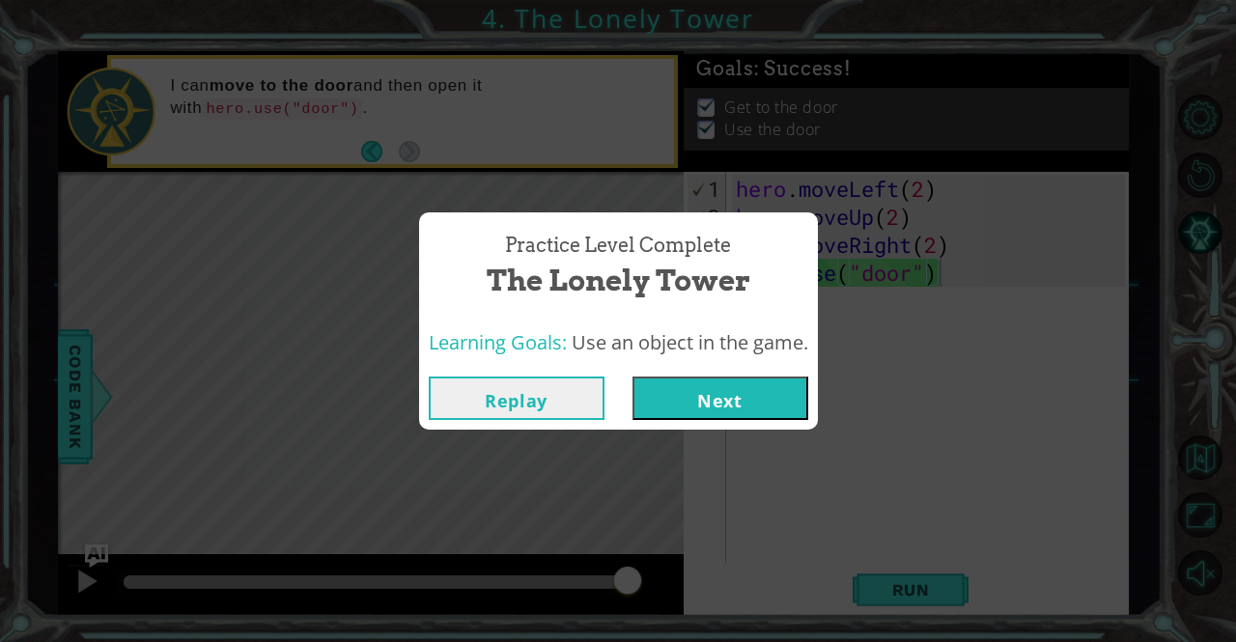
click at [686, 395] on button "Next" at bounding box center [720, 397] width 176 height 43
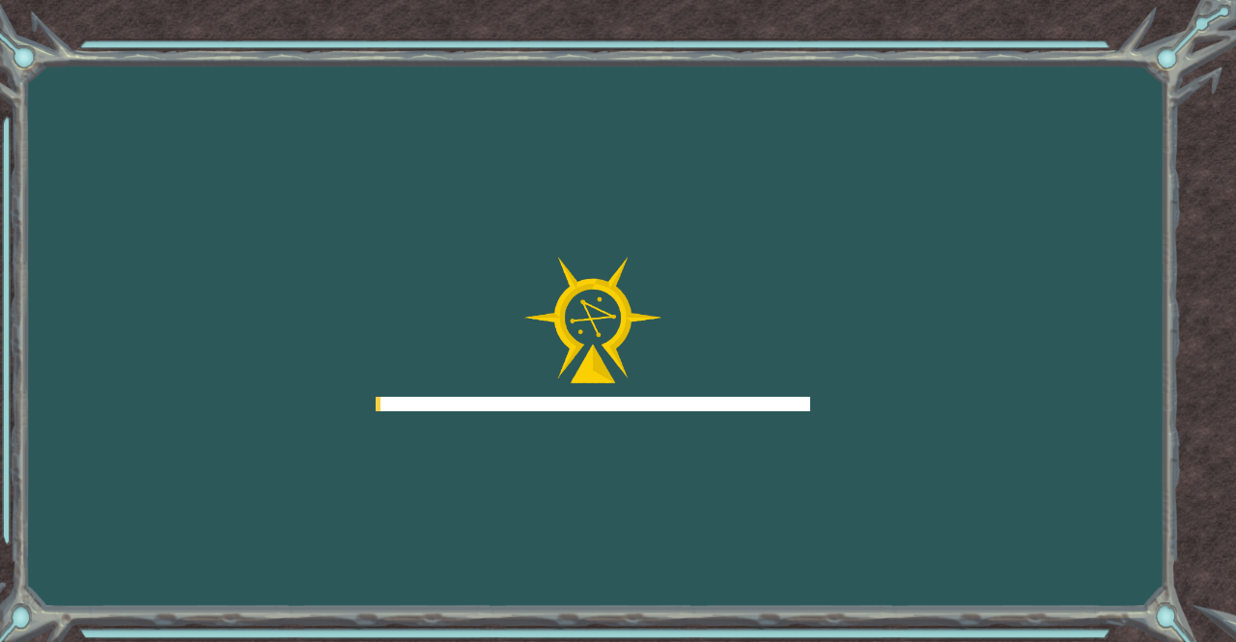
click at [686, 395] on div at bounding box center [593, 334] width 434 height 154
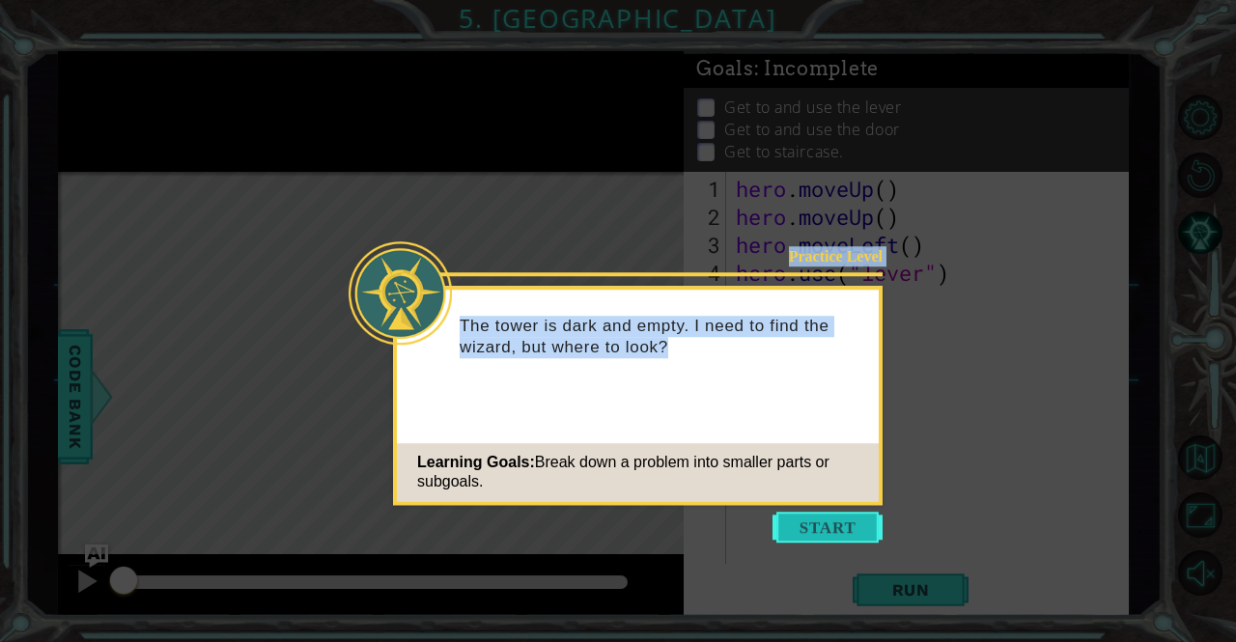
drag, startPoint x: 820, startPoint y: 544, endPoint x: 837, endPoint y: 529, distance: 23.2
click at [837, 529] on body "1 ההההההההההההההההההההההההההההההההההההההההההההההההההההההההההההההההההההההההההההה…" at bounding box center [618, 321] width 1236 height 642
click at [837, 529] on button "Start" at bounding box center [827, 527] width 110 height 31
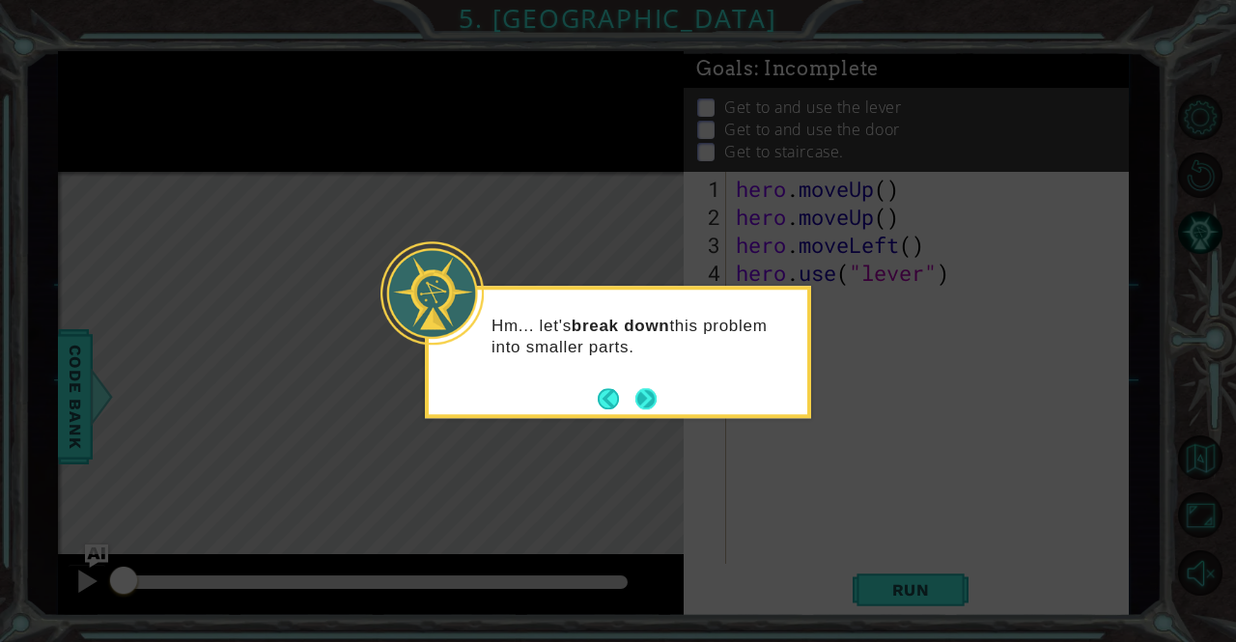
click at [637, 388] on button "Next" at bounding box center [646, 399] width 24 height 24
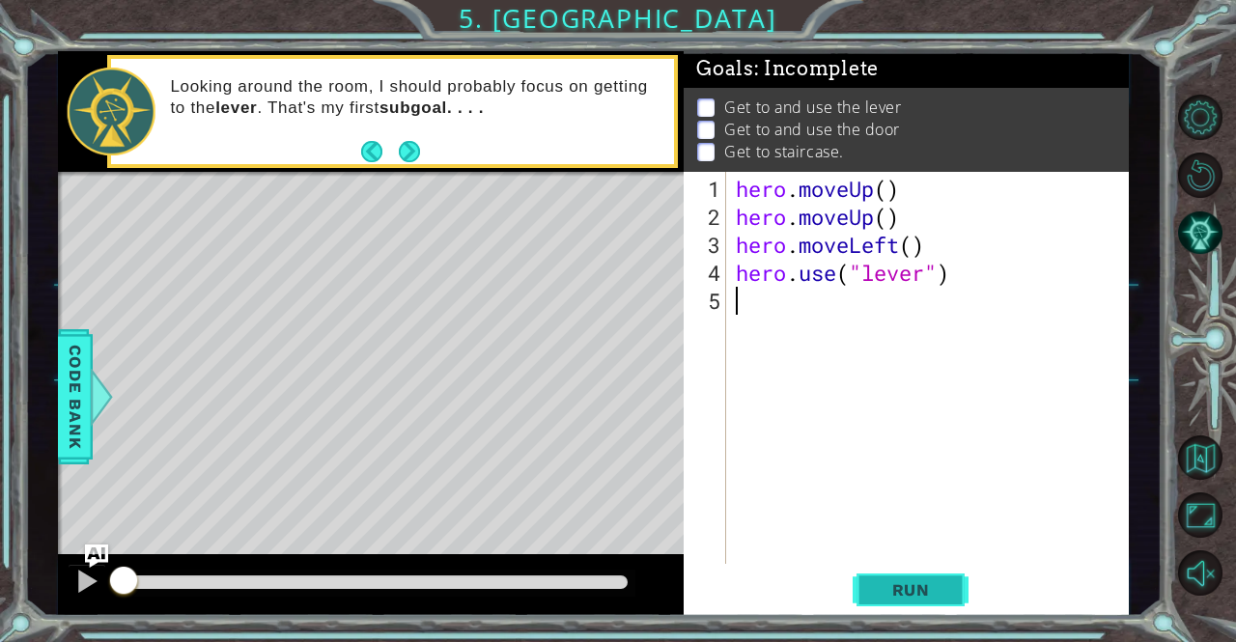
click at [890, 585] on span "Run" at bounding box center [911, 589] width 76 height 19
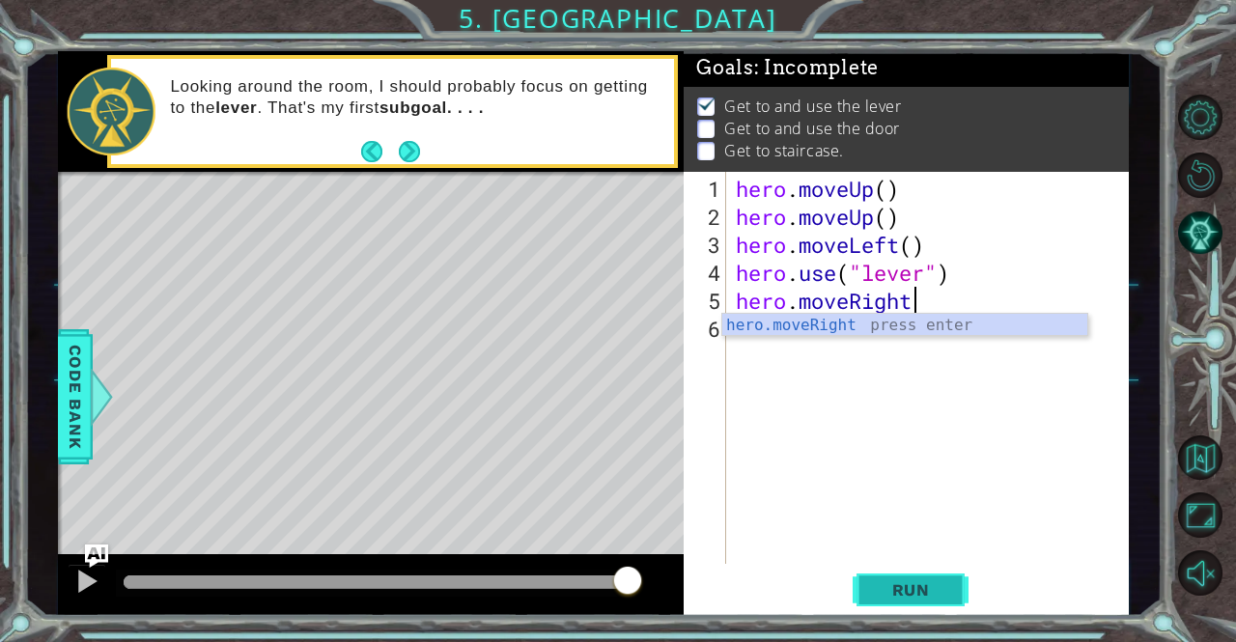
scroll to position [0, 8]
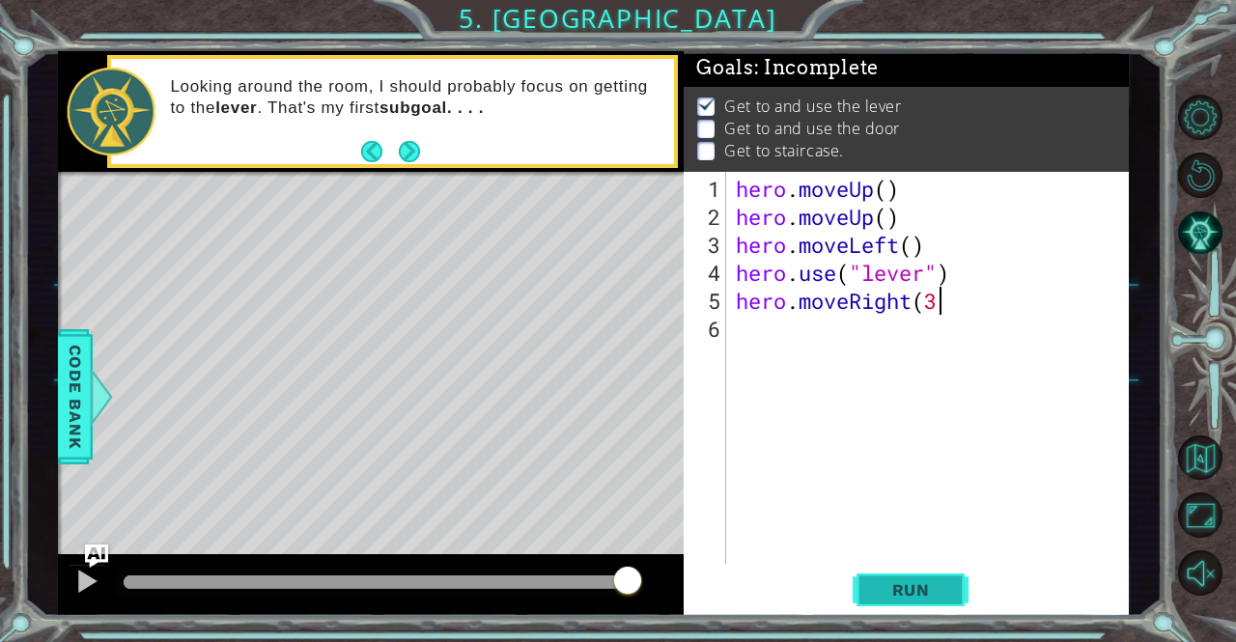
type textarea "hero.moveRight(3)"
click at [791, 340] on div "hero . moveUp ( ) hero . moveUp ( ) hero . moveLeft ( ) hero . use ( "lever" ) …" at bounding box center [933, 399] width 402 height 448
type textarea "hero.use("door")"
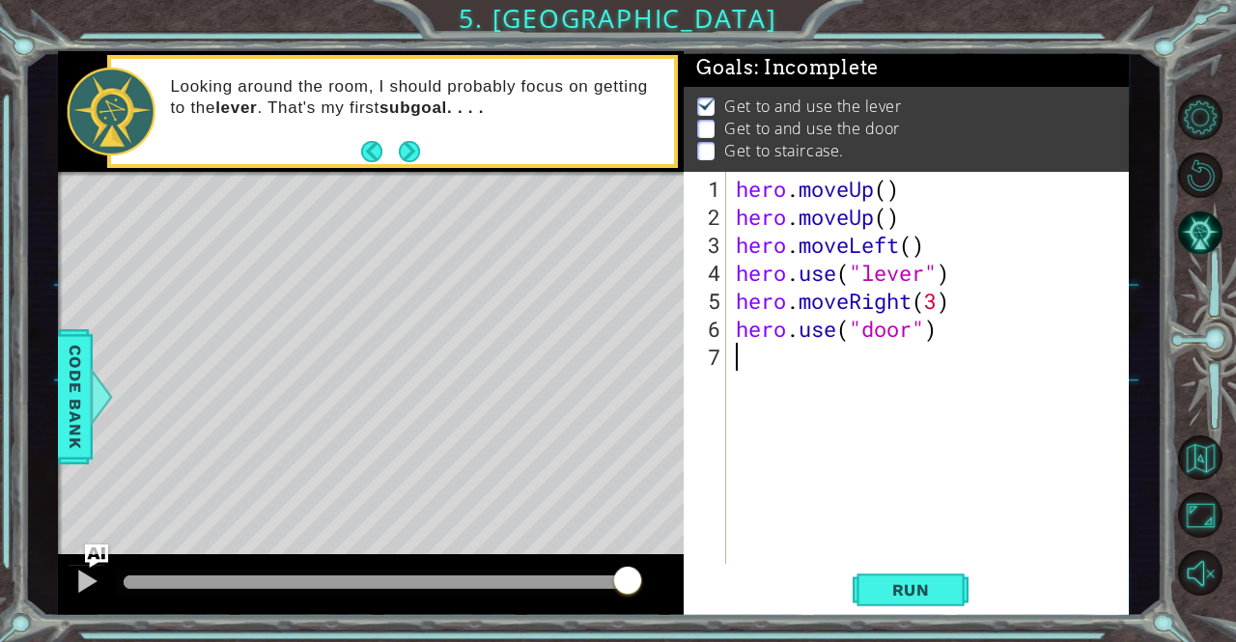
click at [757, 360] on div "hero . moveUp ( ) hero . moveUp ( ) hero . moveLeft ( ) hero . use ( "lever" ) …" at bounding box center [933, 399] width 402 height 448
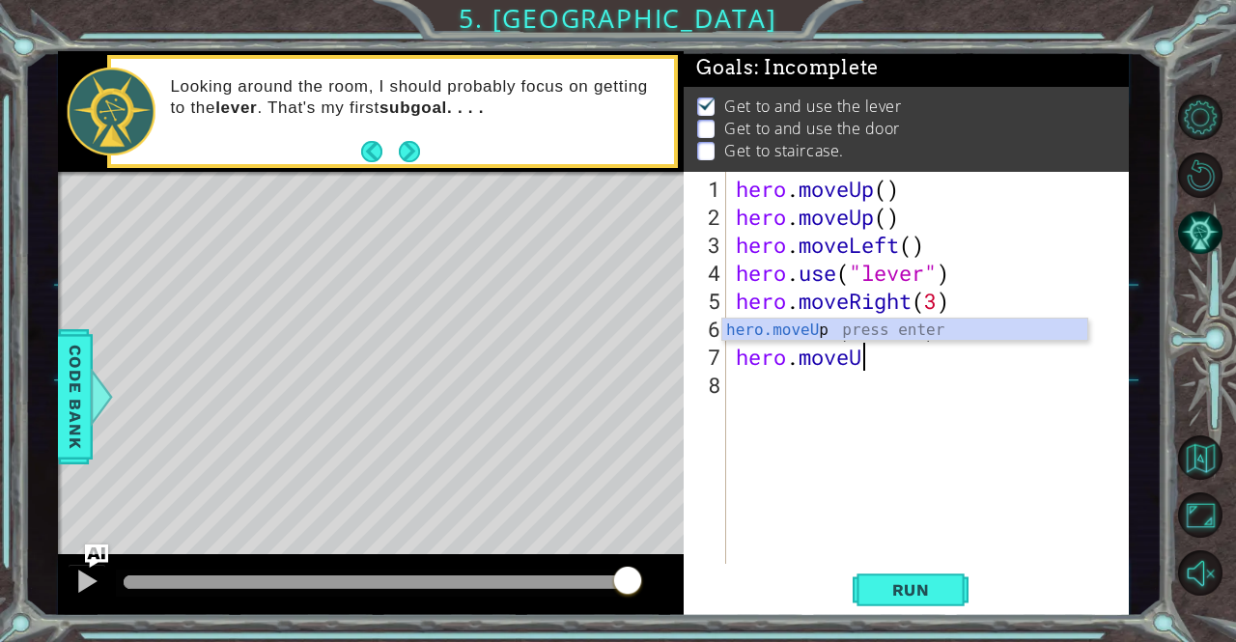
scroll to position [0, 5]
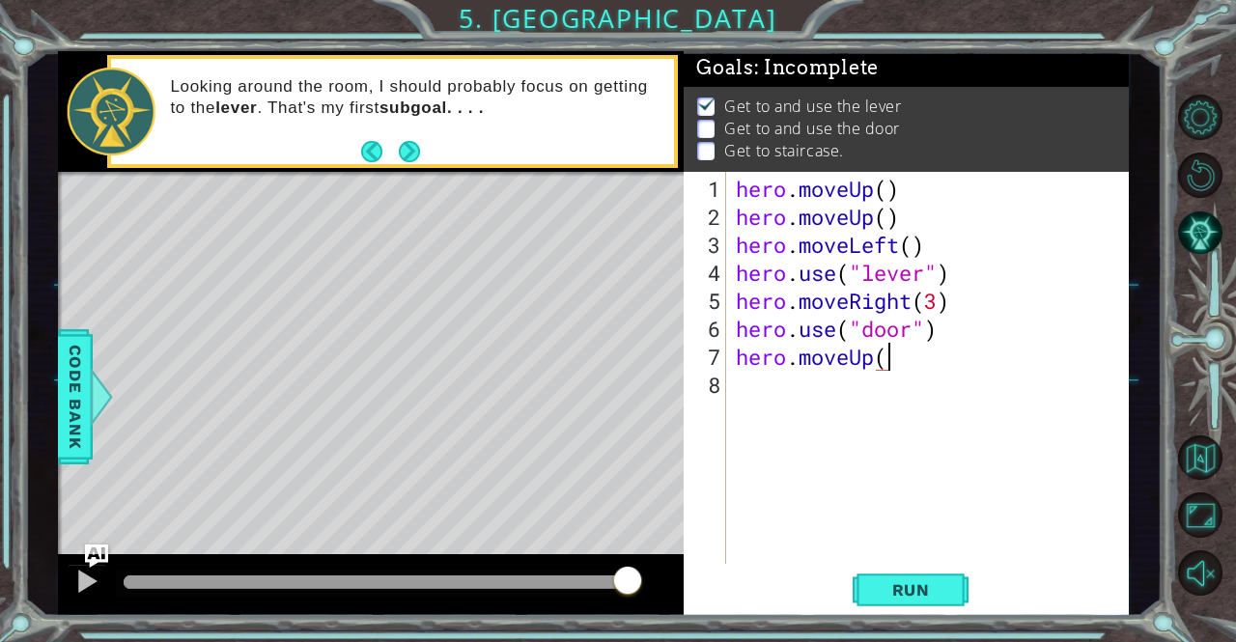
type textarea "hero.moveUp()"
click at [753, 381] on div "hero . moveUp ( ) hero . moveUp ( ) hero . moveLeft ( ) hero . use ( "lever" ) …" at bounding box center [933, 399] width 402 height 448
click at [929, 593] on span "Run" at bounding box center [911, 589] width 76 height 19
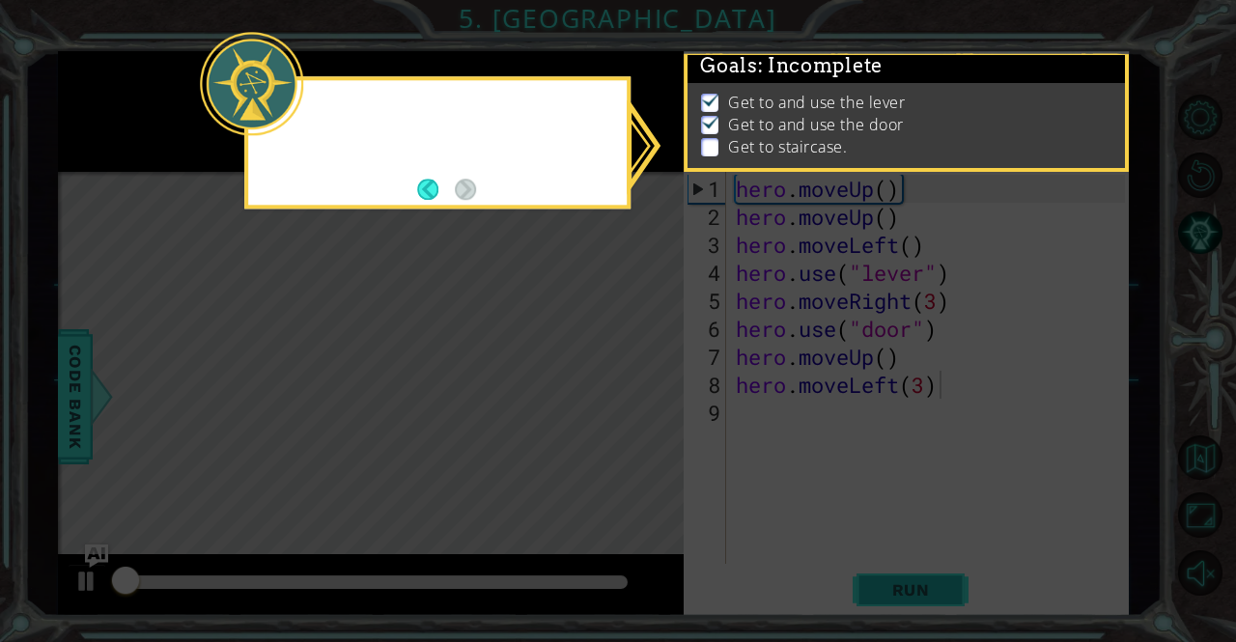
scroll to position [13, 0]
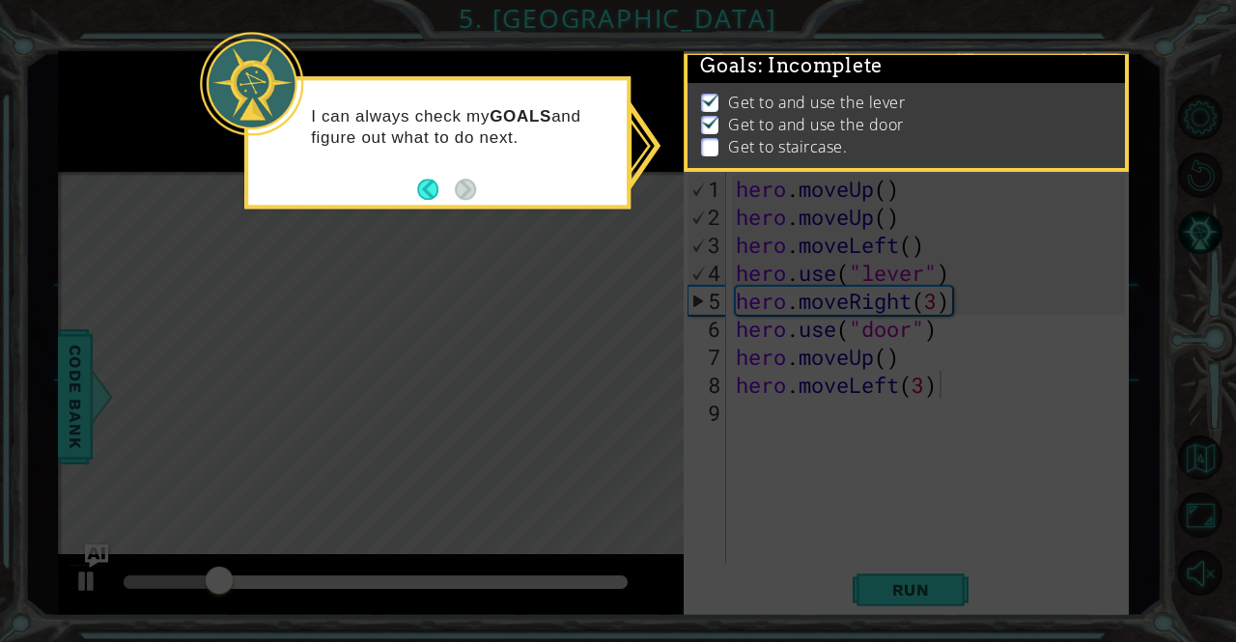
click at [1152, 459] on icon at bounding box center [618, 321] width 1236 height 642
click at [436, 185] on button "Back" at bounding box center [436, 189] width 38 height 21
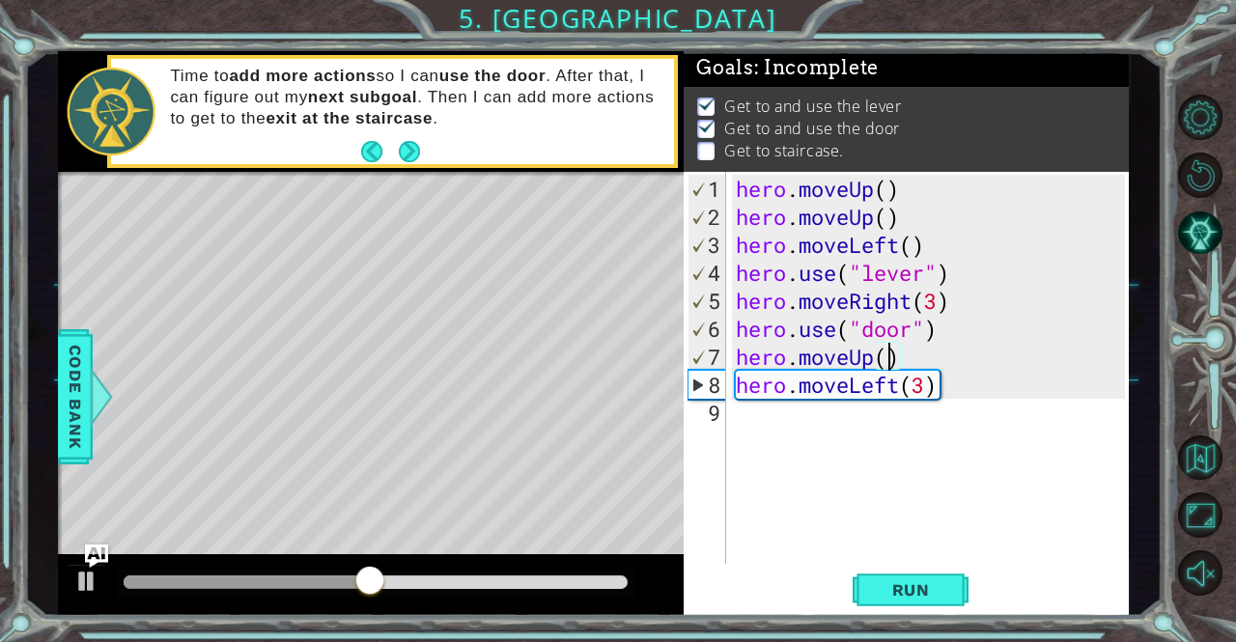
click at [885, 356] on div "hero . moveUp ( ) hero . moveUp ( ) hero . moveLeft ( ) hero . use ( "lever" ) …" at bounding box center [933, 399] width 402 height 448
type textarea "hero.moveUp(2)"
click at [919, 583] on span "Run" at bounding box center [911, 589] width 76 height 19
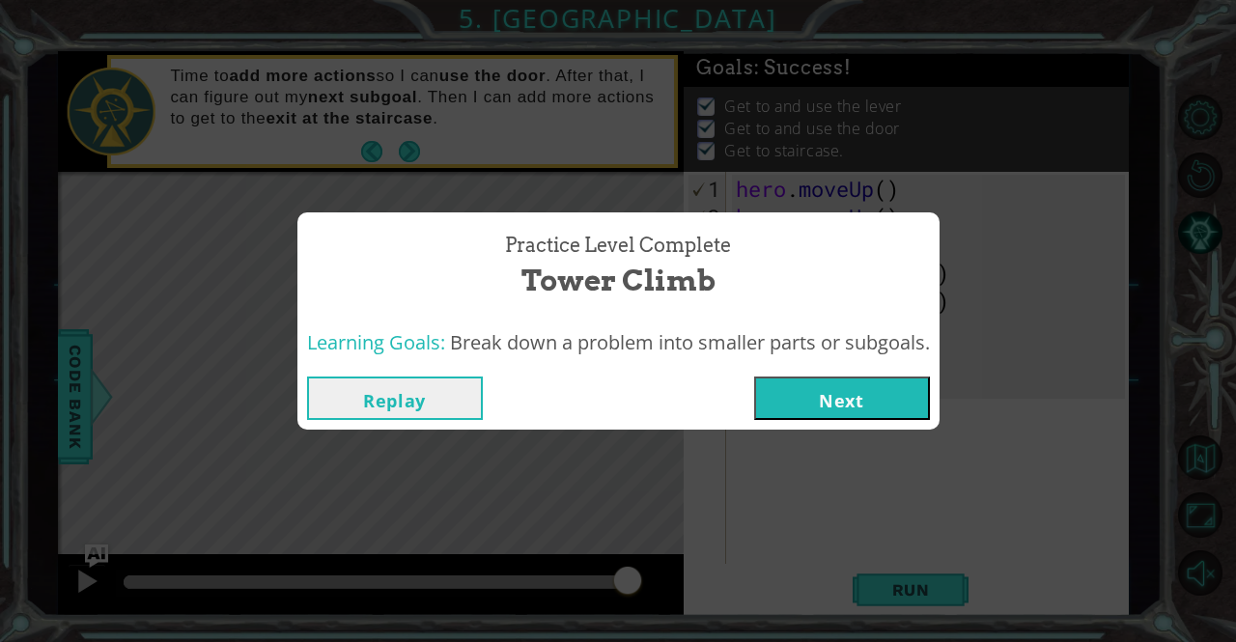
click at [839, 371] on div "Replay Next" at bounding box center [618, 398] width 642 height 63
click at [874, 414] on button "Next" at bounding box center [842, 397] width 176 height 43
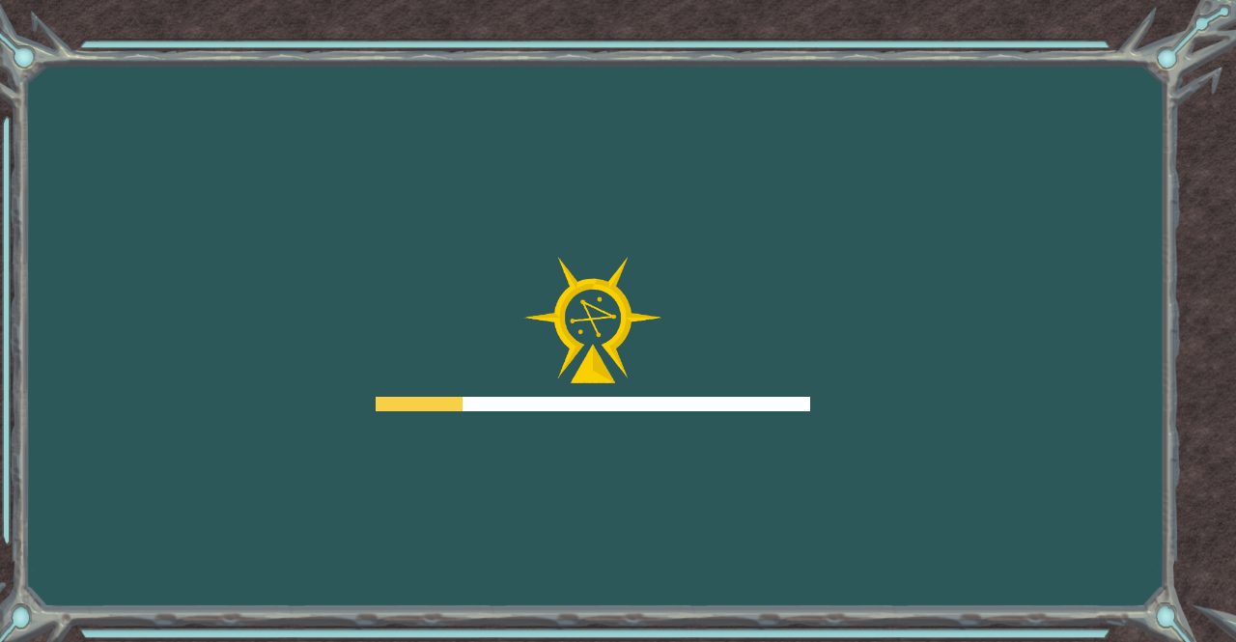
click at [862, 440] on div "Goals Error loading from server. Try refreshing the page. You'll need to join a…" at bounding box center [618, 321] width 1236 height 642
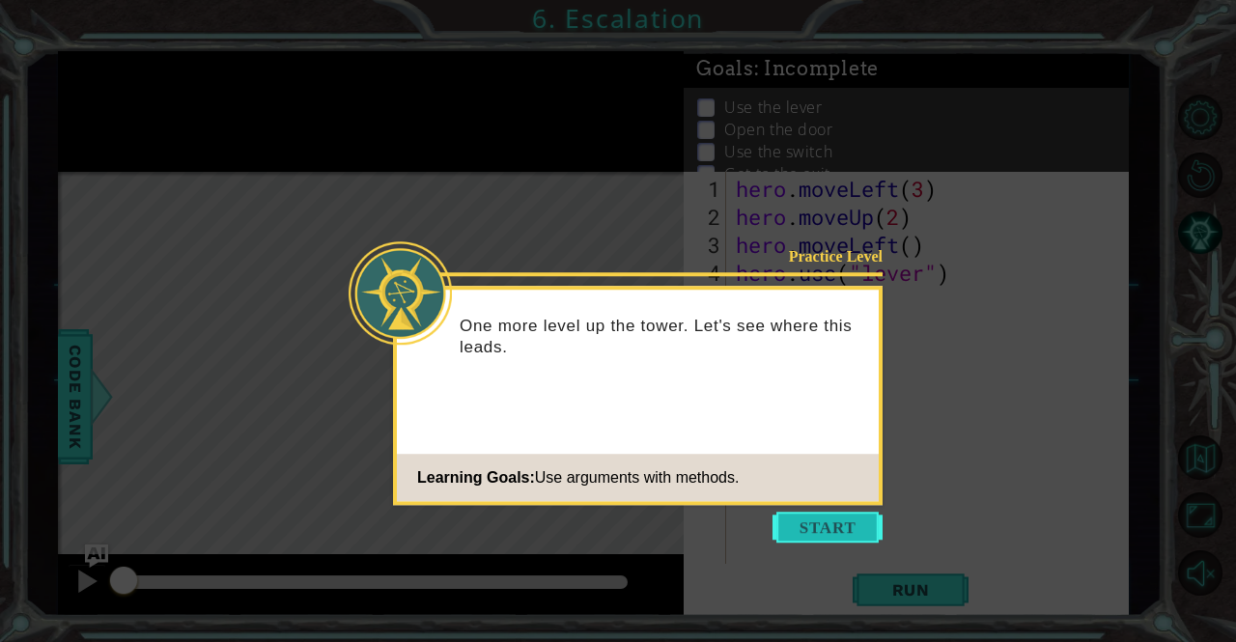
click at [814, 530] on button "Start" at bounding box center [827, 527] width 110 height 31
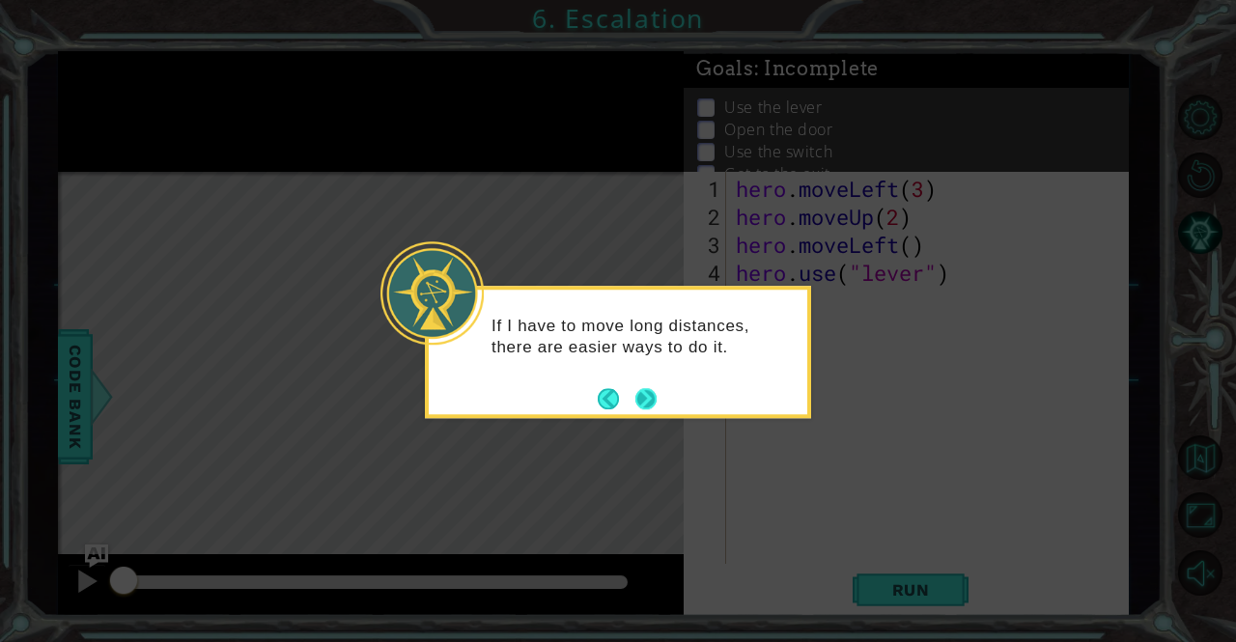
click at [646, 400] on button "Next" at bounding box center [645, 398] width 21 height 21
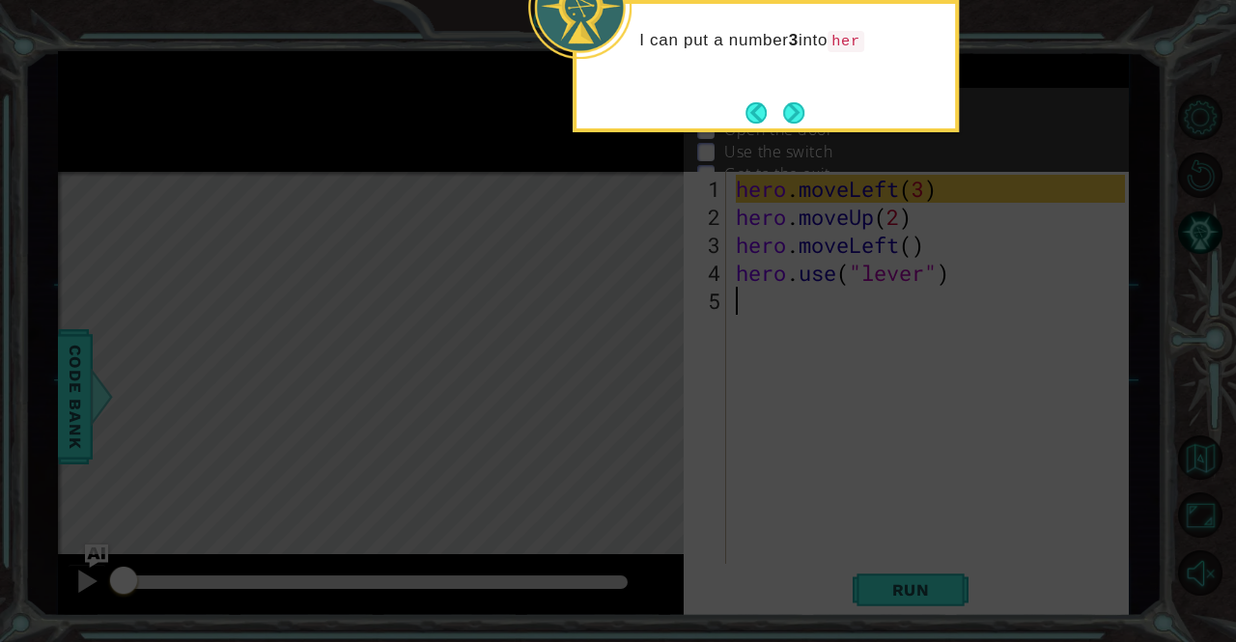
click at [795, 104] on button "Next" at bounding box center [794, 113] width 32 height 32
click at [800, 111] on p "Use the lever" at bounding box center [772, 107] width 97 height 21
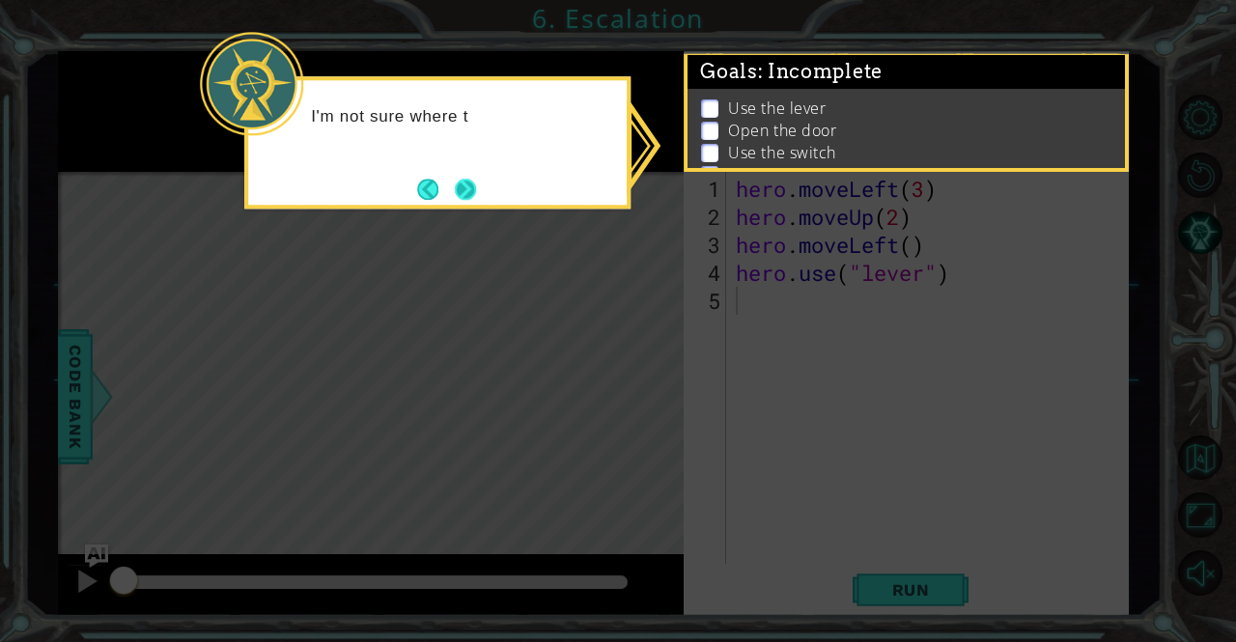
click at [467, 193] on button "Next" at bounding box center [466, 190] width 22 height 22
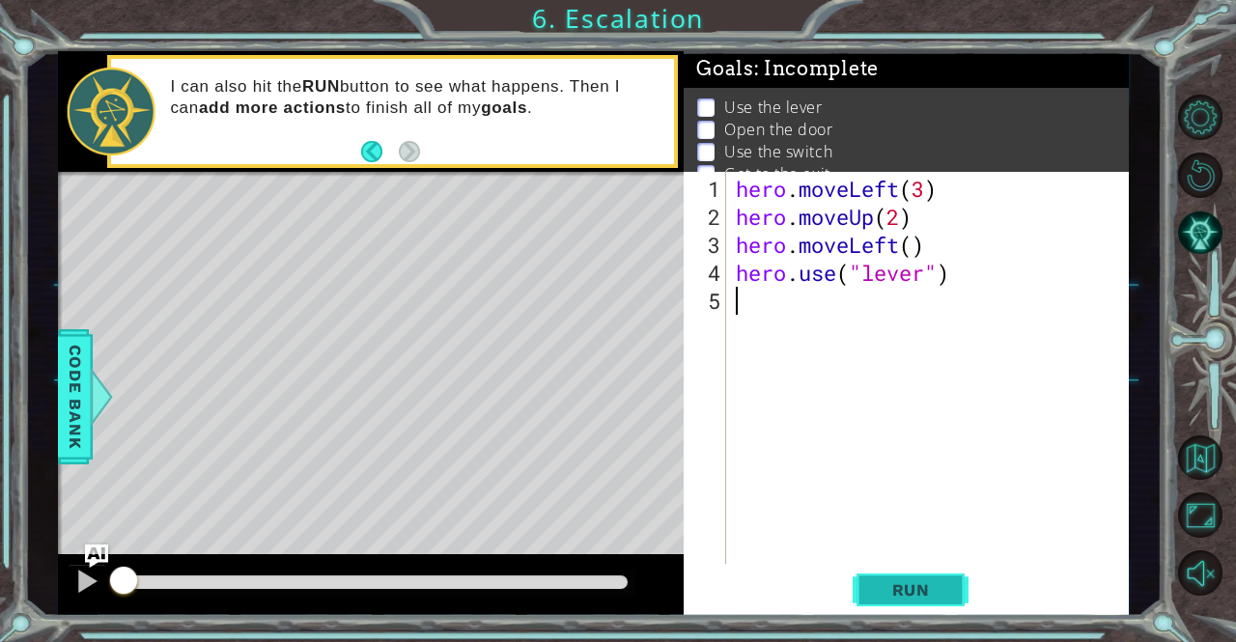
click at [909, 584] on span "Run" at bounding box center [911, 589] width 76 height 19
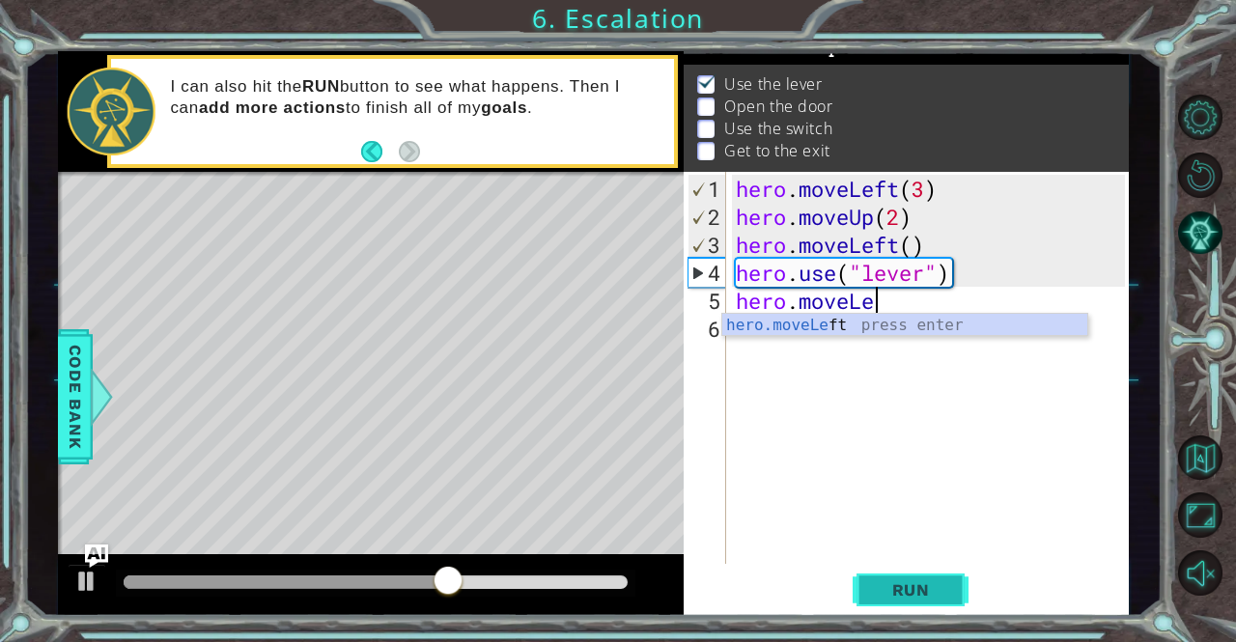
scroll to position [0, 6]
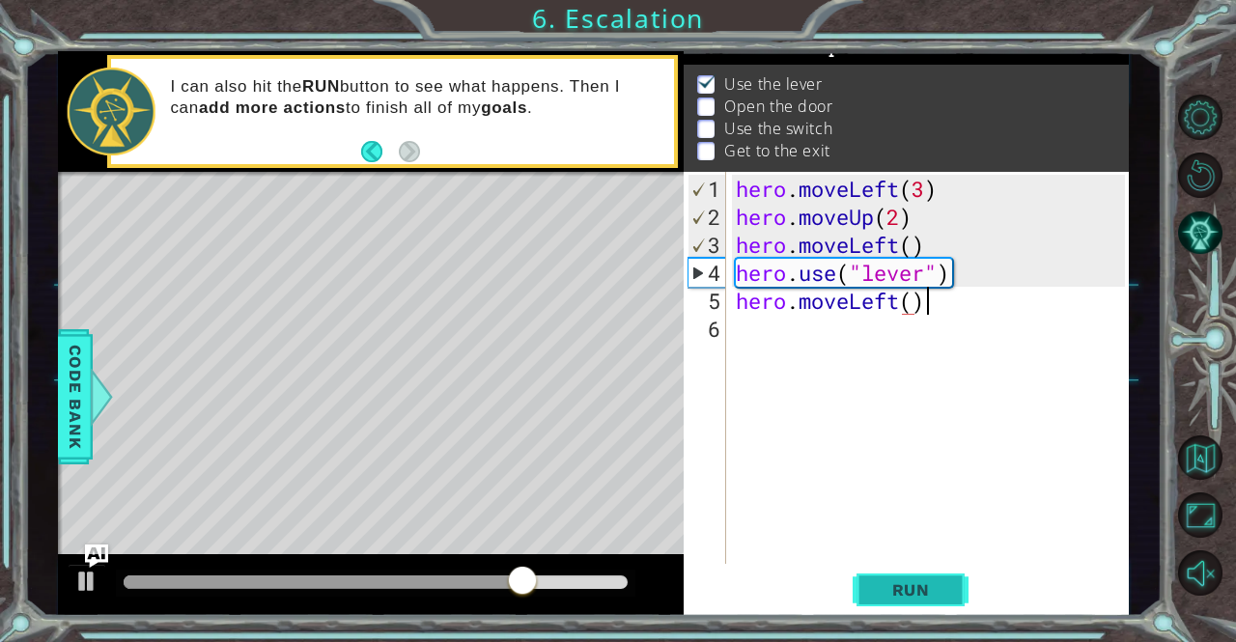
type textarea "hero.moveLeft()"
click at [761, 331] on div "hero . moveLeft ( 3 ) hero . moveUp ( 2 ) hero . moveLeft ( ) hero . use ( "lev…" at bounding box center [933, 399] width 402 height 448
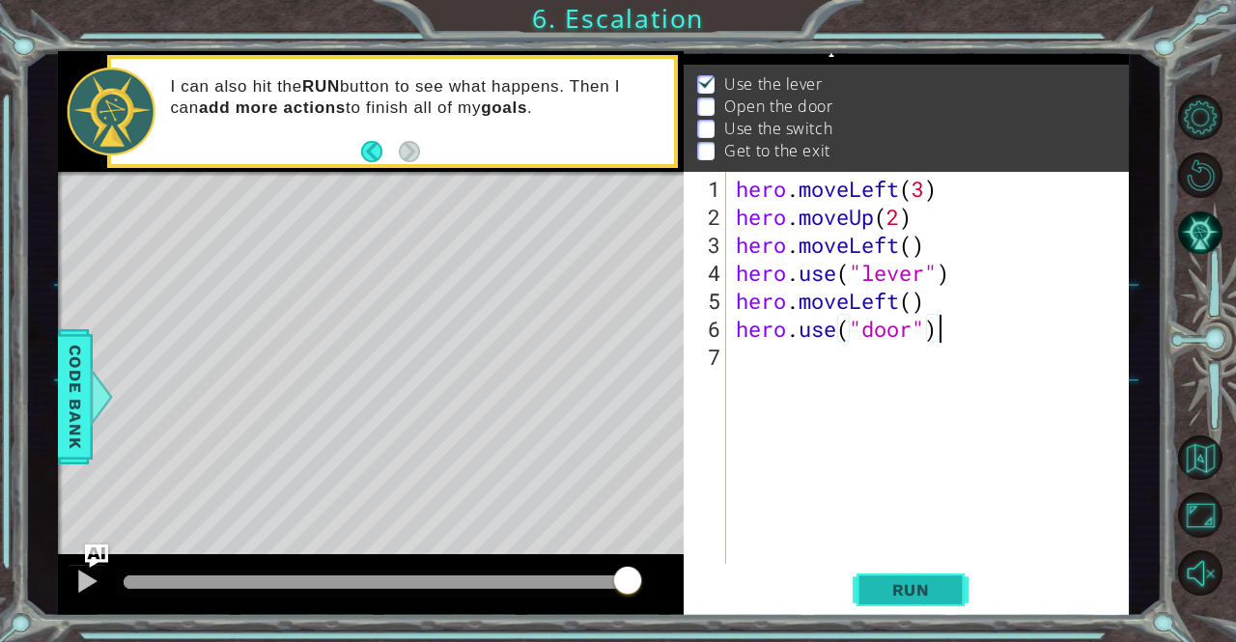
type textarea "hero.use("door")"
click at [862, 600] on button "Run" at bounding box center [910, 590] width 116 height 44
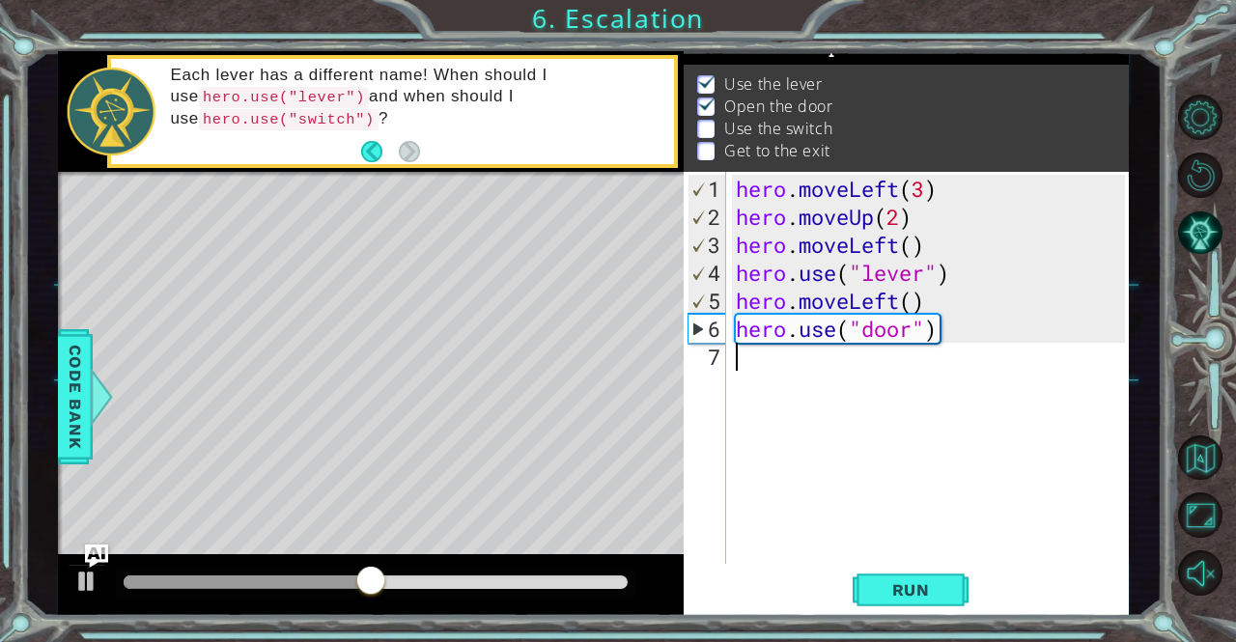
click at [770, 377] on div "hero . moveLeft ( 3 ) hero . moveUp ( 2 ) hero . moveLeft ( ) hero . use ( "lev…" at bounding box center [933, 399] width 402 height 448
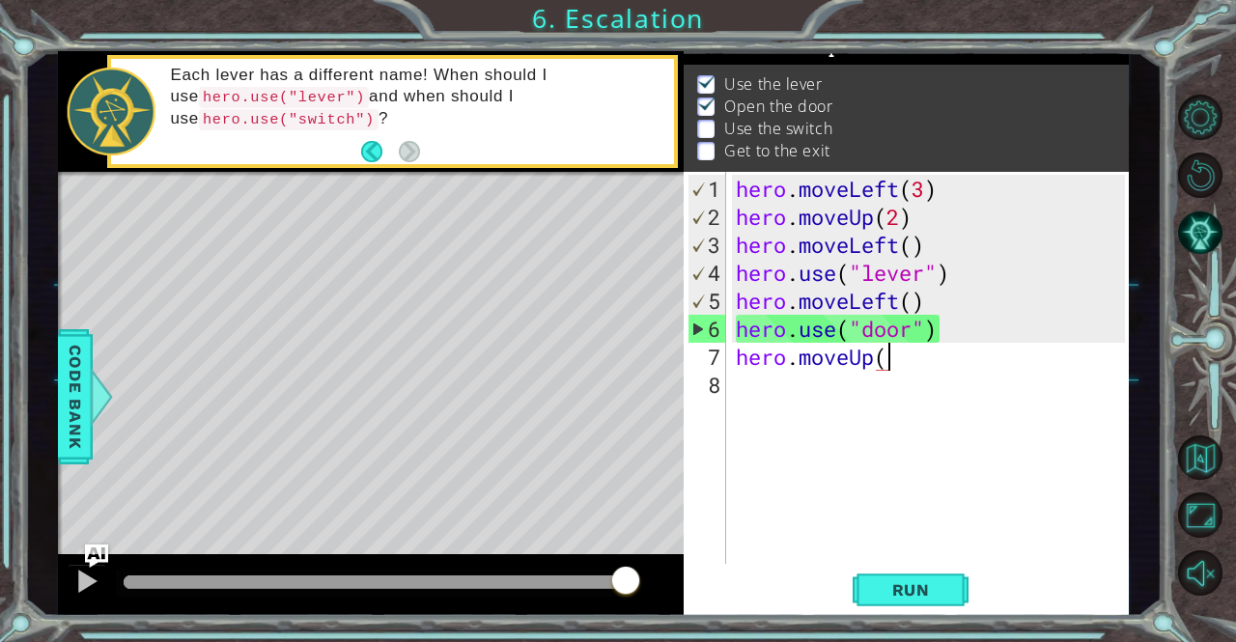
scroll to position [0, 6]
type textarea "hero.moveUp(2)"
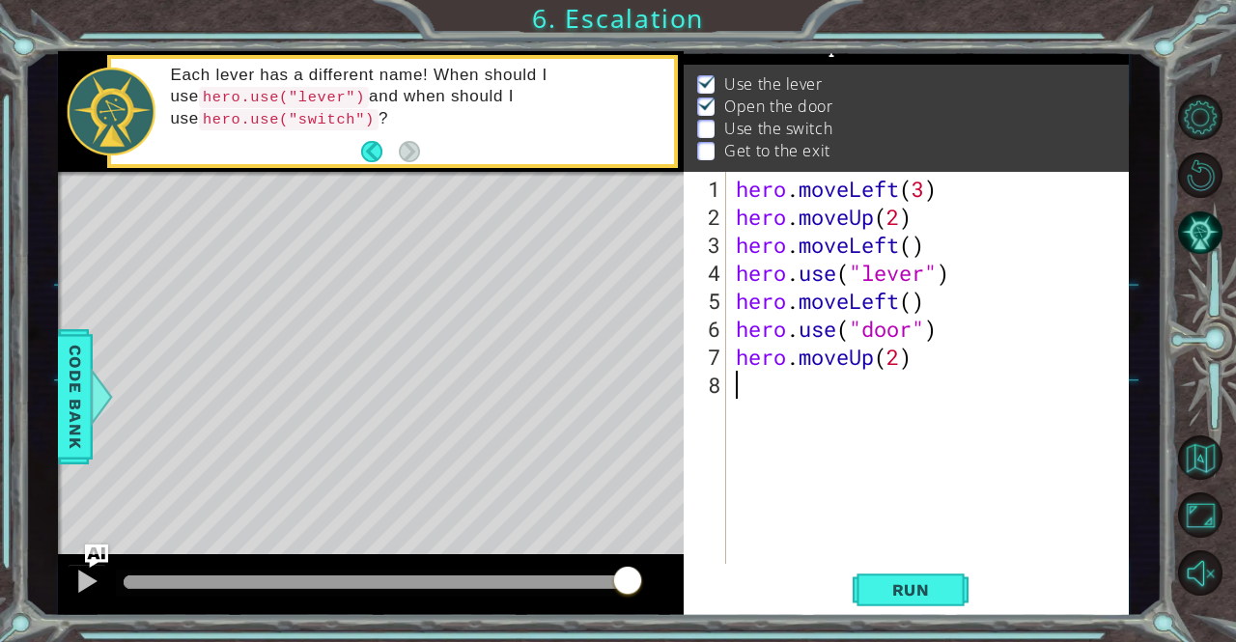
click at [770, 377] on div "hero . moveLeft ( 3 ) hero . moveUp ( 2 ) hero . moveLeft ( ) hero . use ( "lev…" at bounding box center [933, 399] width 402 height 448
type textarea "hero.moveRight(3)"
click at [759, 409] on div "hero . moveLeft ( 3 ) hero . moveUp ( 2 ) hero . moveLeft ( ) hero . use ( "lev…" at bounding box center [933, 399] width 402 height 448
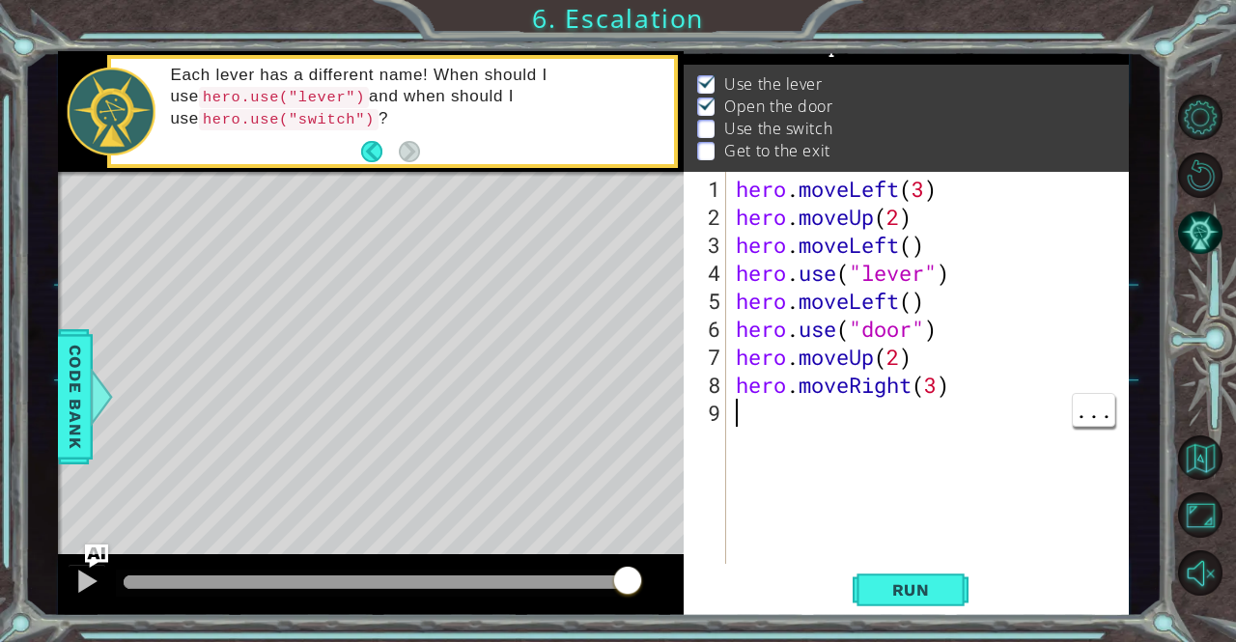
scroll to position [0, 0]
click at [937, 388] on div "hero . moveLeft ( 3 ) hero . moveUp ( 2 ) hero . moveLeft ( ) hero . use ( "lev…" at bounding box center [933, 399] width 402 height 448
type textarea "hero.moveRight(2)"
click at [782, 423] on div "hero . moveLeft ( 3 ) hero . moveUp ( 2 ) hero . moveLeft ( ) hero . use ( "lev…" at bounding box center [933, 399] width 402 height 448
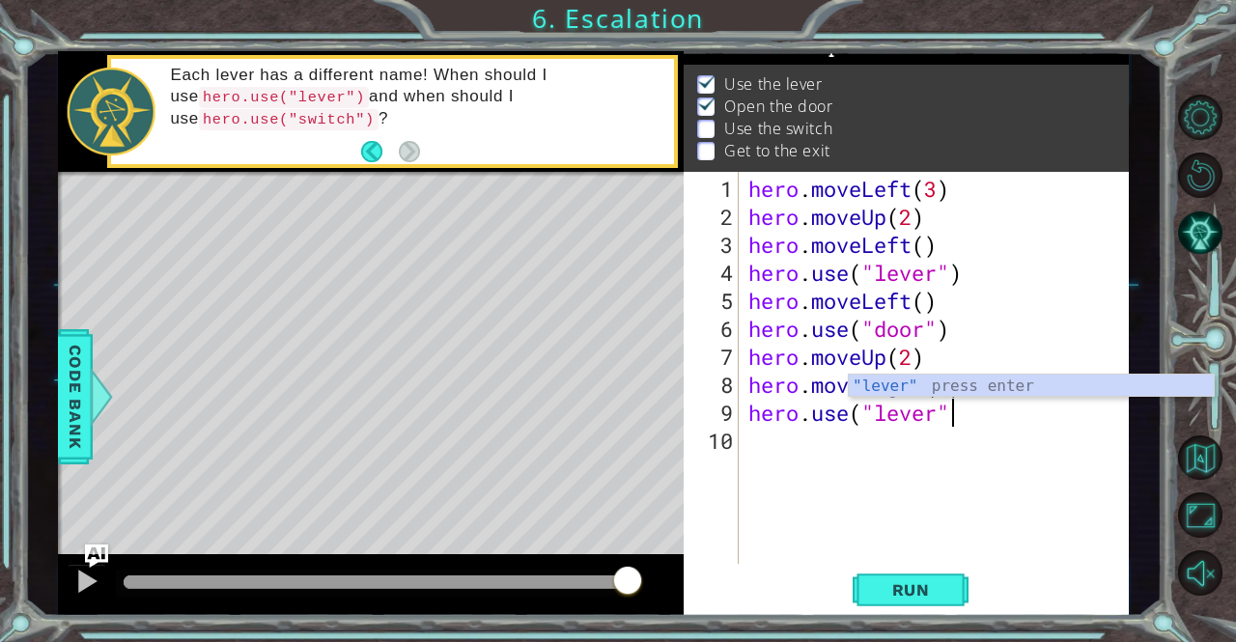
type textarea "hero.use("lever")"
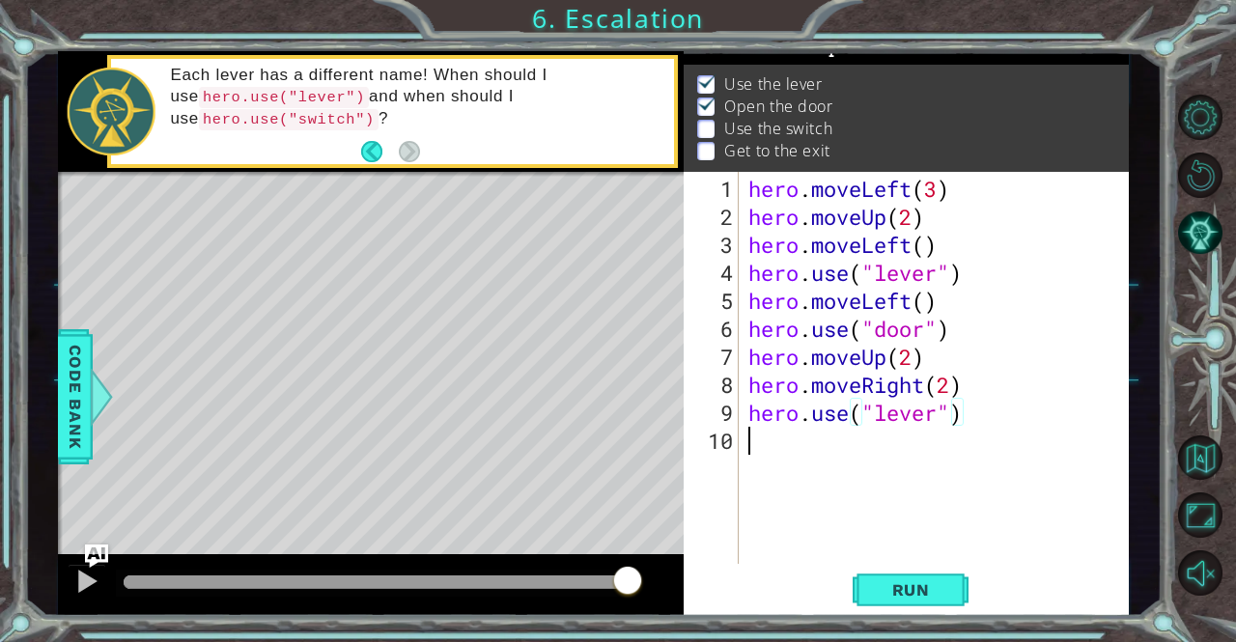
click at [766, 441] on div "hero . moveLeft ( 3 ) hero . moveUp ( 2 ) hero . moveLeft ( ) hero . use ( "lev…" at bounding box center [939, 399] width 390 height 448
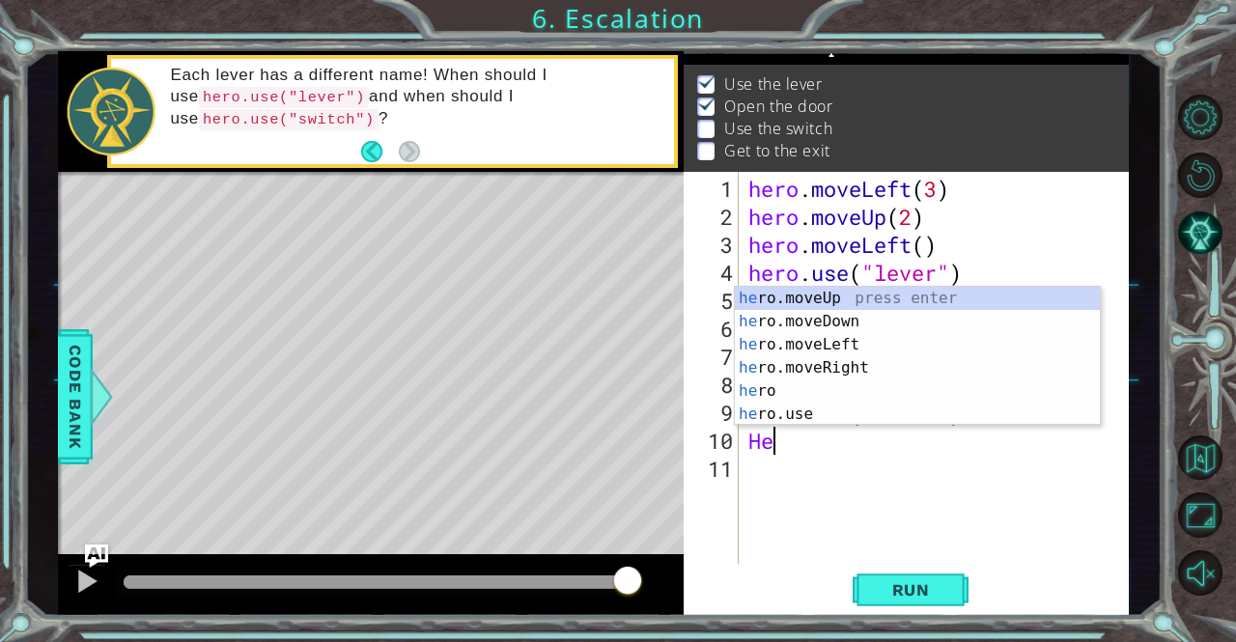
type textarea "H"
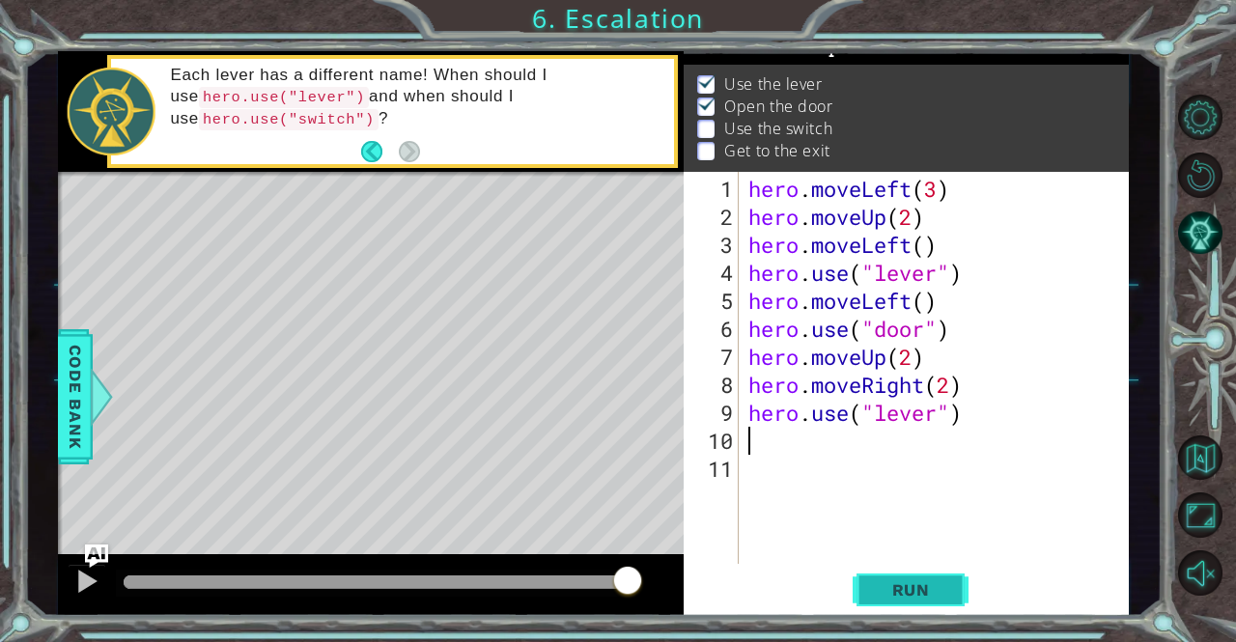
click at [929, 609] on button "Run" at bounding box center [910, 590] width 116 height 44
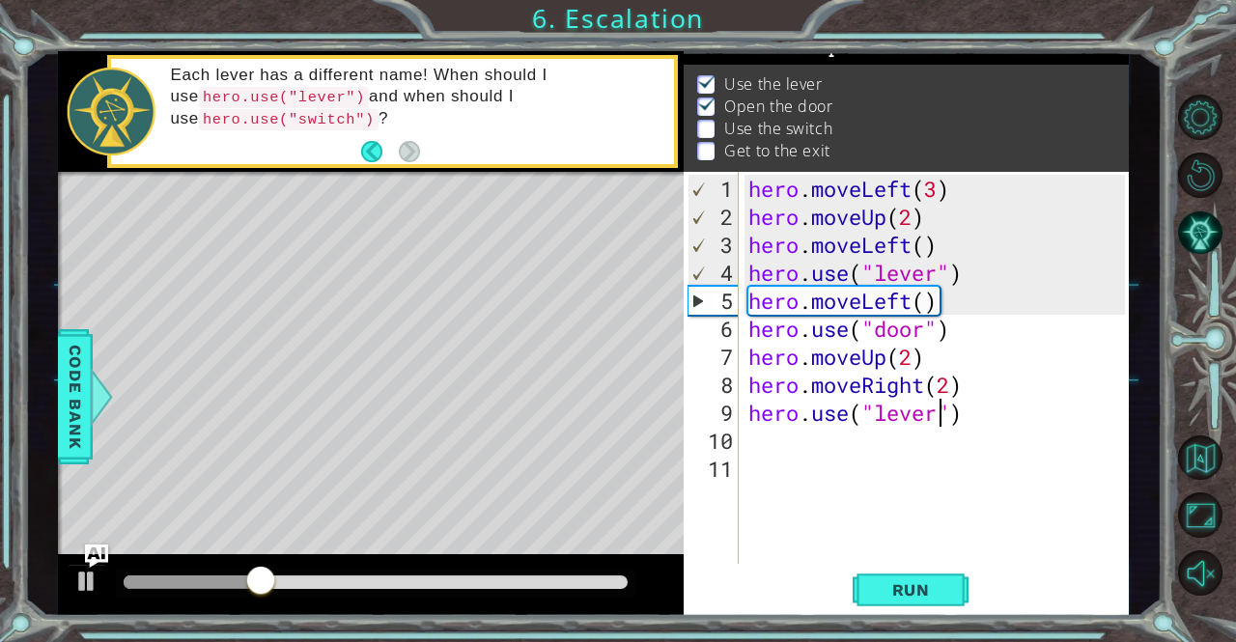
click at [937, 414] on div "hero . moveLeft ( 3 ) hero . moveUp ( 2 ) hero . moveLeft ( ) hero . use ( "lev…" at bounding box center [939, 399] width 390 height 448
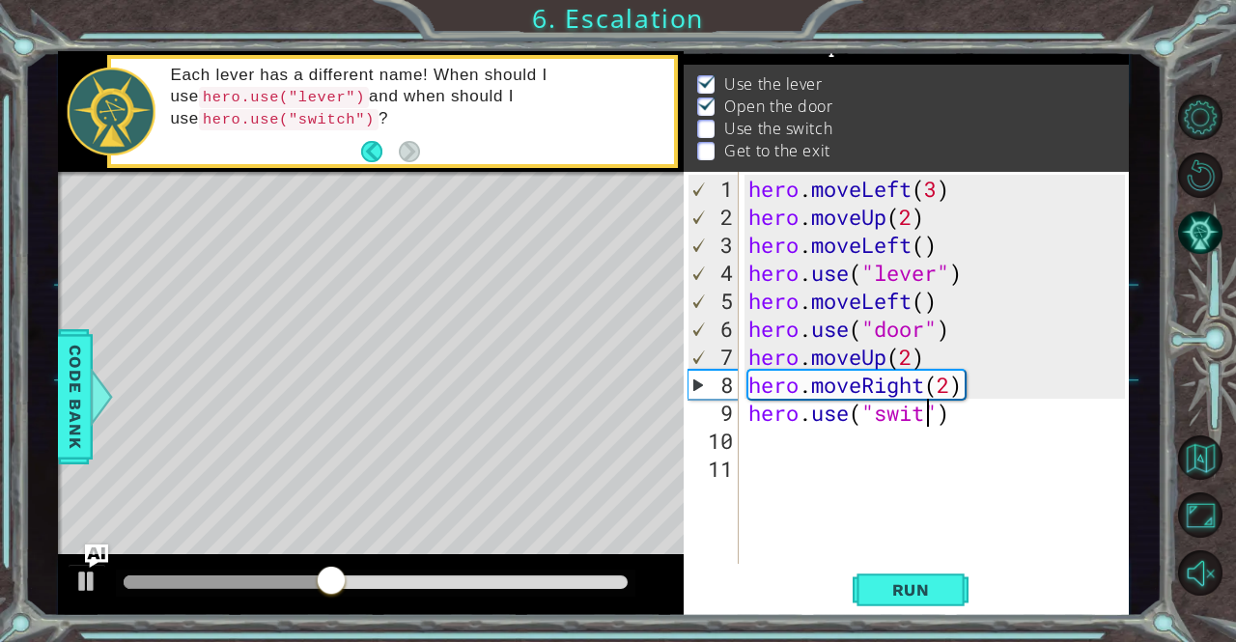
scroll to position [0, 9]
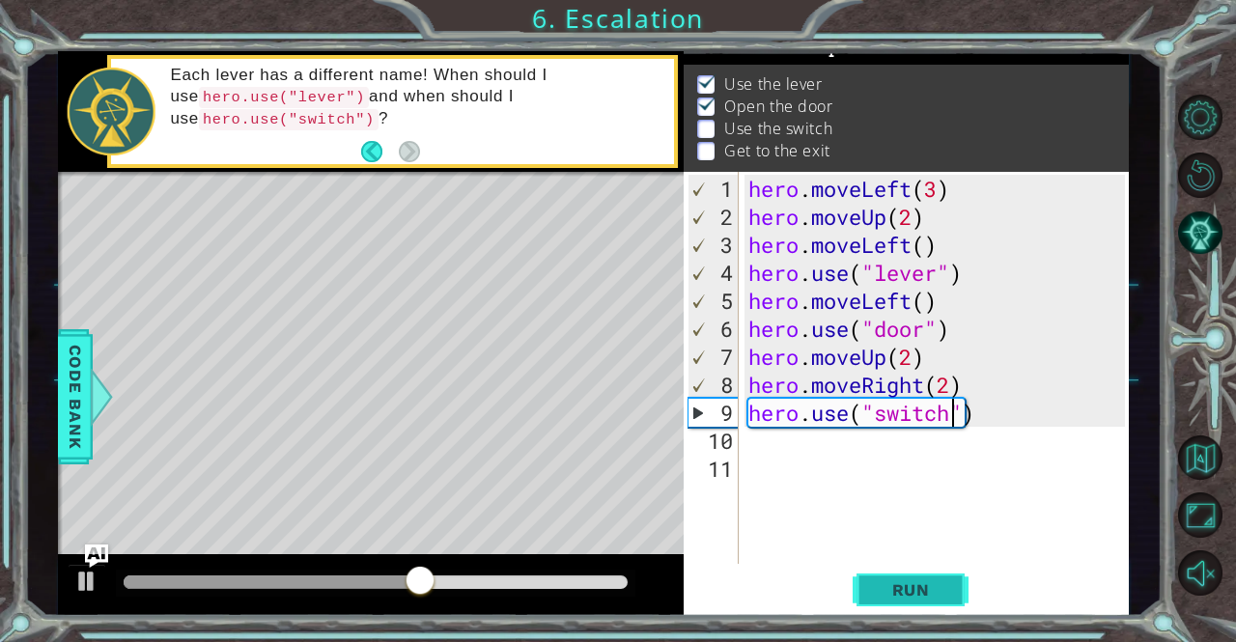
type textarea "hero.use("switch")"
click at [910, 586] on span "Run" at bounding box center [911, 589] width 76 height 19
click at [780, 456] on div "hero . moveLeft ( 3 ) hero . moveUp ( 2 ) hero . moveLeft ( ) hero . use ( "lev…" at bounding box center [939, 399] width 390 height 448
click at [760, 445] on div "hero . moveLeft ( 3 ) hero . moveUp ( 2 ) hero . moveLeft ( ) hero . use ( "lev…" at bounding box center [939, 399] width 390 height 448
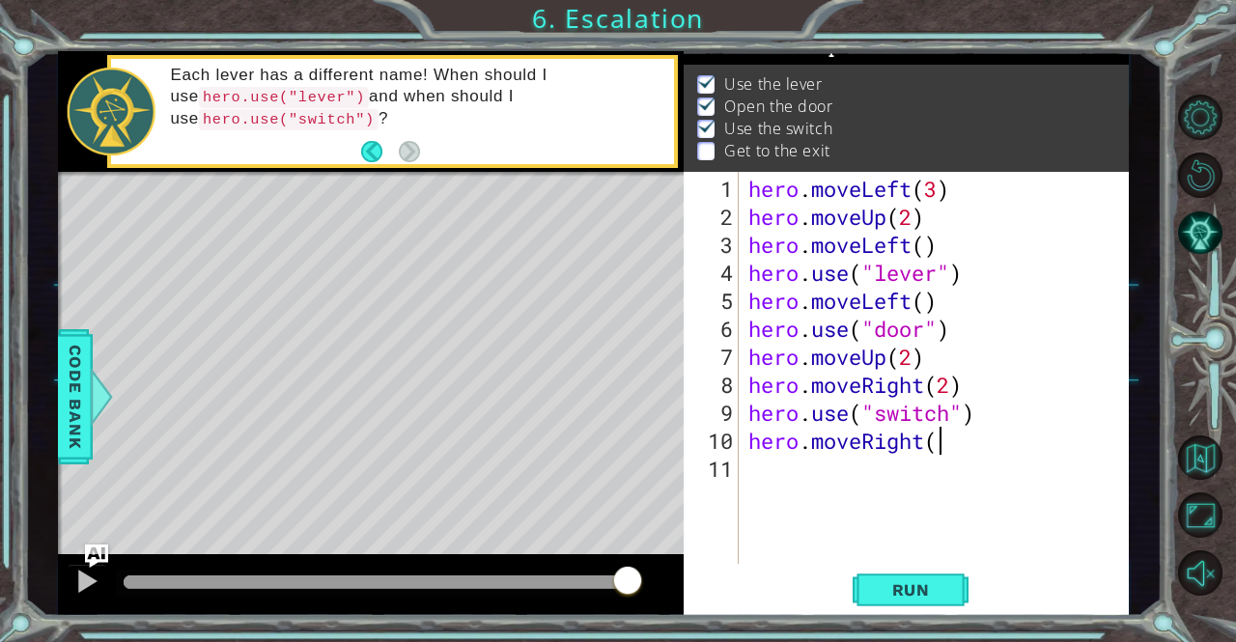
scroll to position [0, 8]
type textarea "hero.moveRight()"
click at [778, 476] on div "hero . moveLeft ( 3 ) hero . moveUp ( 2 ) hero . moveLeft ( ) hero . use ( "lev…" at bounding box center [939, 399] width 390 height 448
type textarea "hero.moveUp()"
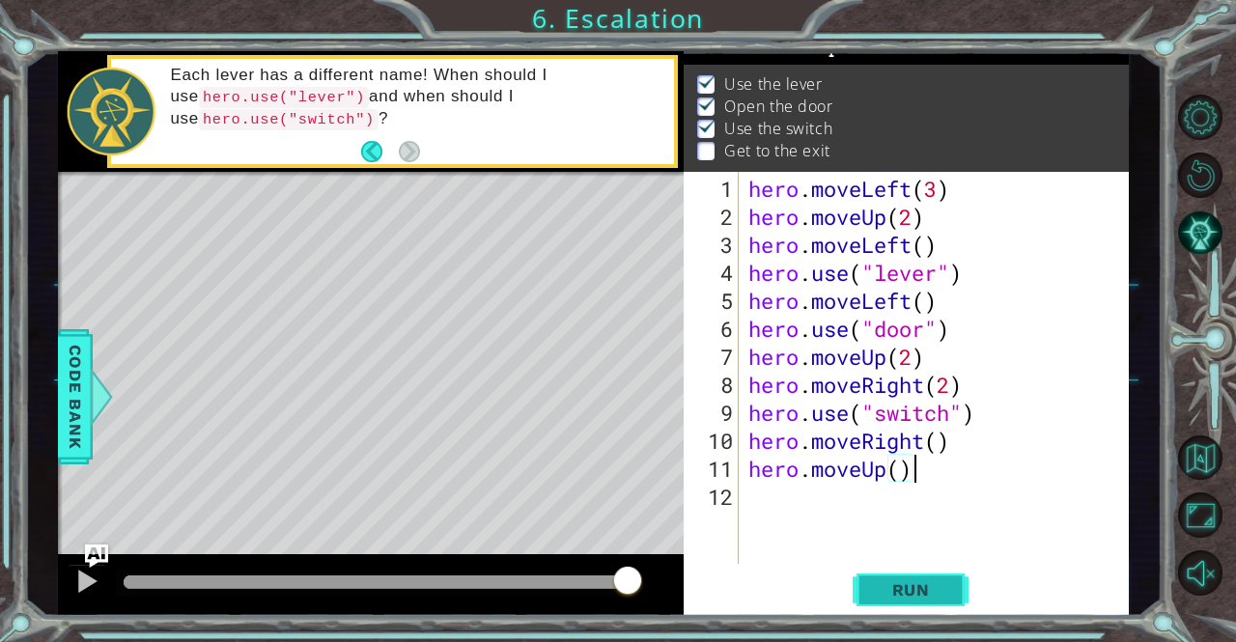
click at [939, 589] on span "Run" at bounding box center [911, 589] width 76 height 19
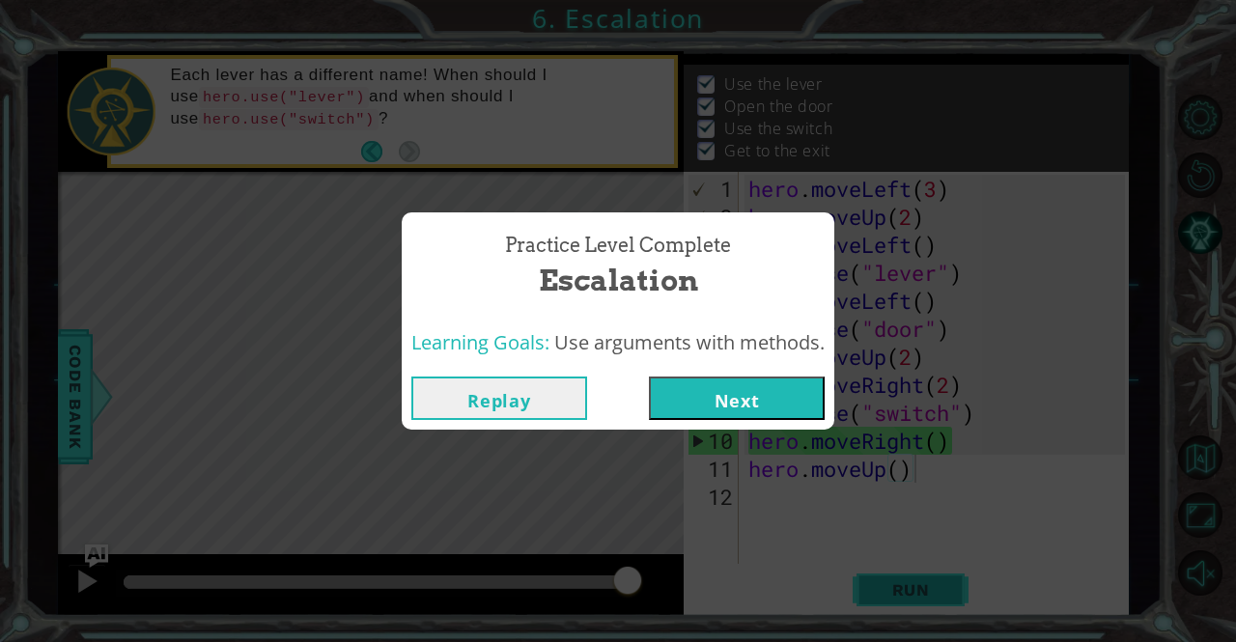
click at [762, 401] on button "Next" at bounding box center [737, 397] width 176 height 43
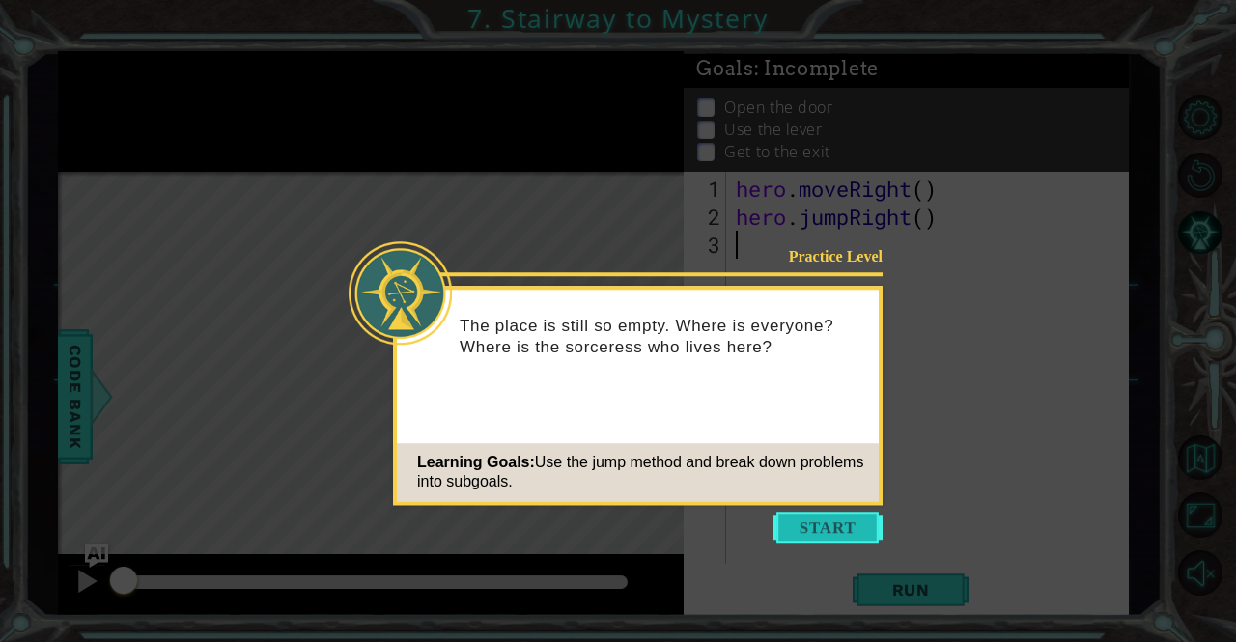
click at [824, 539] on button "Start" at bounding box center [827, 527] width 110 height 31
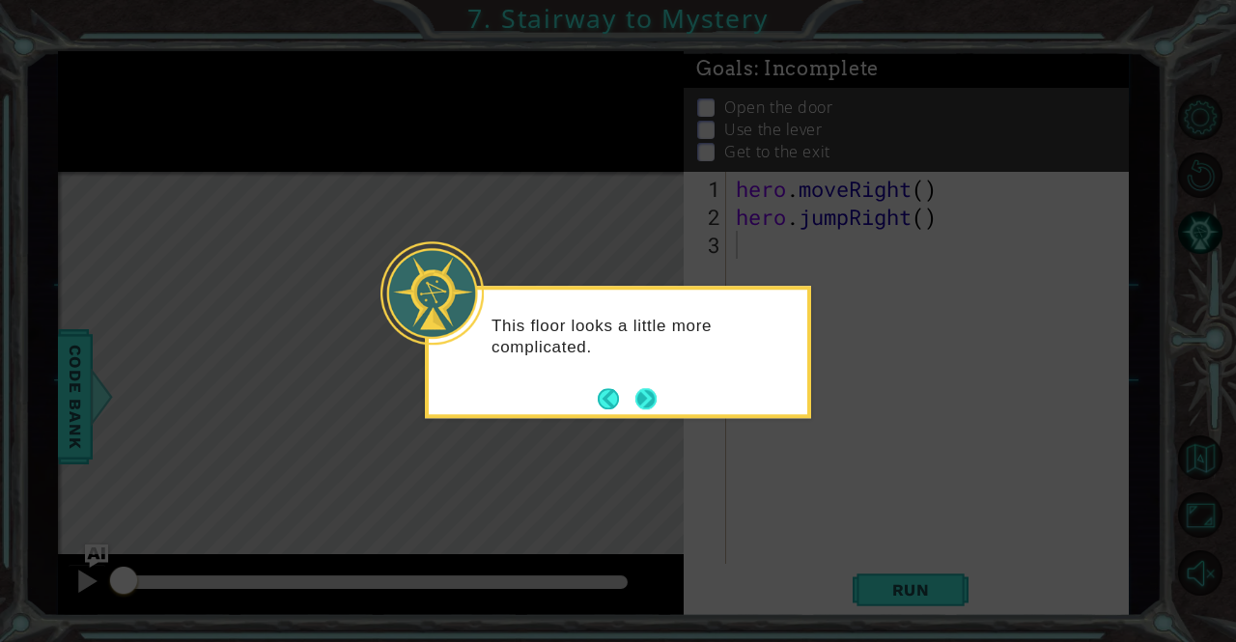
click at [647, 394] on button "Next" at bounding box center [645, 398] width 21 height 21
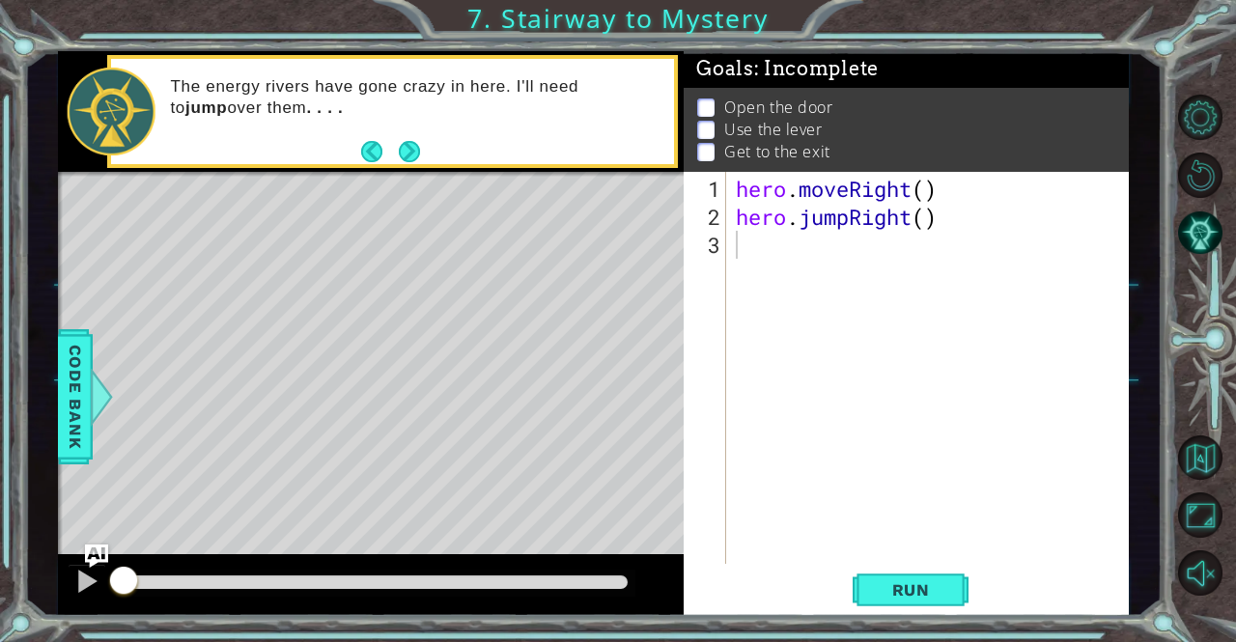
drag, startPoint x: 918, startPoint y: 591, endPoint x: 834, endPoint y: 592, distance: 84.0
click at [834, 592] on div "Run" at bounding box center [910, 590] width 445 height 44
click at [891, 585] on span "Run" at bounding box center [911, 589] width 76 height 19
